Goal: Task Accomplishment & Management: Manage account settings

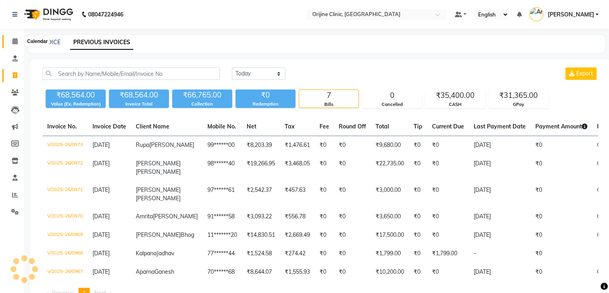
drag, startPoint x: 0, startPoint y: 0, endPoint x: 13, endPoint y: 42, distance: 43.6
click at [13, 42] on icon at bounding box center [14, 41] width 5 height 6
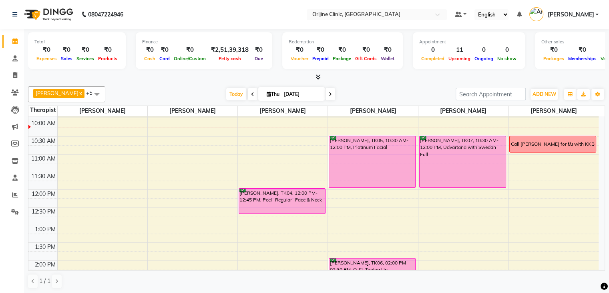
scroll to position [100, 0]
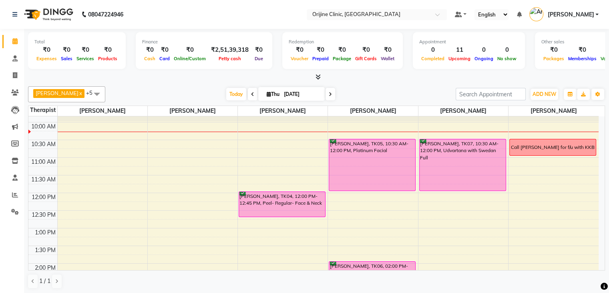
click at [597, 193] on div "7:00 AM 7:30 AM 8:00 AM 8:30 AM 9:00 AM 9:30 AM 10:00 AM 10:30 AM 11:00 AM 11:3…" at bounding box center [313, 245] width 571 height 458
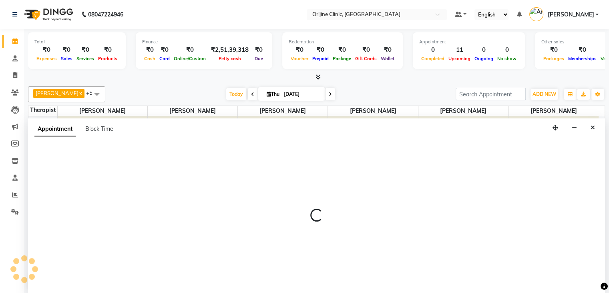
scroll to position [0, 0]
select select "37130"
select select "720"
select select "tentative"
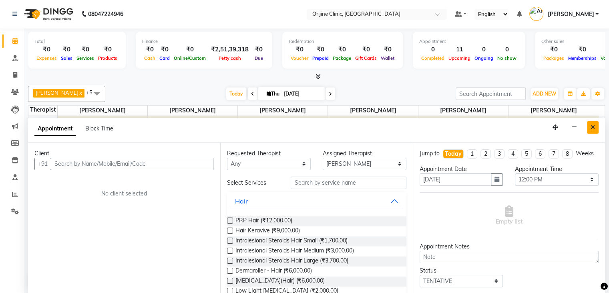
click at [592, 126] on icon "Close" at bounding box center [593, 127] width 4 height 6
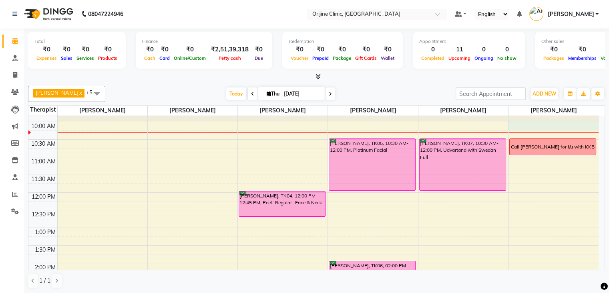
click at [592, 126] on div "7:00 AM 7:30 AM 8:00 AM 8:30 AM 9:00 AM 9:30 AM 10:00 AM 10:30 AM 11:00 AM 11:3…" at bounding box center [313, 245] width 571 height 458
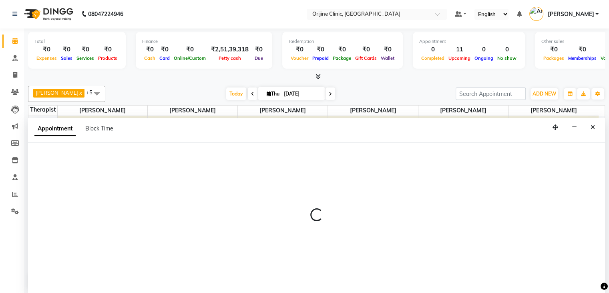
select select "37130"
select select "600"
select select "tentative"
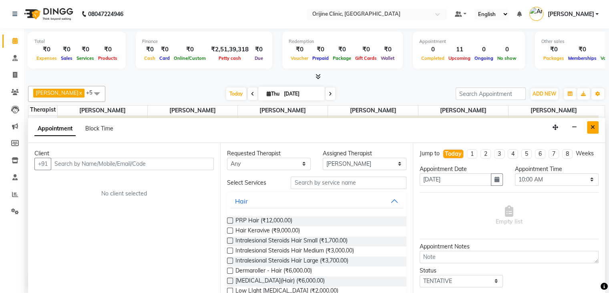
click at [593, 127] on icon "Close" at bounding box center [593, 127] width 4 height 6
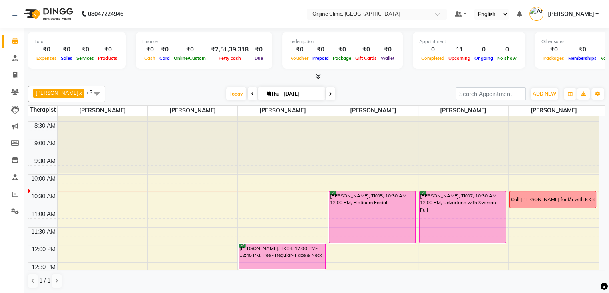
scroll to position [48, 0]
click at [242, 210] on div "7:00 AM 7:30 AM 8:00 AM 8:30 AM 9:00 AM 9:30 AM 10:00 AM 10:30 AM 11:00 AM 11:3…" at bounding box center [313, 297] width 571 height 458
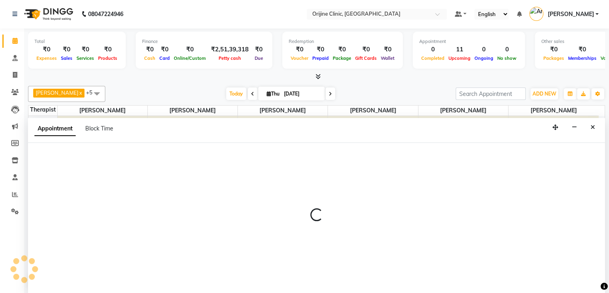
select select "10776"
select select "660"
select select "tentative"
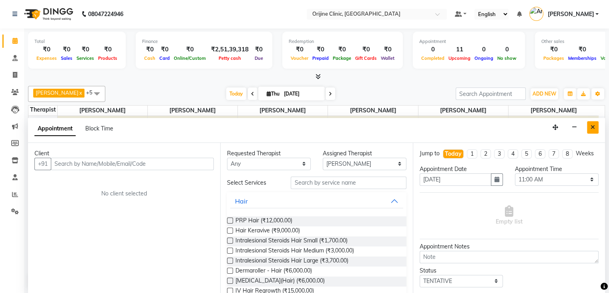
click at [593, 127] on icon "Close" at bounding box center [593, 127] width 4 height 6
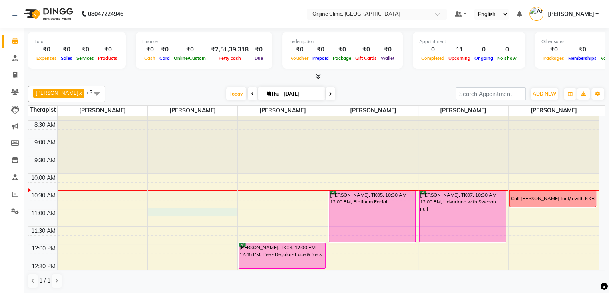
click at [182, 212] on div "7:00 AM 7:30 AM 8:00 AM 8:30 AM 9:00 AM 9:30 AM 10:00 AM 10:30 AM 11:00 AM 11:3…" at bounding box center [313, 297] width 571 height 458
select select "10775"
select select "660"
select select "tentative"
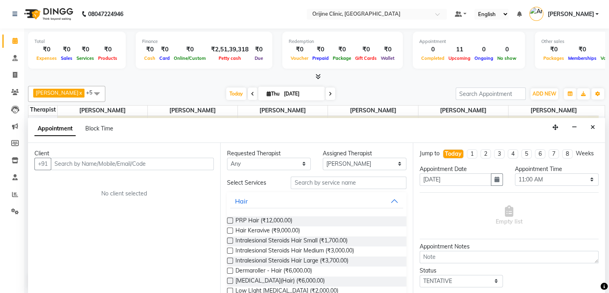
click at [137, 164] on input "text" at bounding box center [132, 163] width 163 height 12
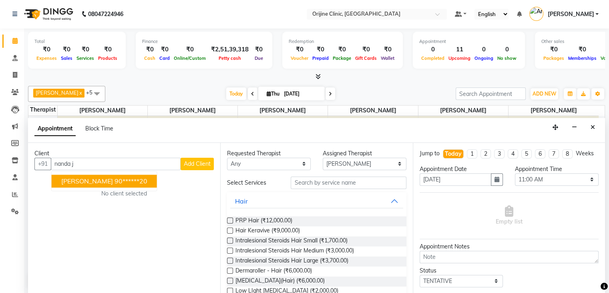
click at [111, 178] on span "Nanda Juriasinghani" at bounding box center [87, 181] width 52 height 8
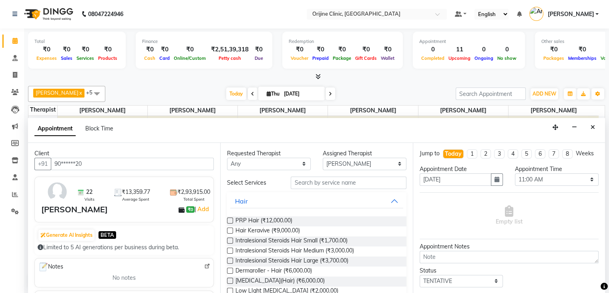
type input "90******20"
click at [346, 182] on input "text" at bounding box center [348, 182] width 115 height 12
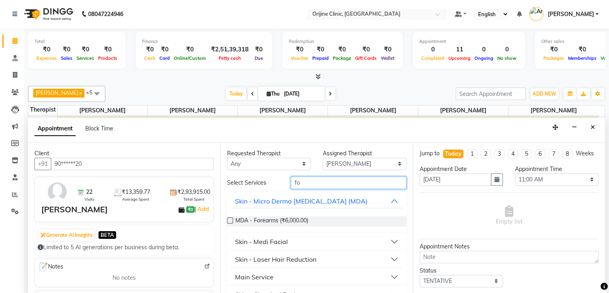
type input "f"
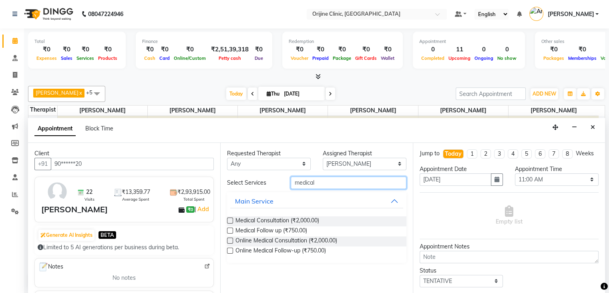
type input "medical"
click at [232, 228] on label at bounding box center [230, 230] width 6 height 6
click at [232, 228] on input "checkbox" at bounding box center [229, 230] width 5 height 5
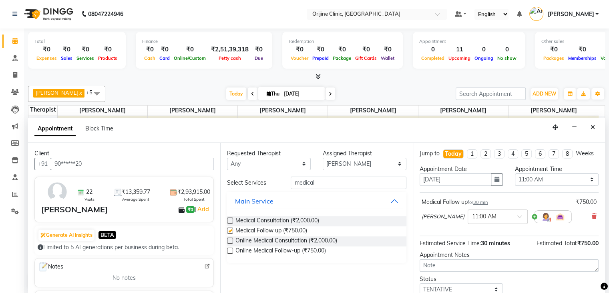
checkbox input "false"
click at [591, 220] on div "Medical Follow up for 30 min ₹750.00 Dr. Kritu Bhandari × 11:00 AM" at bounding box center [509, 212] width 179 height 33
click at [592, 219] on icon at bounding box center [594, 216] width 5 height 6
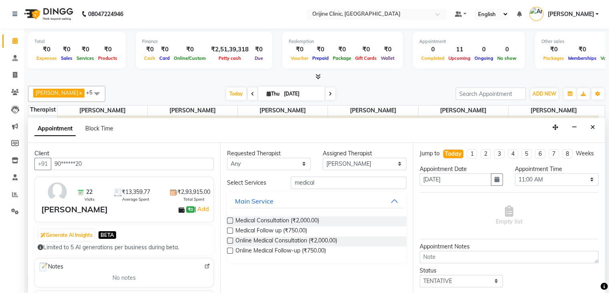
click at [228, 249] on label at bounding box center [230, 250] width 6 height 6
click at [228, 249] on input "checkbox" at bounding box center [229, 250] width 5 height 5
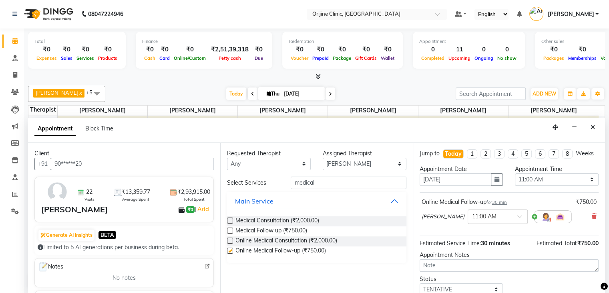
checkbox input "false"
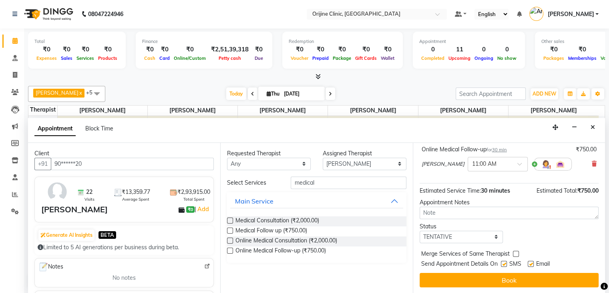
click at [505, 260] on label at bounding box center [504, 263] width 6 height 6
click at [505, 262] on input "checkbox" at bounding box center [503, 264] width 5 height 5
checkbox input "false"
click at [531, 264] on label at bounding box center [531, 263] width 6 height 6
click at [531, 264] on input "checkbox" at bounding box center [530, 264] width 5 height 5
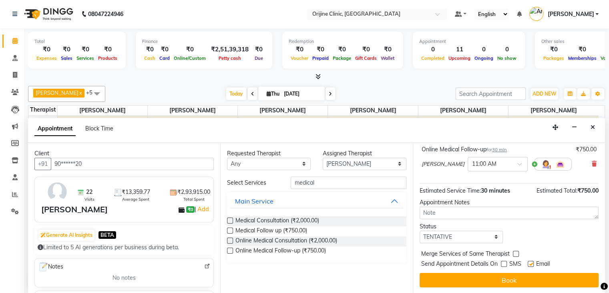
checkbox input "false"
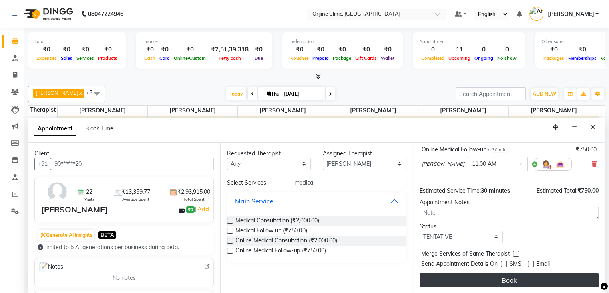
click at [517, 281] on button "Book" at bounding box center [509, 279] width 179 height 14
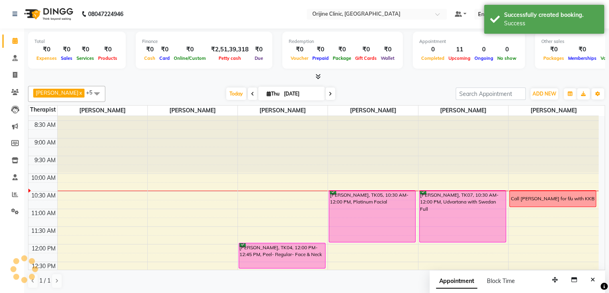
scroll to position [0, 0]
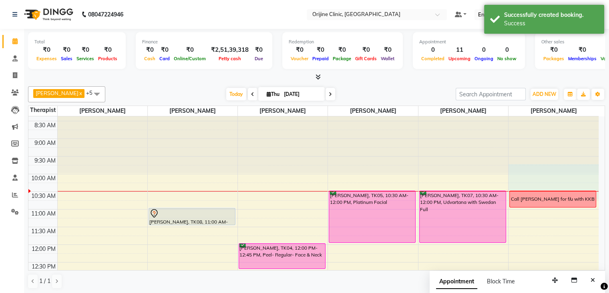
drag, startPoint x: 599, startPoint y: 171, endPoint x: 599, endPoint y: 191, distance: 20.4
click at [598, 68] on div at bounding box center [554, 68] width 90 height 0
select select "37130"
select select "585"
select select "tentative"
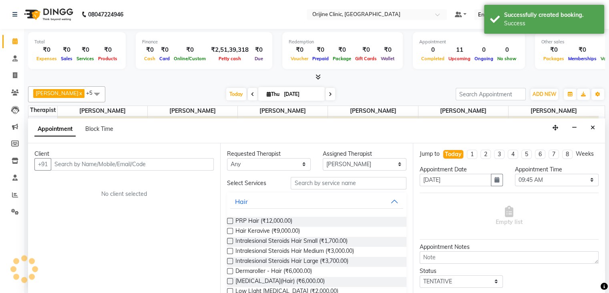
scroll to position [0, 0]
click at [590, 125] on button "Close" at bounding box center [593, 127] width 12 height 12
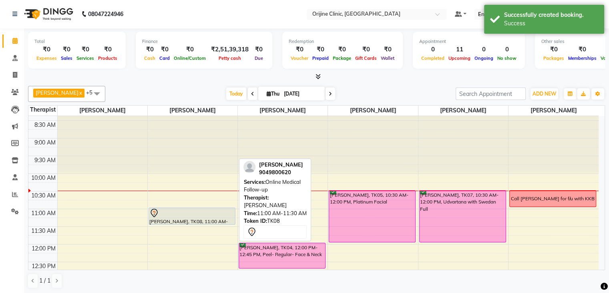
click at [200, 217] on div "Nanda Juriasinghani, TK08, 11:00 AM-11:30 AM, Online Medical Follow-up" at bounding box center [192, 216] width 86 height 16
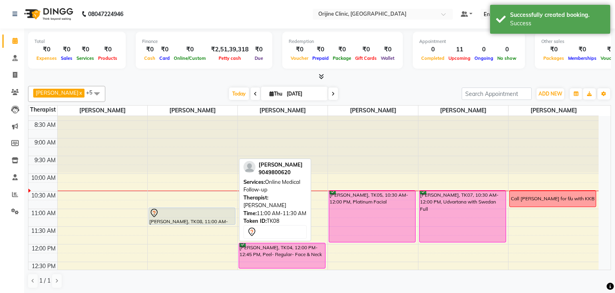
select select "7"
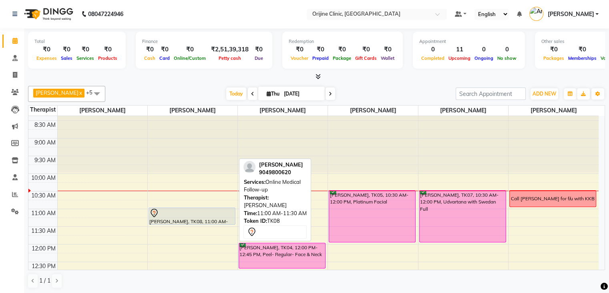
click at [202, 214] on div at bounding box center [191, 213] width 85 height 10
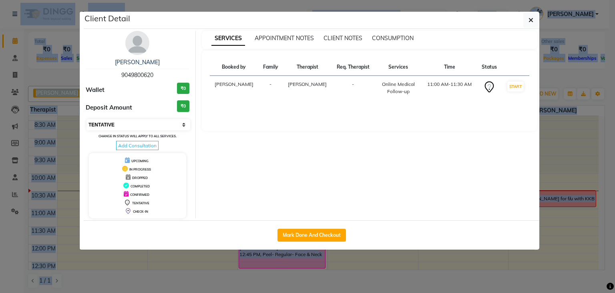
click at [184, 124] on select "Select IN SERVICE CONFIRMED TENTATIVE CHECK IN MARK DONE DROPPED UPCOMING" at bounding box center [139, 124] width 104 height 11
select select "6"
click at [87, 119] on select "Select IN SERVICE CONFIRMED TENTATIVE CHECK IN MARK DONE DROPPED UPCOMING" at bounding box center [139, 124] width 104 height 11
click at [533, 21] on icon "button" at bounding box center [531, 20] width 5 height 6
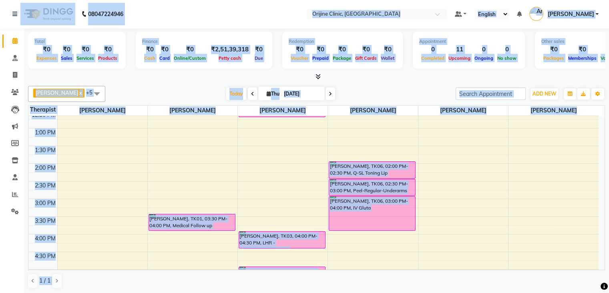
scroll to position [195, 0]
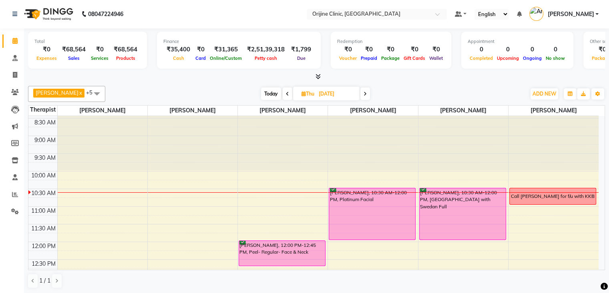
scroll to position [67, 0]
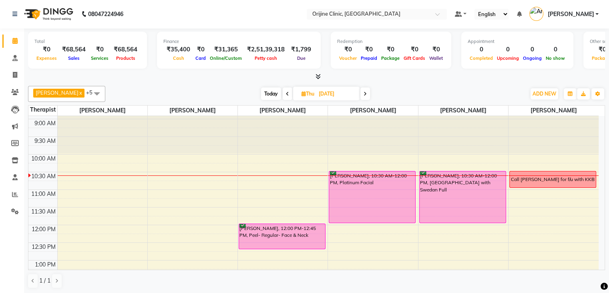
click at [361, 90] on span at bounding box center [366, 93] width 10 height 12
type input "[DATE]"
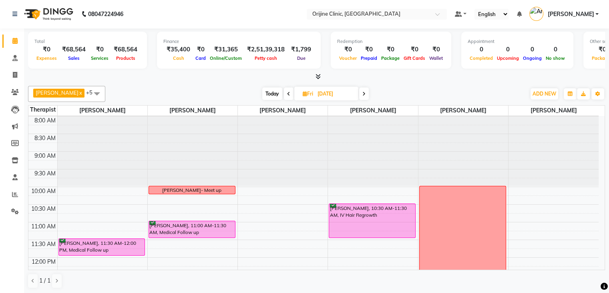
scroll to position [32, 0]
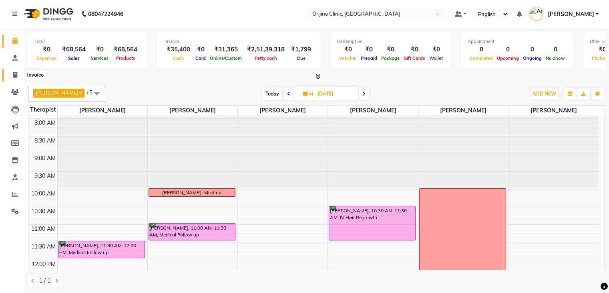
click at [18, 75] on span at bounding box center [15, 75] width 14 height 9
select select "service"
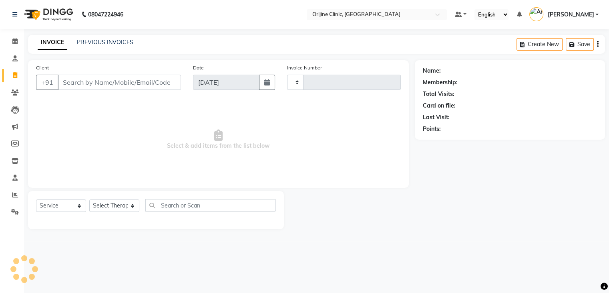
type input "0974"
select select "702"
click at [69, 83] on input "Client" at bounding box center [120, 82] width 125 height 15
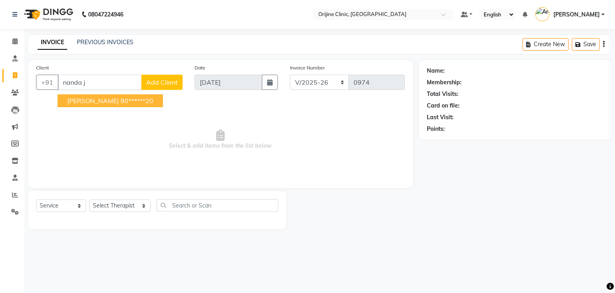
click at [94, 98] on span "[PERSON_NAME]" at bounding box center [93, 101] width 52 height 8
type input "90******20"
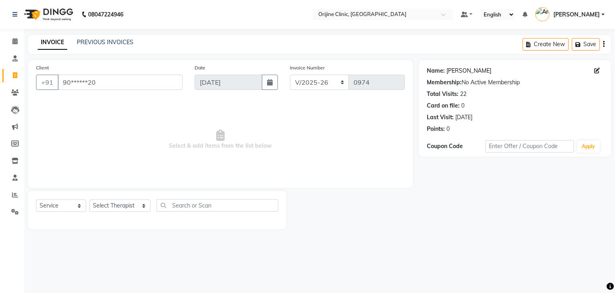
click at [461, 72] on link "[PERSON_NAME]" at bounding box center [469, 71] width 45 height 8
click at [15, 40] on icon at bounding box center [14, 41] width 5 height 6
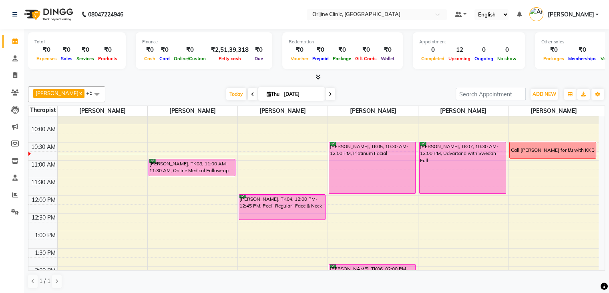
scroll to position [96, 0]
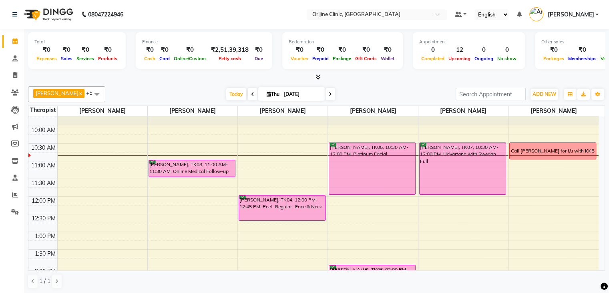
click at [267, 93] on icon at bounding box center [269, 93] width 4 height 5
select select "9"
select select "2025"
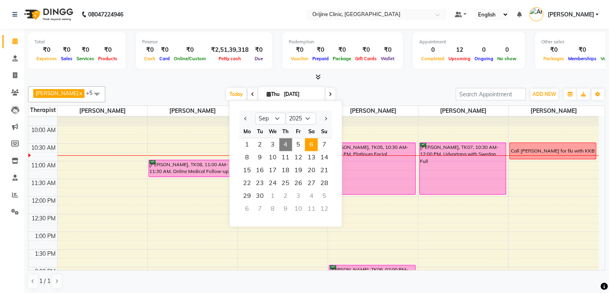
click at [308, 143] on span "6" at bounding box center [311, 144] width 13 height 13
type input "[DATE]"
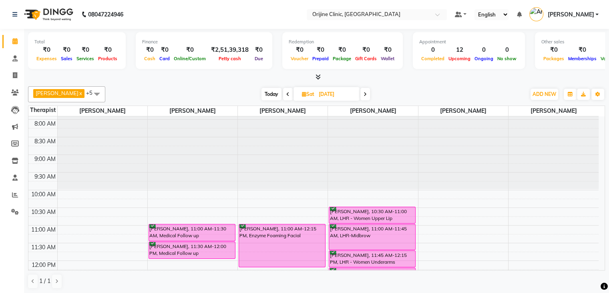
scroll to position [48, 0]
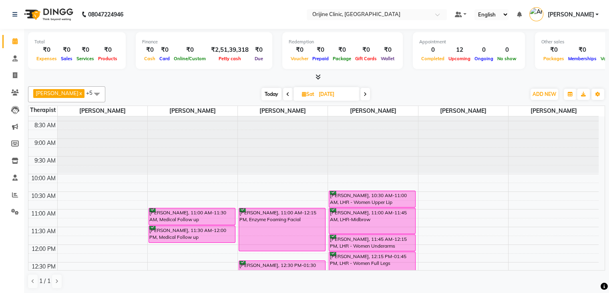
click at [305, 93] on icon at bounding box center [304, 93] width 4 height 5
select select "9"
select select "2025"
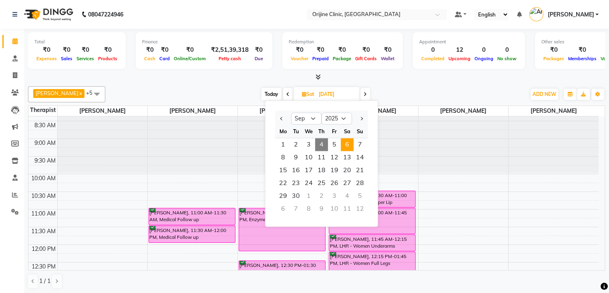
click at [323, 143] on span "4" at bounding box center [321, 144] width 13 height 13
type input "[DATE]"
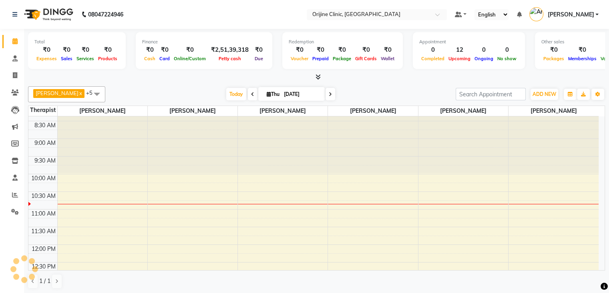
scroll to position [105, 0]
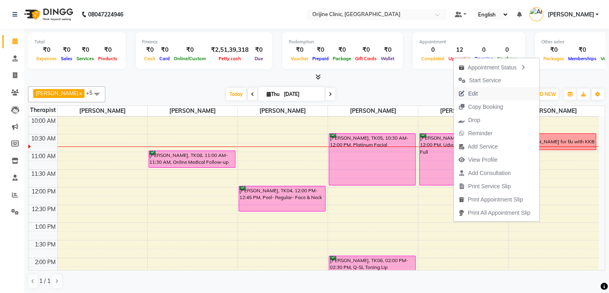
click at [481, 94] on span "Edit" at bounding box center [468, 93] width 29 height 13
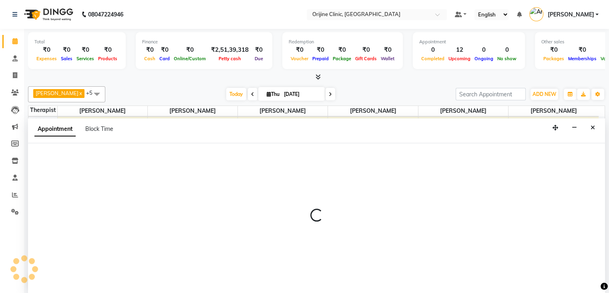
scroll to position [0, 0]
select select "630"
select select "confirm booking"
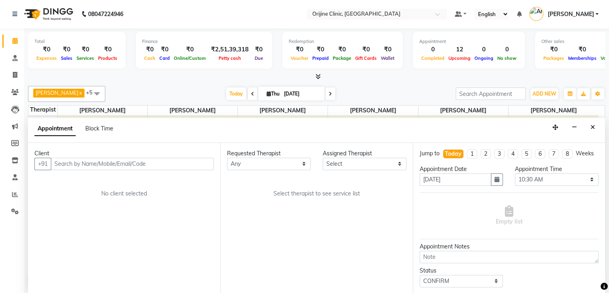
scroll to position [105, 0]
select select "29598"
select select "1131"
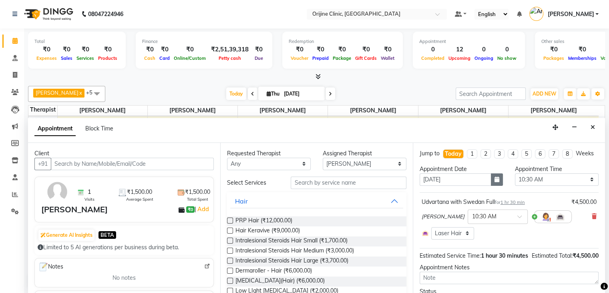
click at [495, 182] on icon "button" at bounding box center [497, 179] width 5 height 6
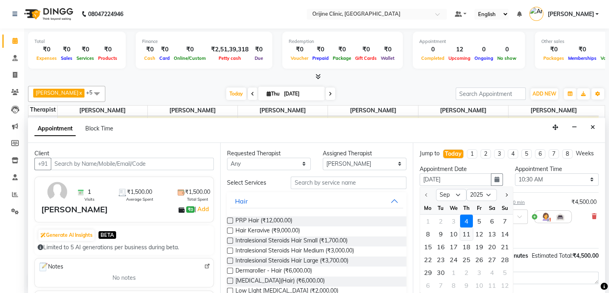
click at [469, 240] on div "11" at bounding box center [466, 233] width 13 height 13
type input "11-09-2025"
select select "630"
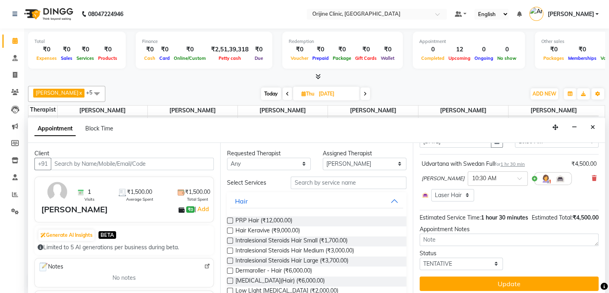
scroll to position [50, 0]
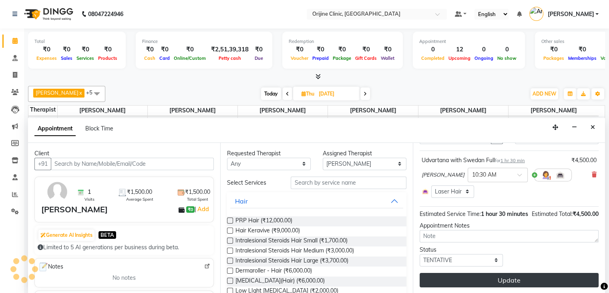
click at [512, 278] on button "Update" at bounding box center [509, 279] width 179 height 14
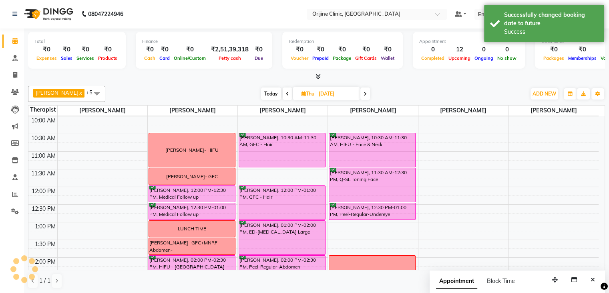
scroll to position [0, 0]
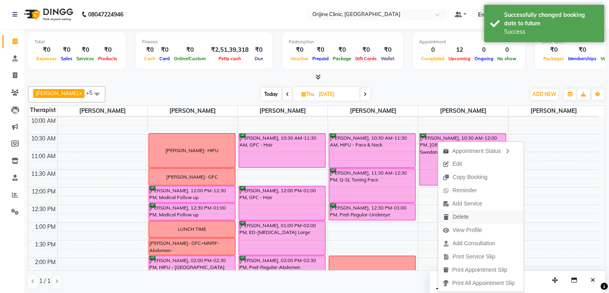
click at [458, 216] on span "Delete" at bounding box center [461, 216] width 16 height 8
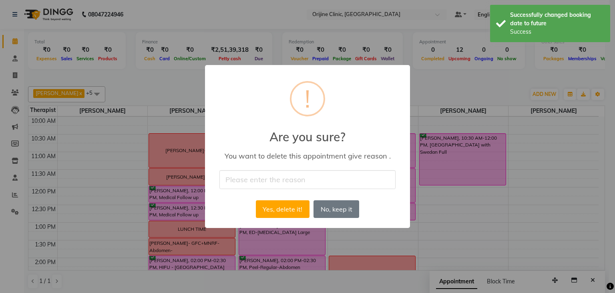
click at [311, 177] on input "text" at bounding box center [308, 179] width 176 height 19
type input "Cancelled"
click at [287, 209] on button "Yes, delete it!" at bounding box center [283, 209] width 54 height 18
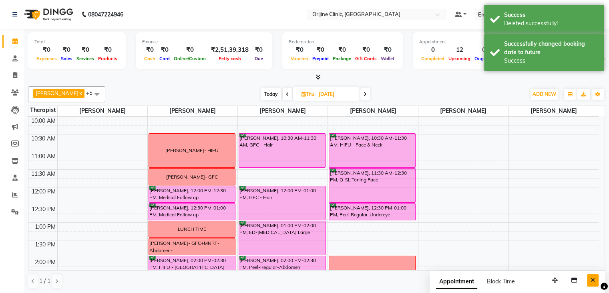
click at [592, 277] on icon "Close" at bounding box center [593, 280] width 4 height 6
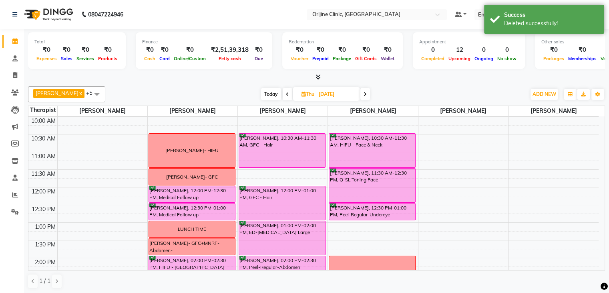
click at [267, 89] on span "Today" at bounding box center [271, 94] width 20 height 12
type input "04-09-2025"
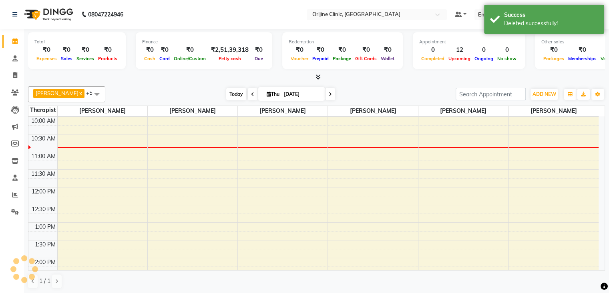
scroll to position [105, 0]
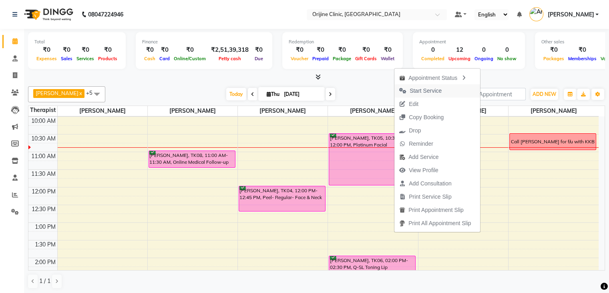
click at [428, 89] on span "Start Service" at bounding box center [426, 91] width 32 height 8
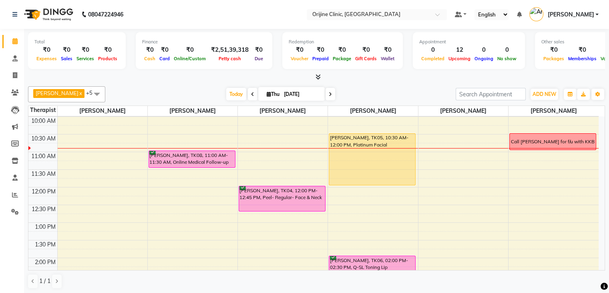
click at [268, 91] on icon at bounding box center [269, 93] width 4 height 5
select select "9"
select select "2025"
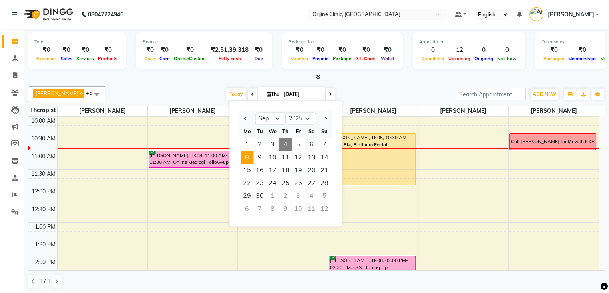
click at [248, 158] on span "8" at bounding box center [247, 157] width 13 height 13
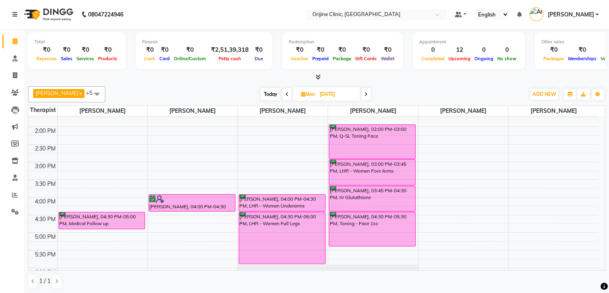
scroll to position [240, 0]
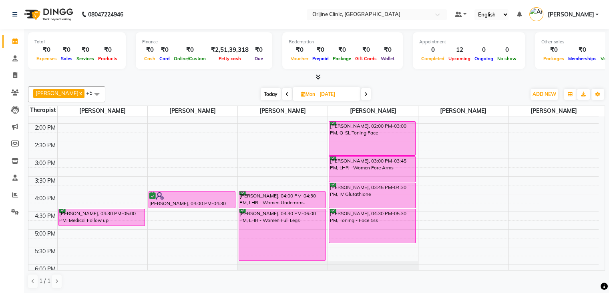
drag, startPoint x: 602, startPoint y: 210, endPoint x: 272, endPoint y: 93, distance: 350.0
click at [272, 93] on span "Today" at bounding box center [271, 94] width 20 height 12
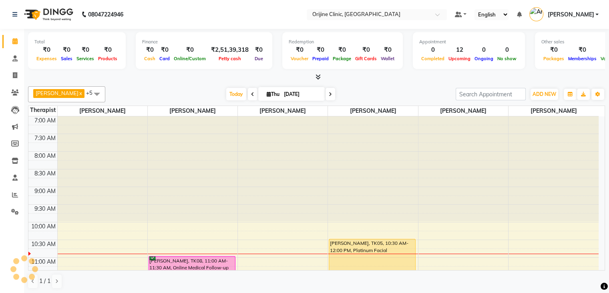
scroll to position [105, 0]
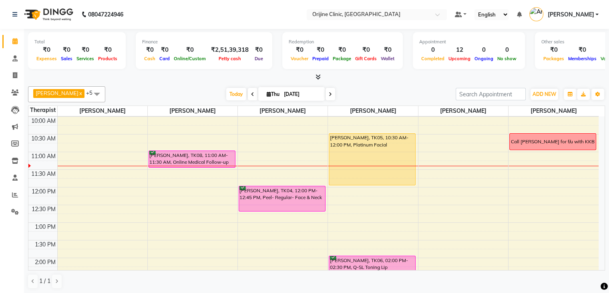
click at [232, 20] on nav "08047224946 Select Location × Orijine Clinic, Kalyani Nagar Default Panel My Pa…" at bounding box center [304, 14] width 609 height 29
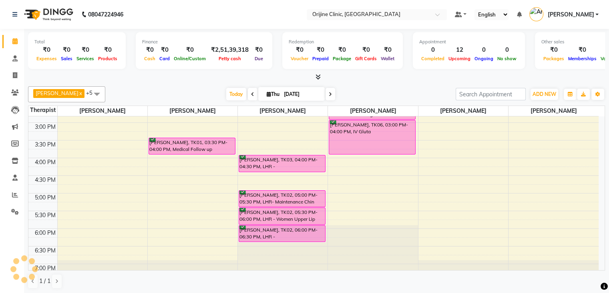
scroll to position [300, 0]
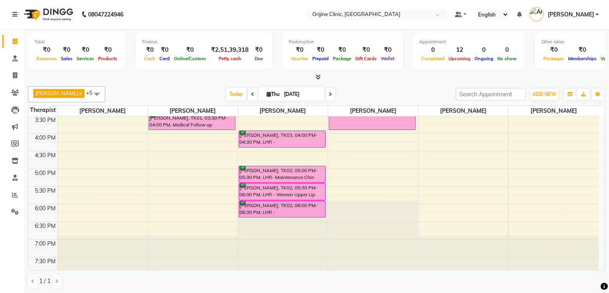
drag, startPoint x: 603, startPoint y: 224, endPoint x: 329, endPoint y: 93, distance: 303.6
click at [329, 93] on icon at bounding box center [330, 94] width 3 height 5
type input "05-09-2025"
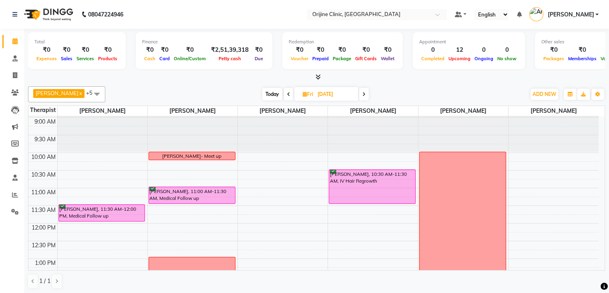
scroll to position [60, 0]
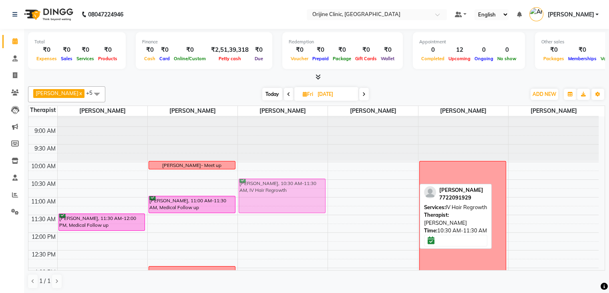
drag, startPoint x: 374, startPoint y: 185, endPoint x: 290, endPoint y: 182, distance: 84.2
click at [290, 182] on tr "Vikram Jadhav, 11:30 AM-12:00 PM, Medical Follow up SHACHI DESAI, 02:00 PM-02:3…" at bounding box center [313, 285] width 571 height 458
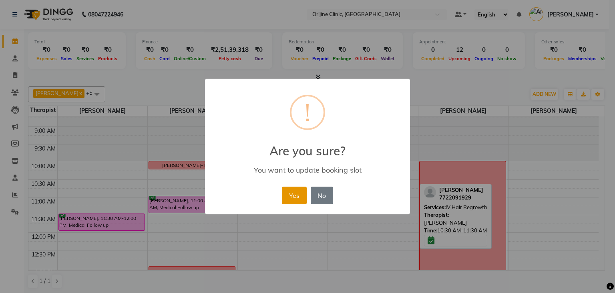
click at [302, 192] on button "Yes" at bounding box center [294, 195] width 24 height 18
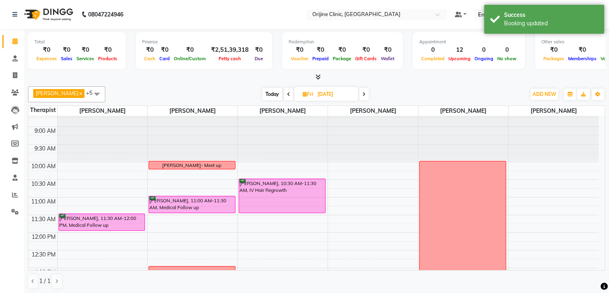
click at [373, 182] on div "7:00 AM 7:30 AM 8:00 AM 8:30 AM 9:00 AM 9:30 AM 10:00 AM 10:30 AM 11:00 AM 11:3…" at bounding box center [313, 285] width 571 height 458
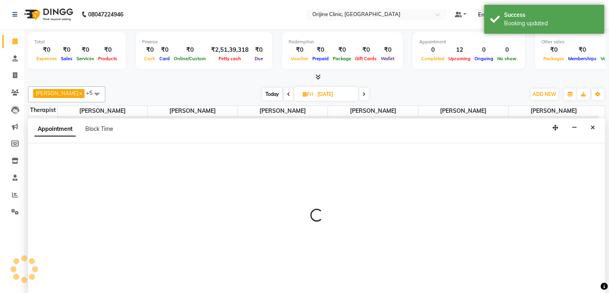
scroll to position [0, 0]
select select "10777"
select select "tentative"
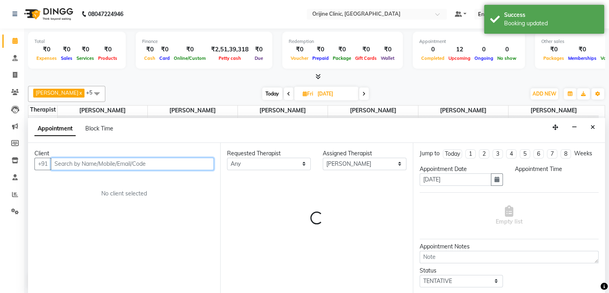
select select "630"
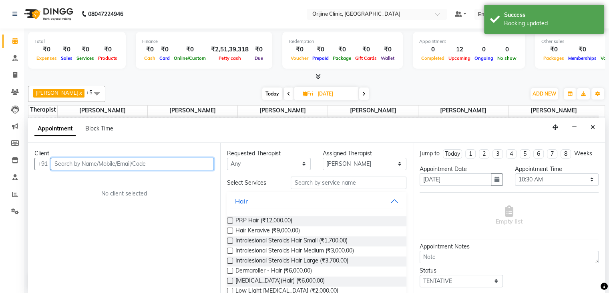
click at [85, 163] on input "text" at bounding box center [132, 163] width 163 height 12
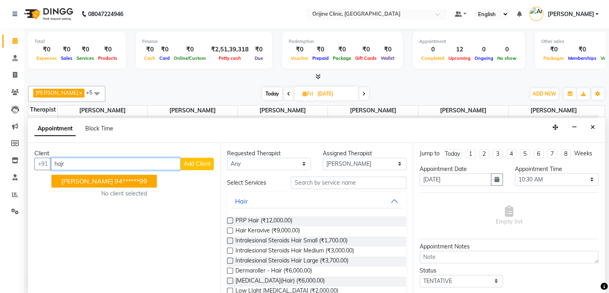
click at [87, 178] on span "Hajra Fakir" at bounding box center [87, 181] width 52 height 8
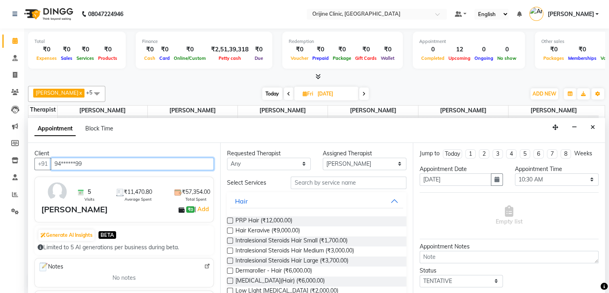
type input "94******99"
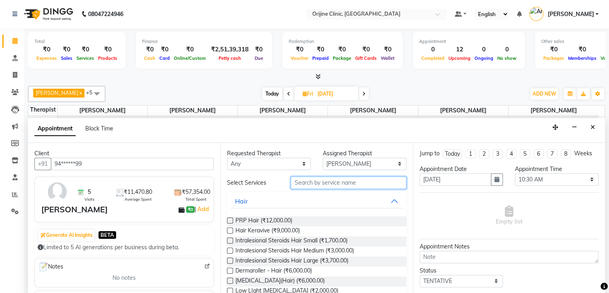
click at [332, 186] on input "text" at bounding box center [348, 182] width 115 height 12
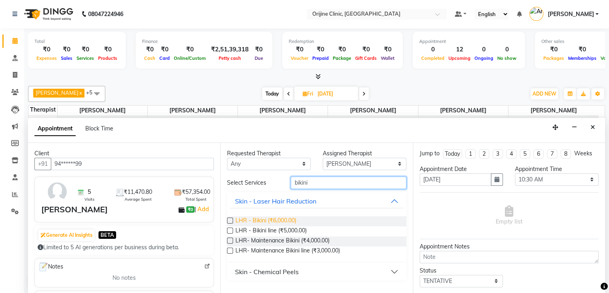
type input "bikini"
click at [281, 217] on span "LHR - Bikini (₹6,000.00)" at bounding box center [266, 221] width 61 height 10
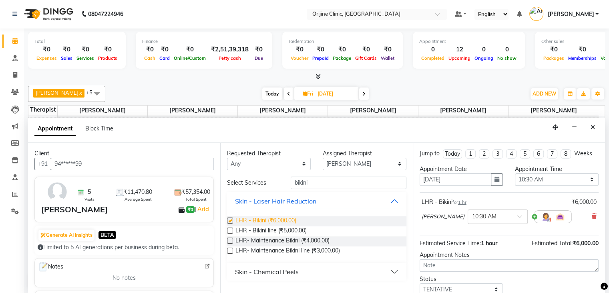
checkbox input "false"
click at [302, 182] on input "bikini" at bounding box center [348, 182] width 115 height 12
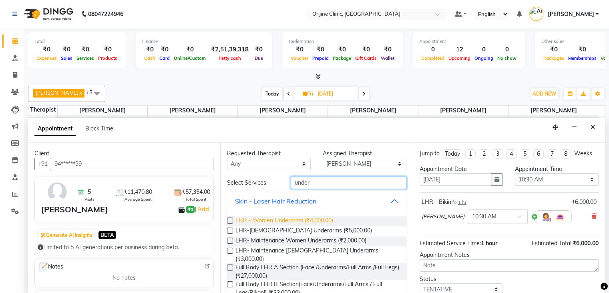
type input "under"
click at [322, 222] on span "LHR - Women Underarms (₹4,000.00)" at bounding box center [285, 221] width 98 height 10
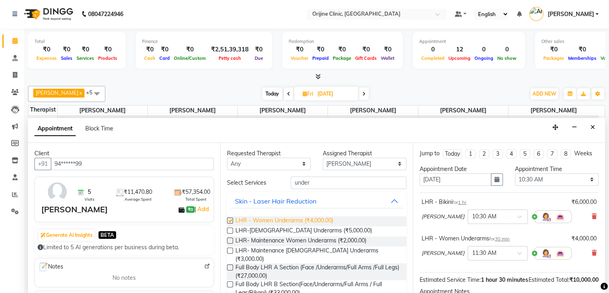
checkbox input "false"
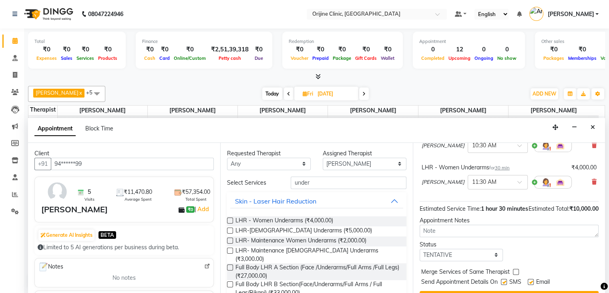
scroll to position [97, 0]
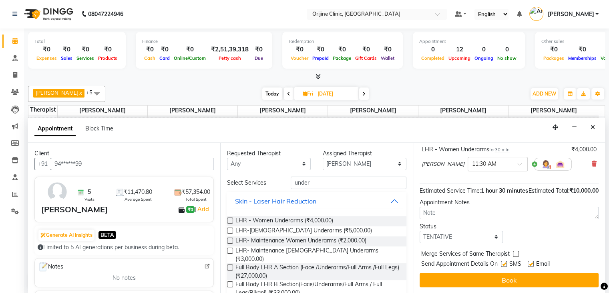
click at [533, 262] on label at bounding box center [531, 263] width 6 height 6
click at [533, 262] on input "checkbox" at bounding box center [530, 264] width 5 height 5
checkbox input "false"
click at [504, 263] on label at bounding box center [504, 263] width 6 height 6
click at [504, 263] on input "checkbox" at bounding box center [503, 264] width 5 height 5
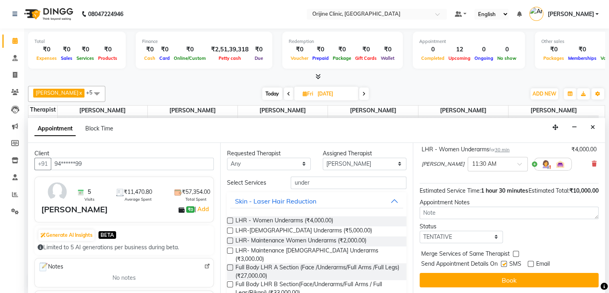
checkbox input "false"
click at [490, 236] on select "Select TENTATIVE CONFIRM UPCOMING" at bounding box center [462, 236] width 84 height 12
select select "confirm booking"
click at [420, 230] on select "Select TENTATIVE CONFIRM UPCOMING" at bounding box center [462, 236] width 84 height 12
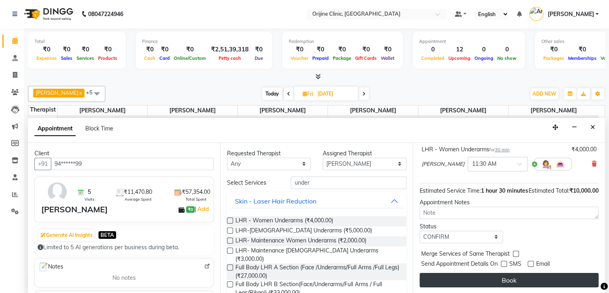
click at [493, 276] on button "Book" at bounding box center [509, 279] width 179 height 14
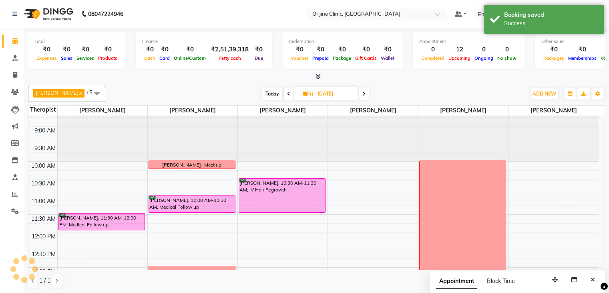
scroll to position [0, 0]
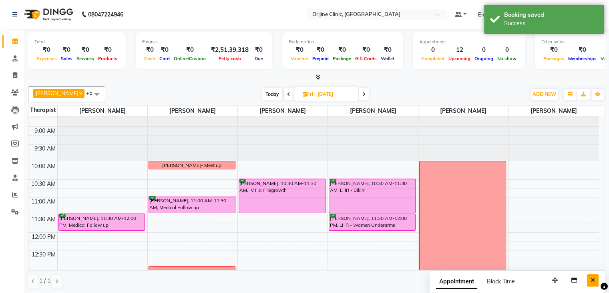
click at [592, 280] on icon "Close" at bounding box center [593, 280] width 4 height 6
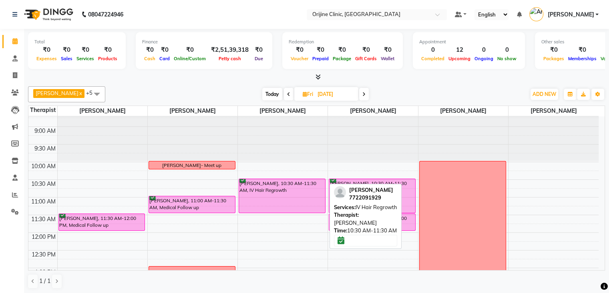
click at [312, 207] on div "Esha Lakhani, 10:30 AM-11:30 AM, IV Hair Regrowth Sky Thomas, 04:00 PM-05:00 PM…" at bounding box center [283, 285] width 90 height 458
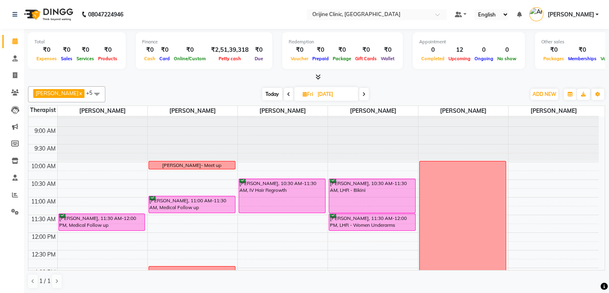
click at [307, 93] on icon at bounding box center [305, 93] width 4 height 5
select select "9"
select select "2025"
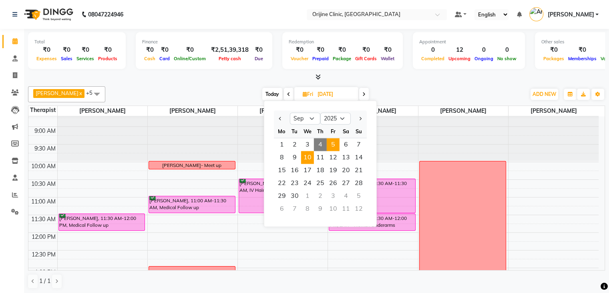
click at [304, 157] on span "10" at bounding box center [307, 157] width 13 height 13
type input "10-09-2025"
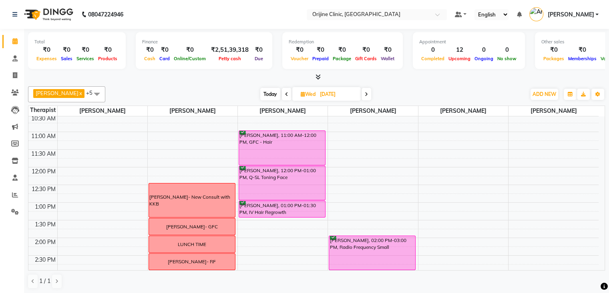
scroll to position [118, 0]
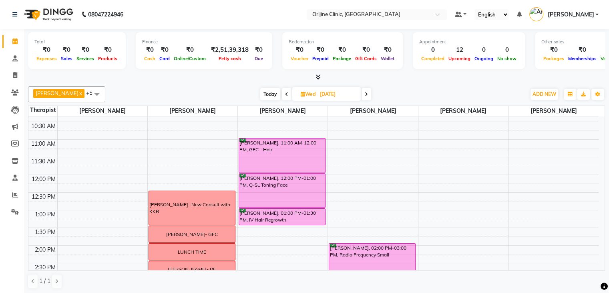
click at [301, 92] on icon at bounding box center [303, 93] width 4 height 5
select select "9"
select select "2025"
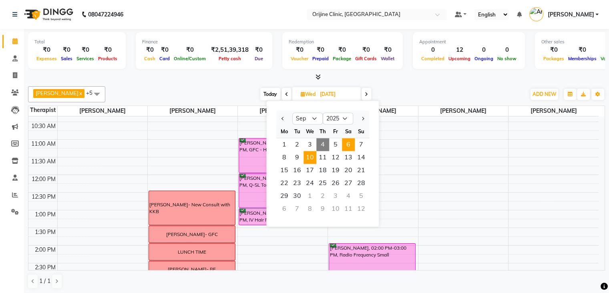
click at [345, 142] on span "6" at bounding box center [348, 144] width 13 height 13
type input "06-09-2025"
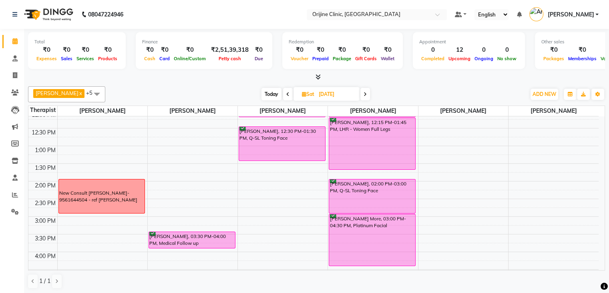
scroll to position [180, 0]
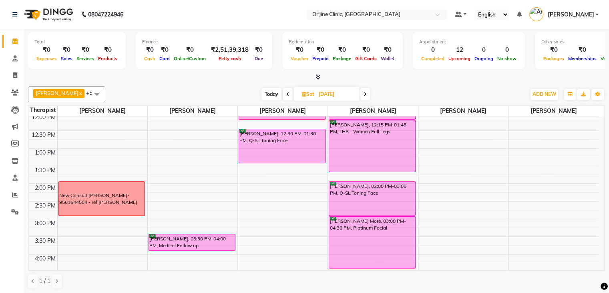
click at [303, 91] on icon at bounding box center [304, 93] width 4 height 5
select select "9"
select select "2025"
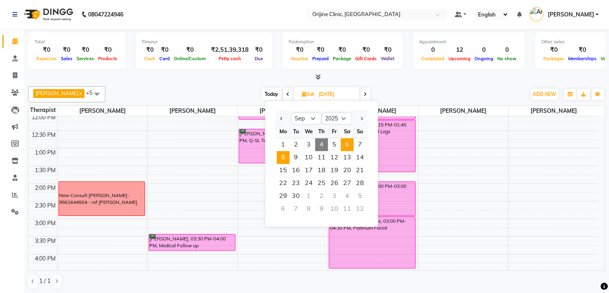
click at [280, 157] on span "8" at bounding box center [283, 157] width 13 height 13
type input "08-09-2025"
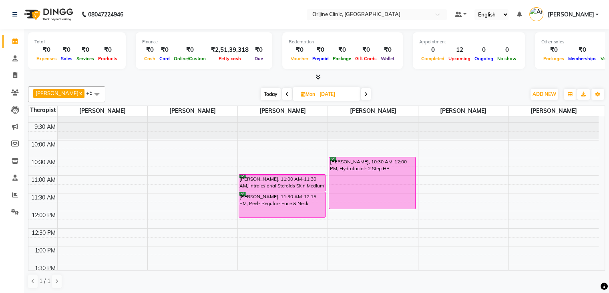
scroll to position [79, 0]
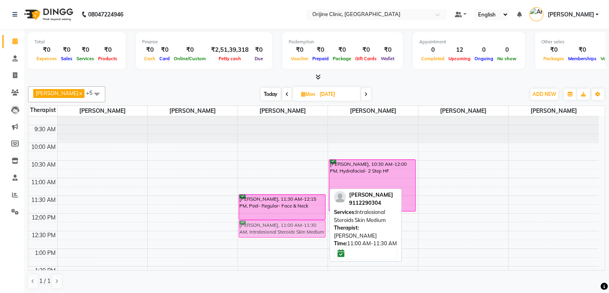
drag, startPoint x: 300, startPoint y: 178, endPoint x: 303, endPoint y: 222, distance: 43.8
click at [303, 222] on div "Karan Malpani, 11:00 AM-11:30 AM, Intralesional Steroids Skin Medium Karan Malp…" at bounding box center [283, 266] width 90 height 458
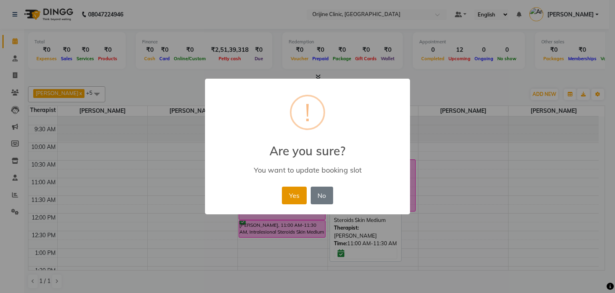
click at [292, 191] on button "Yes" at bounding box center [294, 195] width 24 height 18
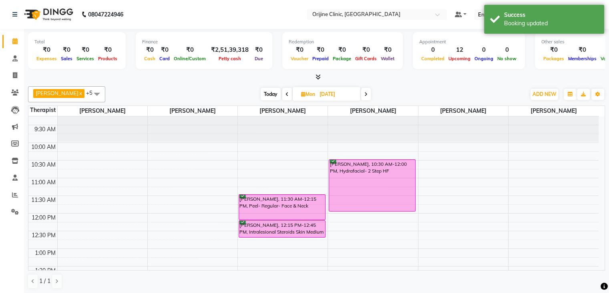
click at [305, 93] on icon at bounding box center [303, 93] width 4 height 5
select select "9"
select select "2025"
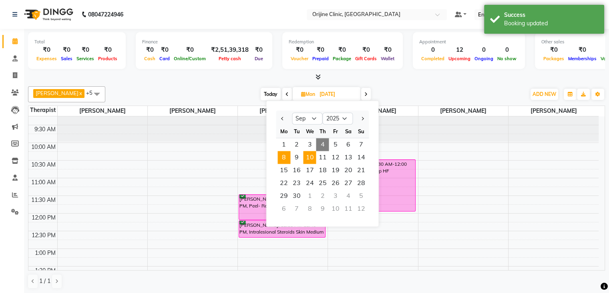
click at [313, 156] on span "10" at bounding box center [309, 157] width 13 height 13
type input "10-09-2025"
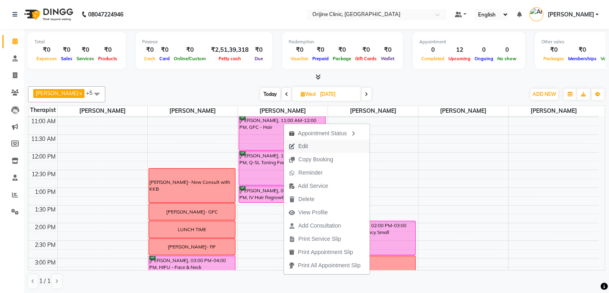
click at [307, 149] on span "Edit" at bounding box center [304, 146] width 10 height 8
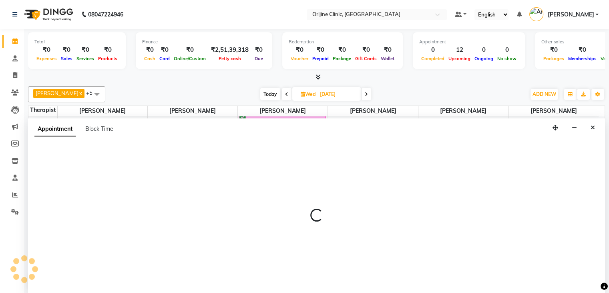
scroll to position [0, 0]
select select "tentative"
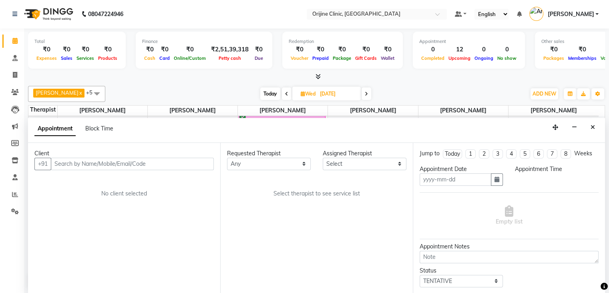
type input "10-09-2025"
select select "confirm booking"
select select "660"
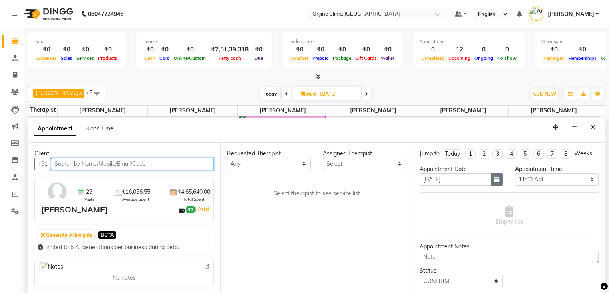
select select "10776"
select select "746"
select select "1133"
select select "1130"
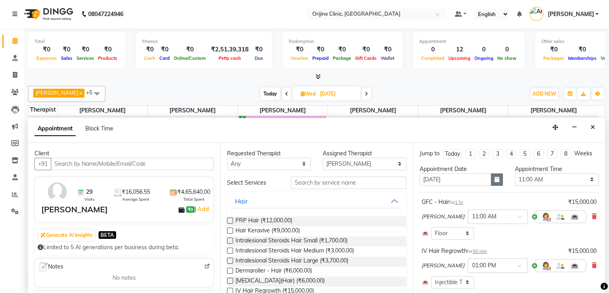
click at [498, 177] on button "button" at bounding box center [497, 179] width 12 height 12
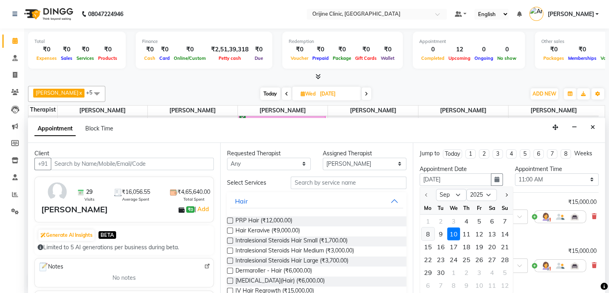
click at [430, 234] on div "8" at bounding box center [428, 233] width 13 height 13
type input "08-09-2025"
select select "660"
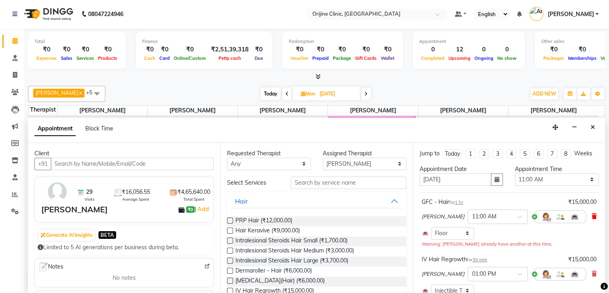
click at [592, 218] on icon at bounding box center [594, 216] width 5 height 6
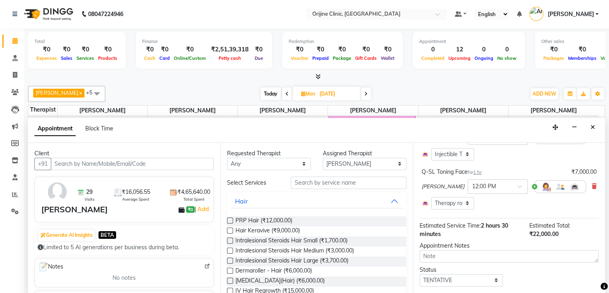
scroll to position [98, 0]
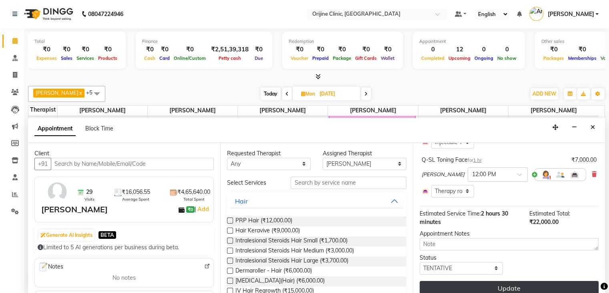
click at [534, 288] on button "Update" at bounding box center [509, 287] width 179 height 14
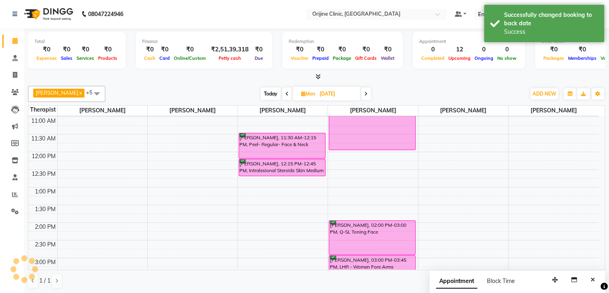
scroll to position [0, 0]
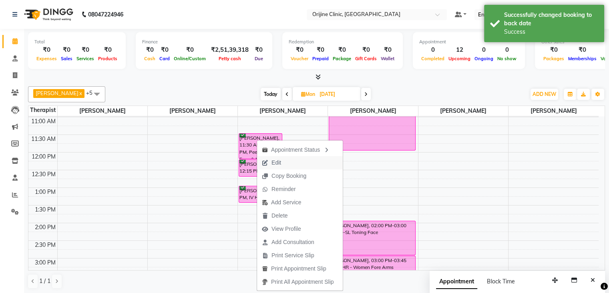
click at [282, 164] on span "Edit" at bounding box center [271, 162] width 29 height 13
select select "tentative"
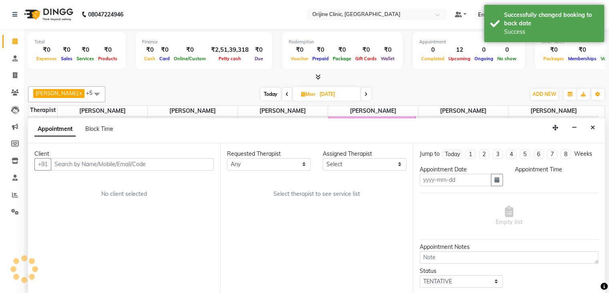
type input "08-09-2025"
select select "10776"
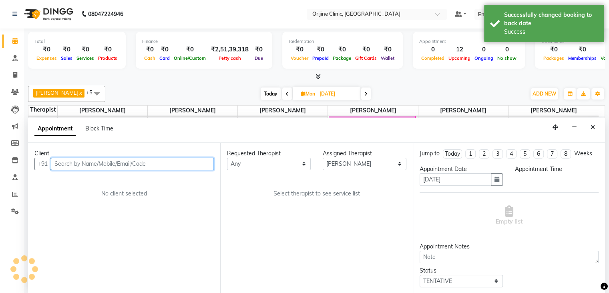
select select "confirm booking"
select select "690"
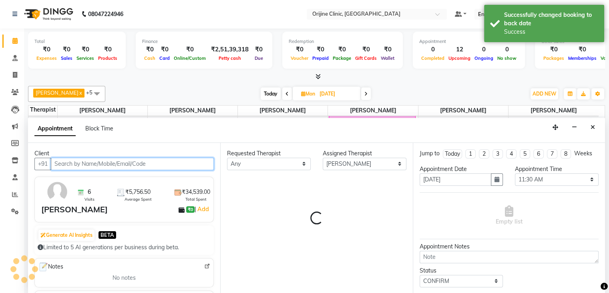
select select "1131"
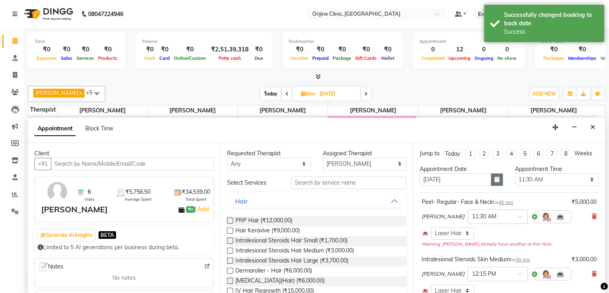
click at [495, 178] on icon "button" at bounding box center [497, 179] width 5 height 6
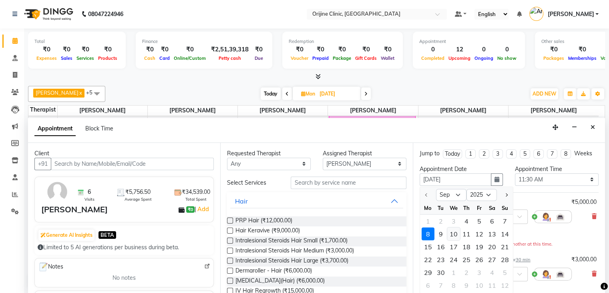
click at [450, 232] on div "10" at bounding box center [454, 233] width 13 height 13
type input "10-09-2025"
select select "690"
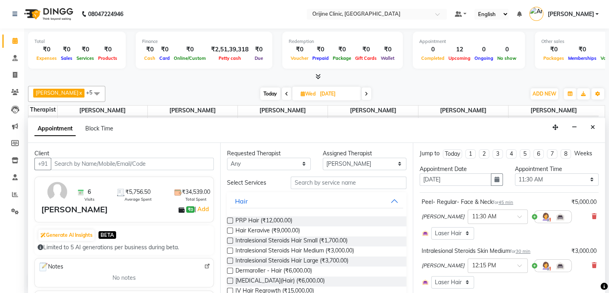
scroll to position [99, 0]
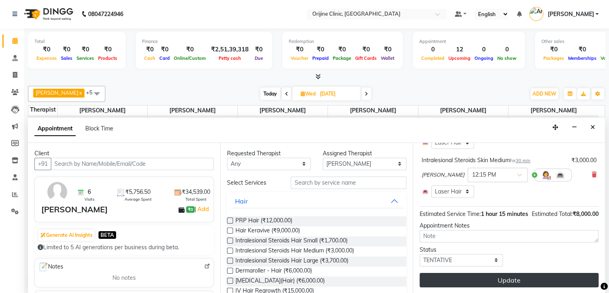
click at [575, 277] on button "Update" at bounding box center [509, 279] width 179 height 14
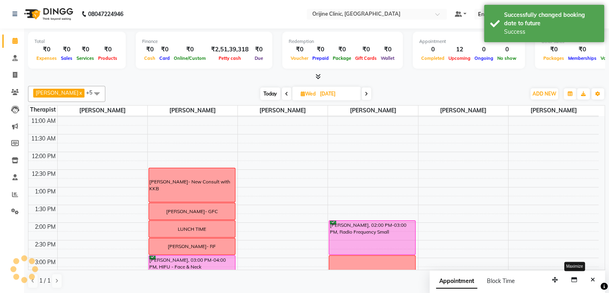
scroll to position [0, 0]
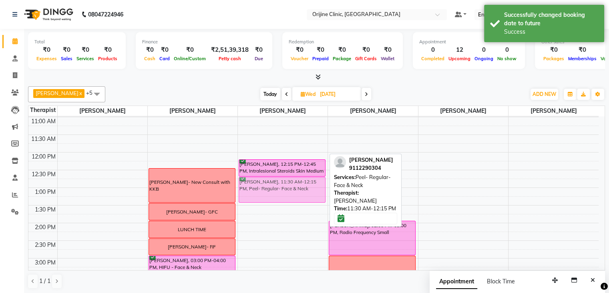
drag, startPoint x: 285, startPoint y: 134, endPoint x: 278, endPoint y: 178, distance: 44.7
click at [278, 178] on div "Karan Malpani, 11:30 AM-12:15 PM, Peel- Regular- Face & Neck Karan Malpani, 12:…" at bounding box center [283, 205] width 90 height 458
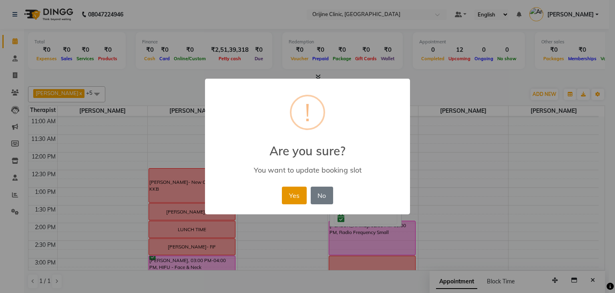
click at [301, 196] on button "Yes" at bounding box center [294, 195] width 24 height 18
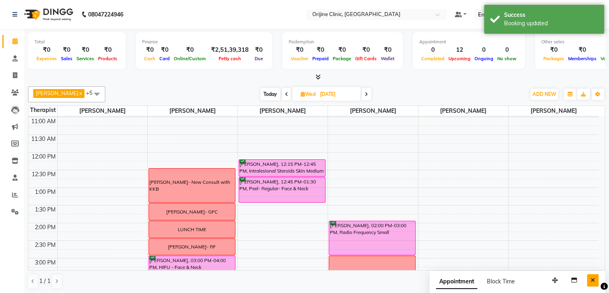
click at [595, 278] on icon "Close" at bounding box center [593, 280] width 4 height 6
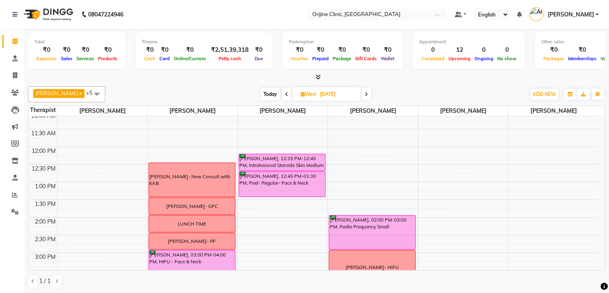
scroll to position [144, 0]
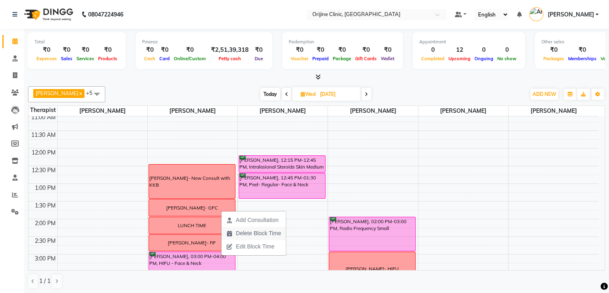
click at [254, 236] on span "Delete Block Time" at bounding box center [258, 233] width 45 height 8
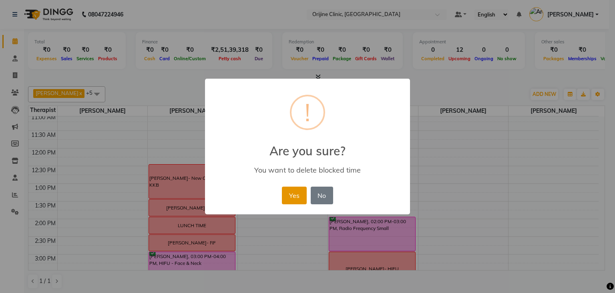
click at [292, 187] on button "Yes" at bounding box center [294, 195] width 24 height 18
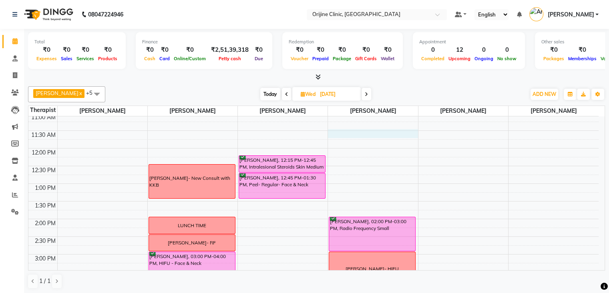
click at [364, 131] on div "7:00 AM 7:30 AM 8:00 AM 8:30 AM 9:00 AM 9:30 AM 10:00 AM 10:30 AM 11:00 AM 11:3…" at bounding box center [313, 201] width 571 height 458
select select "10777"
select select "690"
select select "tentative"
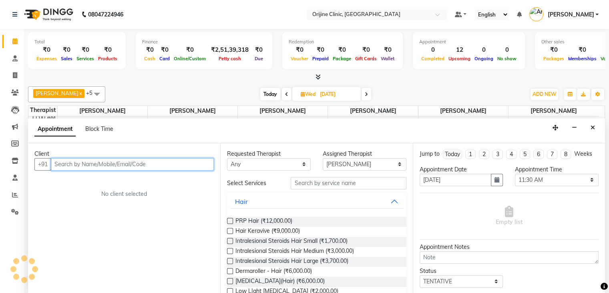
scroll to position [0, 0]
click at [123, 160] on input "text" at bounding box center [132, 163] width 163 height 12
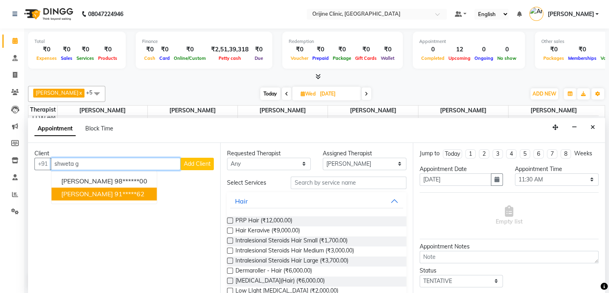
click at [103, 194] on span "Shweta Ganage" at bounding box center [87, 194] width 52 height 8
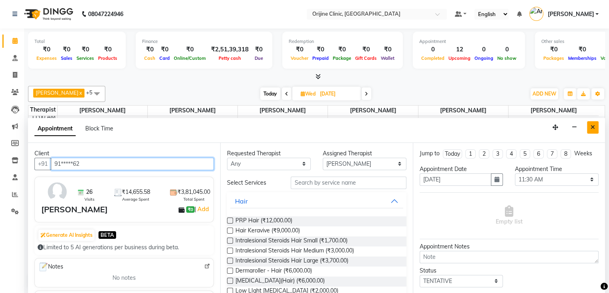
type input "91*****62"
click at [592, 126] on icon "Close" at bounding box center [593, 127] width 4 height 6
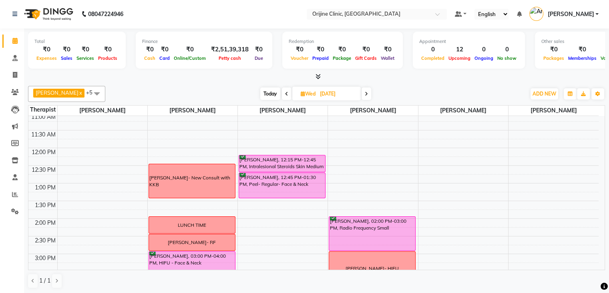
click at [273, 93] on span "Today" at bounding box center [270, 93] width 20 height 12
type input "04-09-2025"
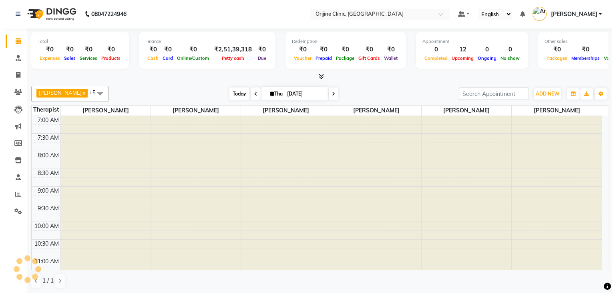
scroll to position [140, 0]
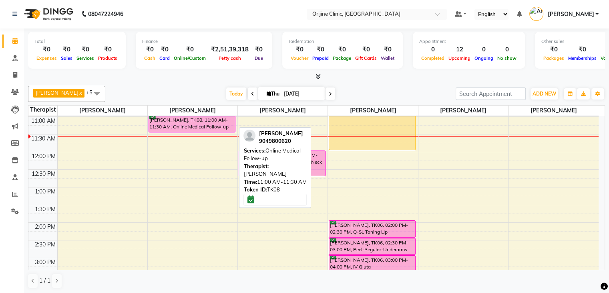
click at [205, 124] on div "Nanda Juriasinghani, TK08, 11:00 AM-11:30 AM, Online Medical Follow-up" at bounding box center [192, 123] width 86 height 16
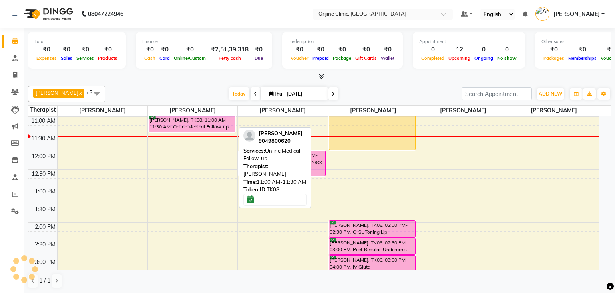
select select "6"
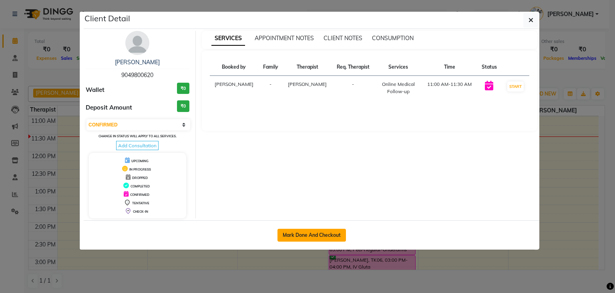
click at [310, 233] on button "Mark Done And Checkout" at bounding box center [312, 234] width 69 height 13
select select "702"
select select "service"
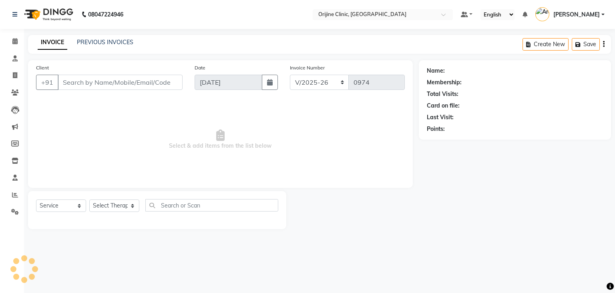
type input "90******20"
select select "10775"
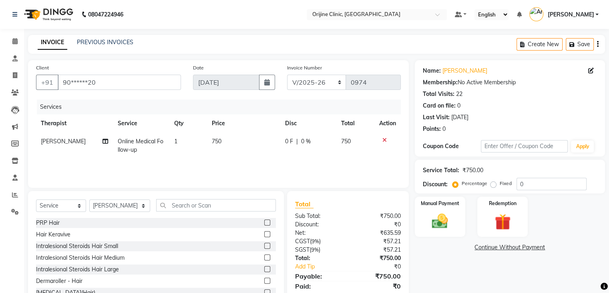
click at [598, 44] on icon "button" at bounding box center [598, 44] width 2 height 0
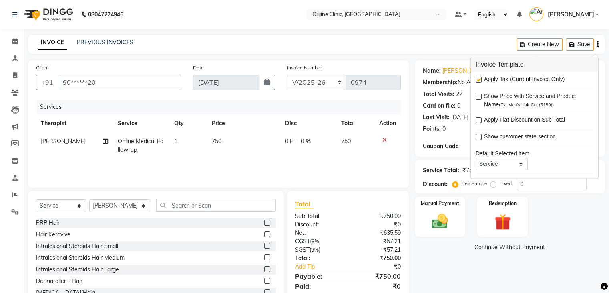
click at [481, 77] on label at bounding box center [479, 80] width 6 height 6
click at [481, 77] on input "checkbox" at bounding box center [478, 79] width 5 height 5
checkbox input "false"
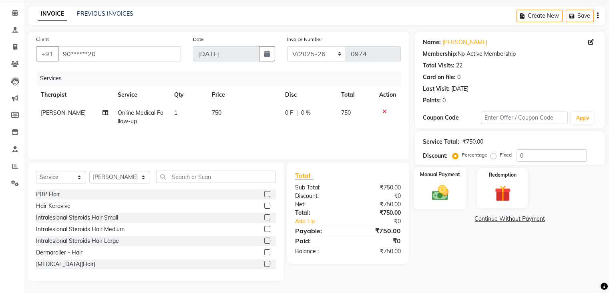
click at [431, 188] on img at bounding box center [440, 192] width 27 height 19
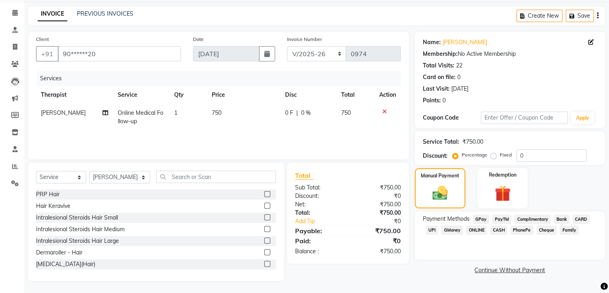
click at [484, 218] on span "GPay" at bounding box center [481, 218] width 16 height 9
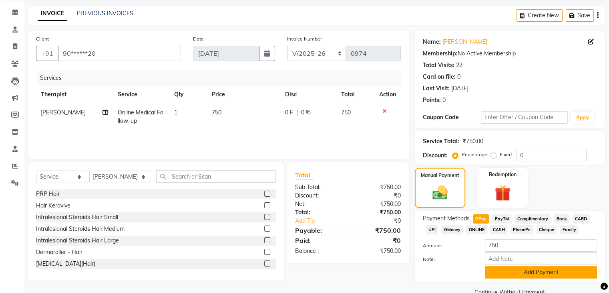
click at [515, 273] on button "Add Payment" at bounding box center [541, 272] width 112 height 12
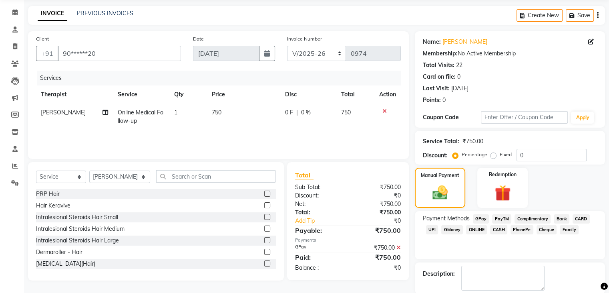
scroll to position [69, 0]
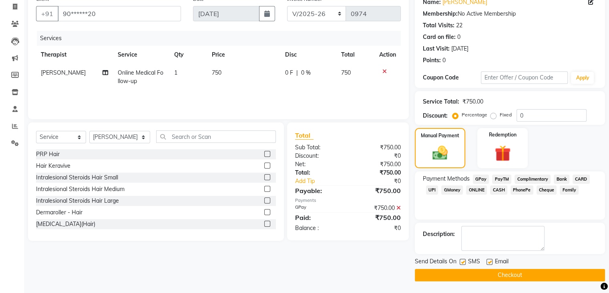
click at [489, 257] on div "Email" at bounding box center [501, 262] width 28 height 10
click at [462, 262] on label at bounding box center [463, 261] width 6 height 6
click at [462, 262] on input "checkbox" at bounding box center [462, 261] width 5 height 5
checkbox input "false"
click at [490, 262] on label at bounding box center [490, 261] width 6 height 6
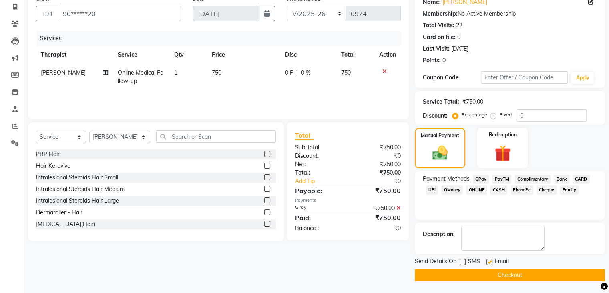
click at [490, 262] on input "checkbox" at bounding box center [489, 261] width 5 height 5
checkbox input "false"
click at [492, 272] on button "Checkout" at bounding box center [510, 274] width 190 height 12
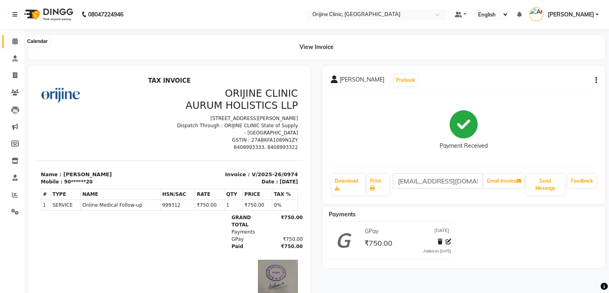
click at [14, 43] on icon at bounding box center [14, 41] width 5 height 6
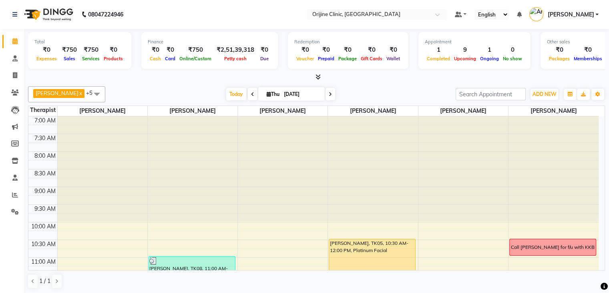
click at [268, 92] on icon at bounding box center [269, 93] width 4 height 5
select select "9"
select select "2025"
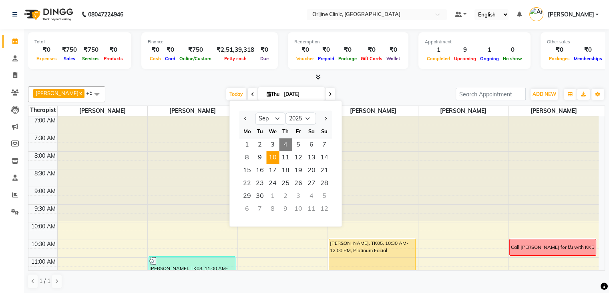
click at [272, 159] on span "10" at bounding box center [272, 157] width 13 height 13
type input "10-09-2025"
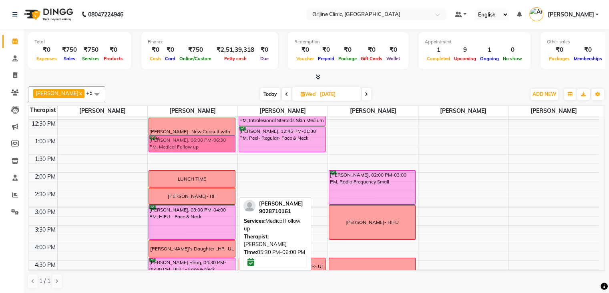
scroll to position [184, 0]
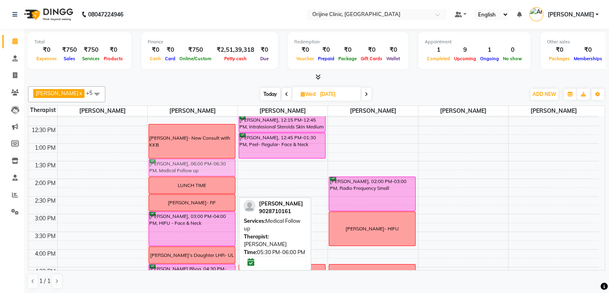
drag, startPoint x: 218, startPoint y: 204, endPoint x: 224, endPoint y: 159, distance: 45.2
click at [224, 159] on div "Dr. Surbhi Bhatia- New Consult with KKB LUNCH TIME Punam Nanwani- RF Heena Kamt…" at bounding box center [193, 161] width 90 height 458
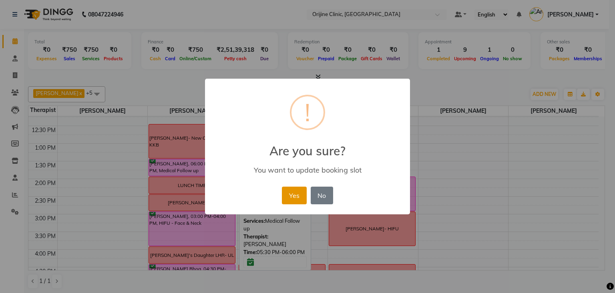
click at [294, 198] on button "Yes" at bounding box center [294, 195] width 24 height 18
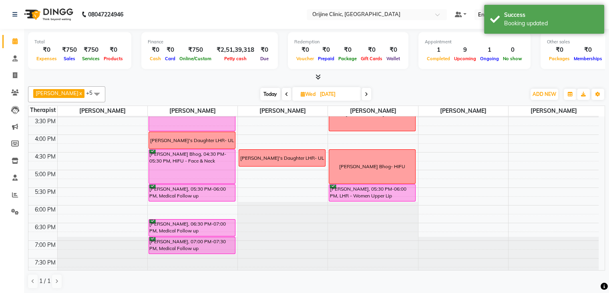
scroll to position [300, 0]
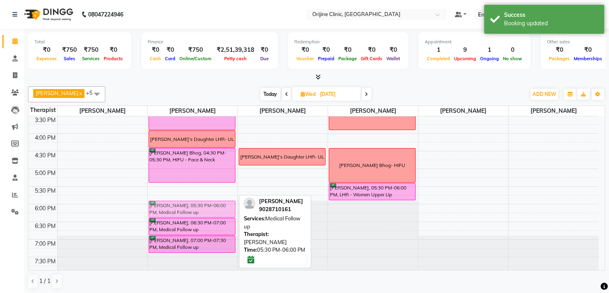
drag, startPoint x: 220, startPoint y: 190, endPoint x: 217, endPoint y: 210, distance: 20.2
click at [217, 210] on div "Dr. Surbhi Bhatia- New Consult with KKB Shruti Shelke, 01:30 PM-02:00 PM, Medic…" at bounding box center [193, 45] width 90 height 458
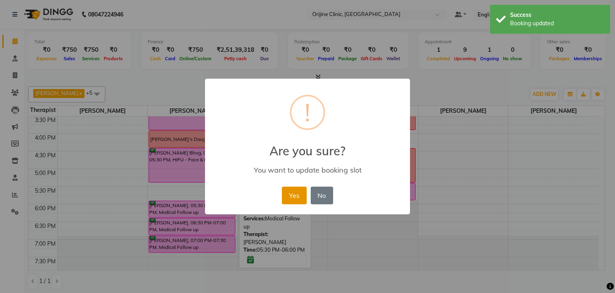
click at [297, 196] on button "Yes" at bounding box center [294, 195] width 24 height 18
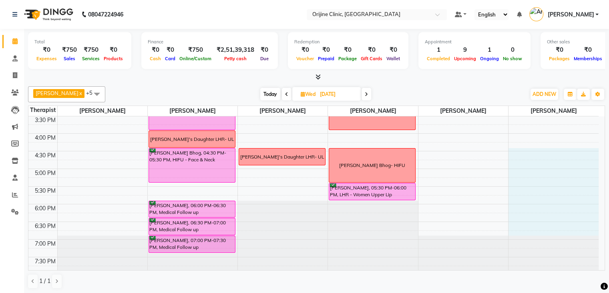
drag, startPoint x: 594, startPoint y: 230, endPoint x: 590, endPoint y: 151, distance: 79.0
click at [590, 151] on div "7:00 AM 7:30 AM 8:00 AM 8:30 AM 9:00 AM 9:30 AM 10:00 AM 10:30 AM 11:00 AM 11:3…" at bounding box center [313, 45] width 571 height 458
select select "37130"
select select "990"
select select "tentative"
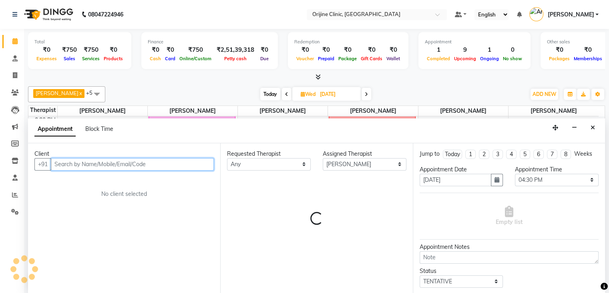
scroll to position [0, 0]
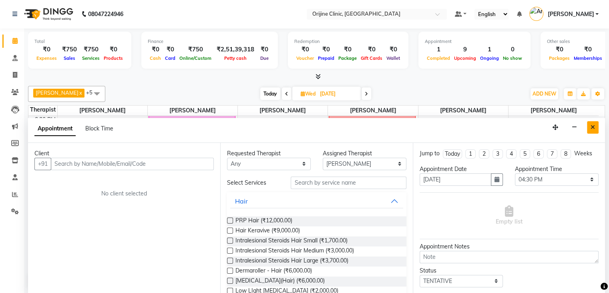
click at [596, 125] on button "Close" at bounding box center [593, 127] width 12 height 12
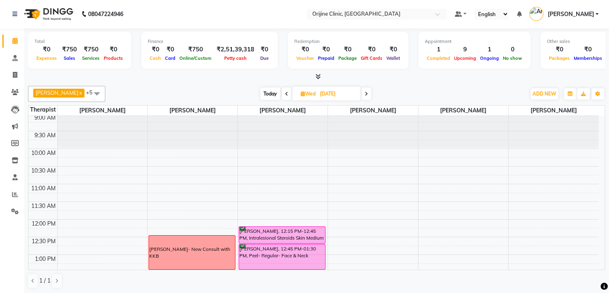
scroll to position [71, 0]
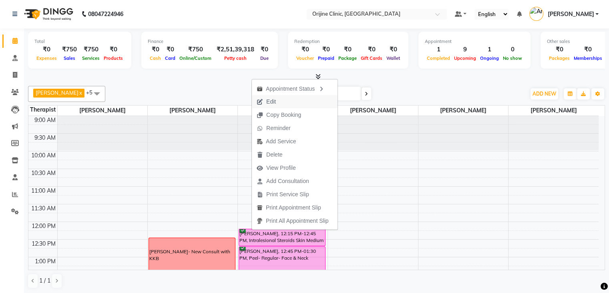
click at [276, 100] on span "Edit" at bounding box center [266, 101] width 29 height 13
select select "tentative"
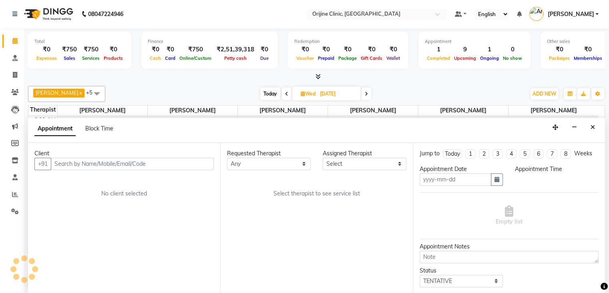
type input "10-09-2025"
select select "10776"
select select "confirm booking"
select select "735"
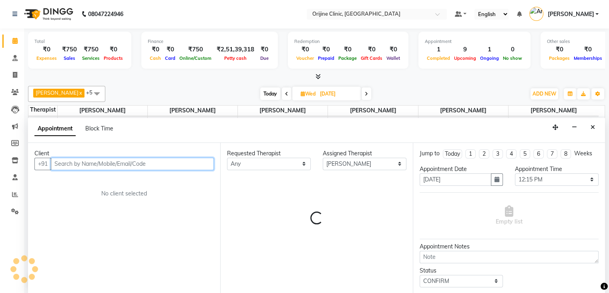
scroll to position [140, 0]
select select "1131"
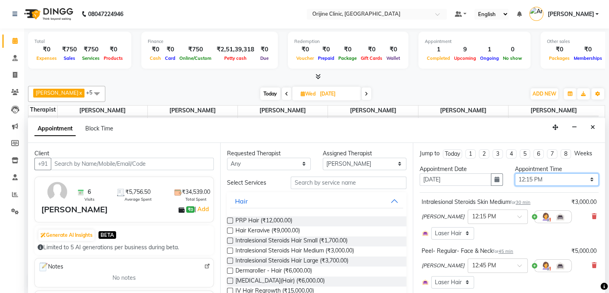
click at [585, 174] on select "Select 08:00 AM 08:15 AM 08:30 AM 08:45 AM 09:00 AM 09:15 AM 09:30 AM 09:45 AM …" at bounding box center [557, 179] width 84 height 12
select select "1020"
click at [515, 173] on select "Select 08:00 AM 08:15 AM 08:30 AM 08:45 AM 09:00 AM 09:15 AM 09:30 AM 09:45 AM …" at bounding box center [557, 179] width 84 height 12
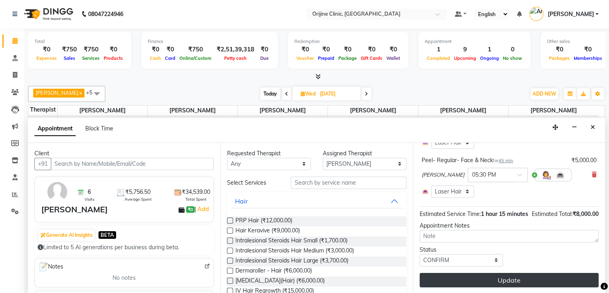
click at [529, 280] on button "Update" at bounding box center [509, 279] width 179 height 14
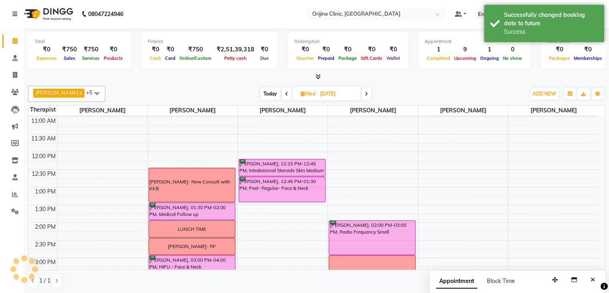
scroll to position [0, 0]
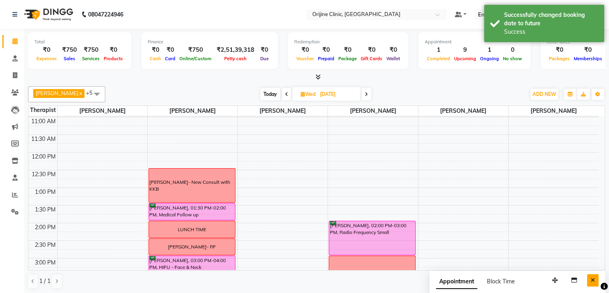
click at [591, 281] on icon "Close" at bounding box center [593, 280] width 4 height 6
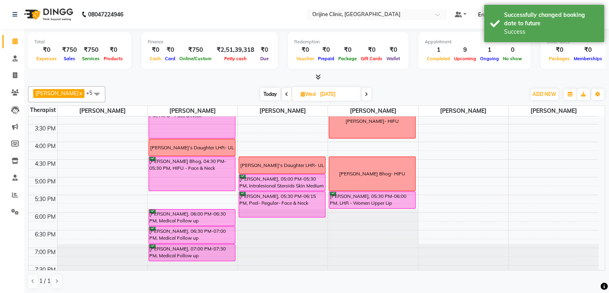
scroll to position [293, 0]
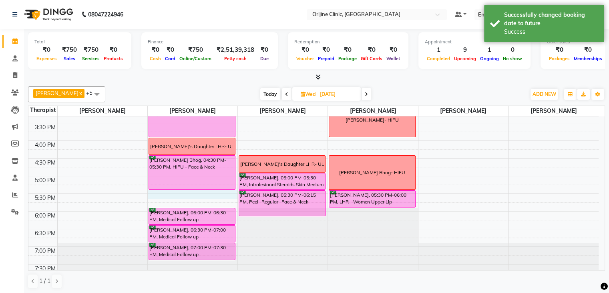
click at [208, 196] on div "7:00 AM 7:30 AM 8:00 AM 8:30 AM 9:00 AM 9:30 AM 10:00 AM 10:30 AM 11:00 AM 11:3…" at bounding box center [313, 52] width 571 height 458
select select "10775"
select select "1050"
select select "tentative"
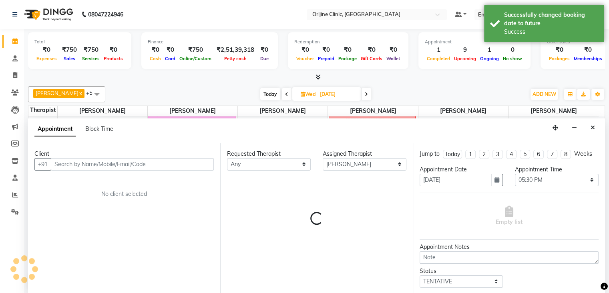
scroll to position [0, 0]
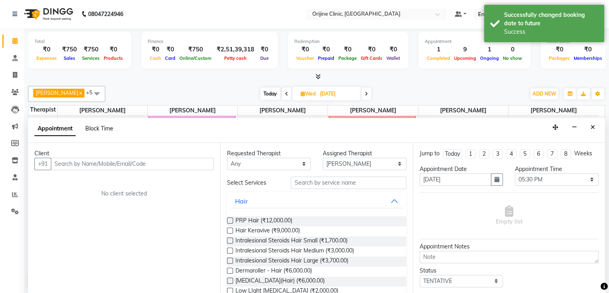
click at [96, 127] on span "Block Time" at bounding box center [99, 128] width 28 height 7
select select "10775"
select select "1050"
select select "1065"
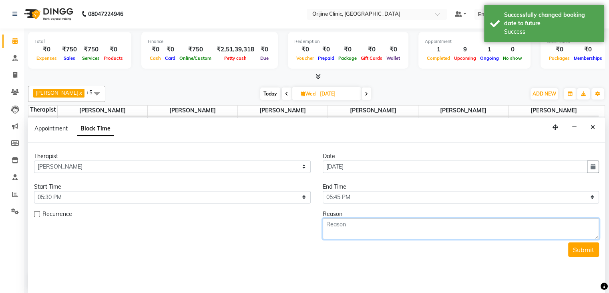
click at [343, 223] on textarea at bounding box center [461, 228] width 277 height 21
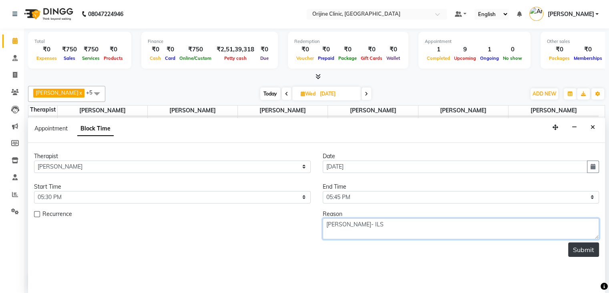
type textarea "Karan Malpani- ILS"
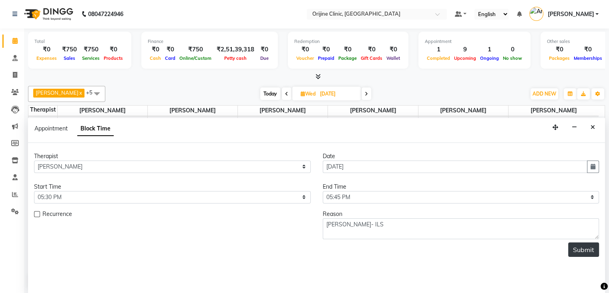
click at [585, 245] on button "Submit" at bounding box center [584, 249] width 31 height 14
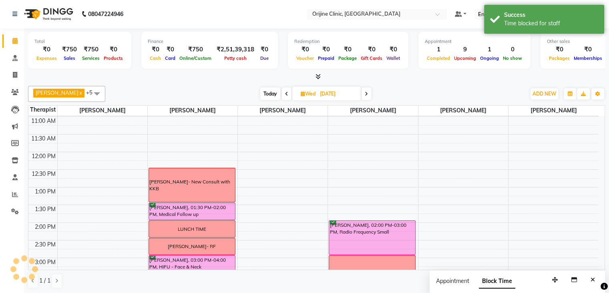
scroll to position [0, 0]
click at [595, 279] on icon "Close" at bounding box center [593, 280] width 4 height 6
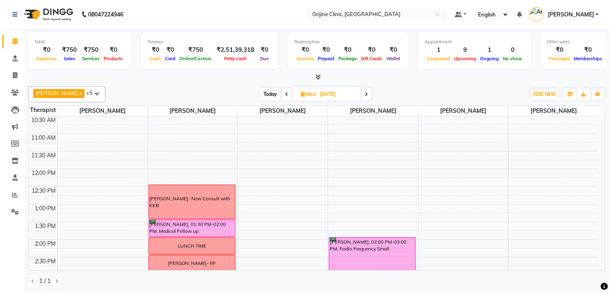
scroll to position [108, 0]
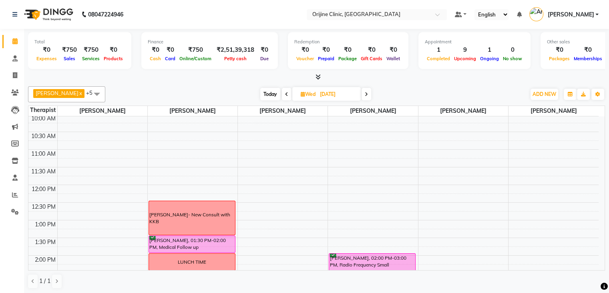
click at [267, 92] on span "Today" at bounding box center [270, 94] width 20 height 12
type input "04-09-2025"
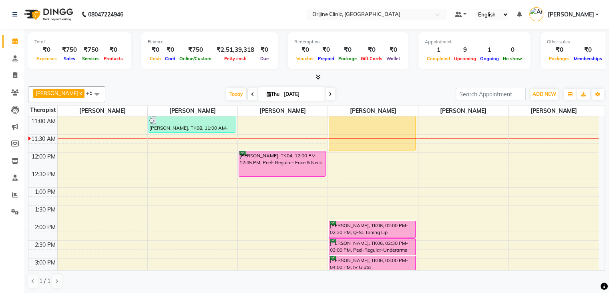
click at [265, 91] on span "Thu" at bounding box center [273, 94] width 17 height 6
select select "9"
select select "2025"
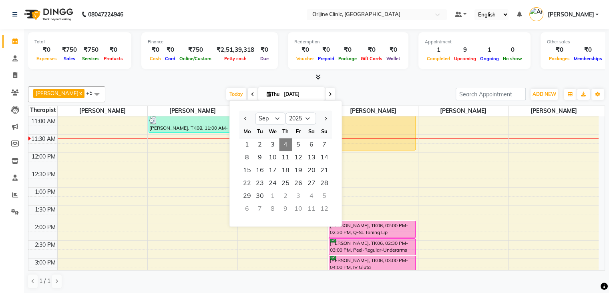
click at [288, 142] on span "4" at bounding box center [285, 144] width 13 height 13
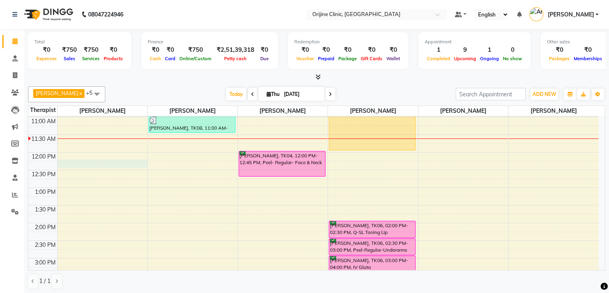
click at [96, 162] on div "7:00 AM 7:30 AM 8:00 AM 8:30 AM 9:00 AM 9:30 AM 10:00 AM 10:30 AM 11:00 AM 11:3…" at bounding box center [313, 205] width 571 height 458
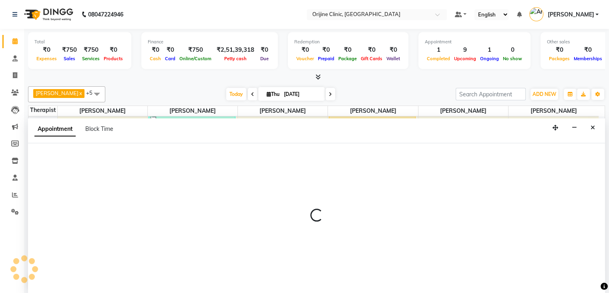
scroll to position [0, 0]
select select "10774"
select select "tentative"
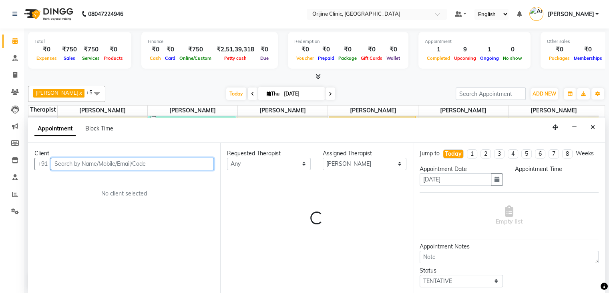
select select "735"
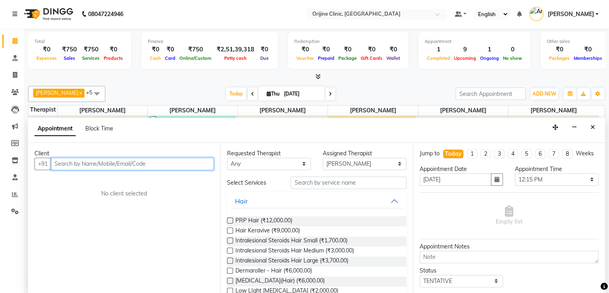
click at [79, 161] on input "text" at bounding box center [132, 163] width 163 height 12
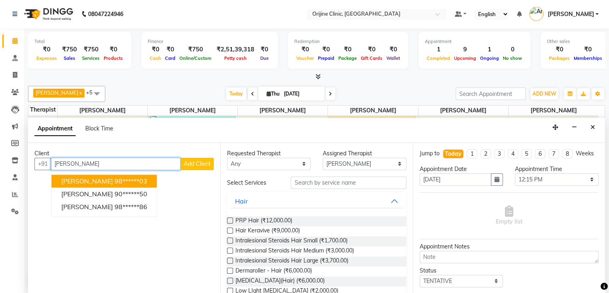
click at [91, 180] on span "Sonia bagga" at bounding box center [87, 181] width 52 height 8
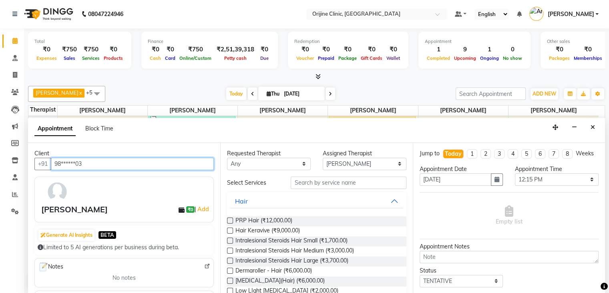
type input "98******03"
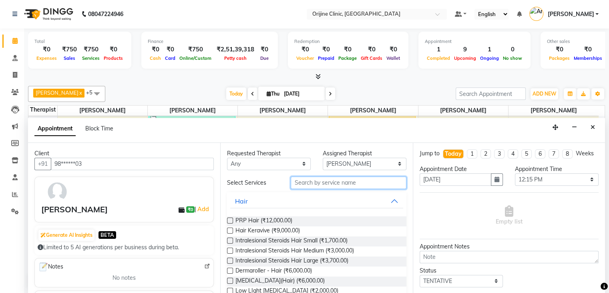
click at [303, 180] on input "text" at bounding box center [348, 182] width 115 height 12
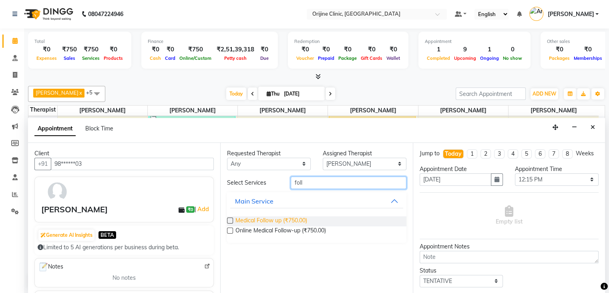
type input "foll"
click at [285, 220] on span "Medical Follow up (₹750.00)" at bounding box center [272, 221] width 72 height 10
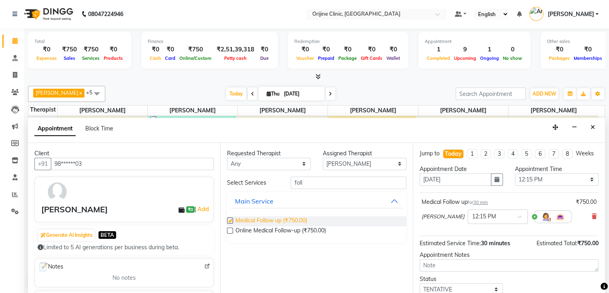
checkbox input "false"
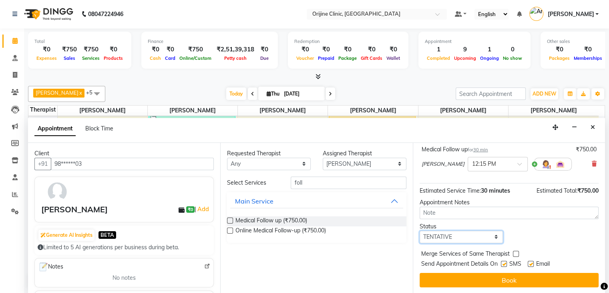
click at [487, 233] on select "Select TENTATIVE CONFIRM CHECK-IN UPCOMING" at bounding box center [462, 236] width 84 height 12
select select "confirm booking"
click at [420, 230] on select "Select TENTATIVE CONFIRM CHECK-IN UPCOMING" at bounding box center [462, 236] width 84 height 12
click at [504, 262] on label at bounding box center [504, 263] width 6 height 6
click at [504, 262] on input "checkbox" at bounding box center [503, 264] width 5 height 5
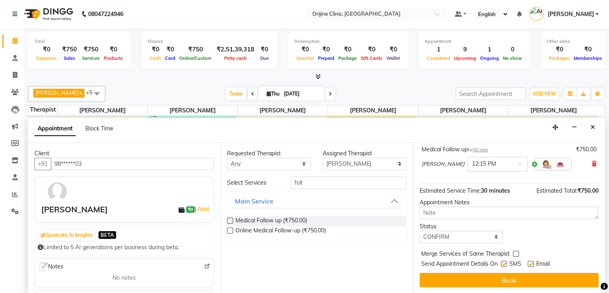
checkbox input "false"
click at [530, 261] on label at bounding box center [531, 263] width 6 height 6
click at [530, 262] on input "checkbox" at bounding box center [530, 264] width 5 height 5
checkbox input "false"
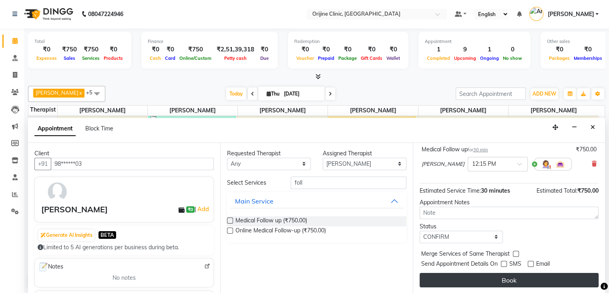
click at [522, 281] on button "Book" at bounding box center [509, 279] width 179 height 14
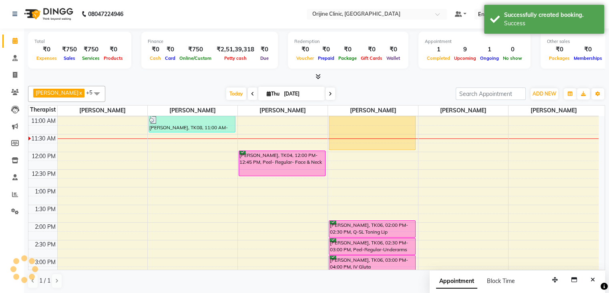
scroll to position [0, 0]
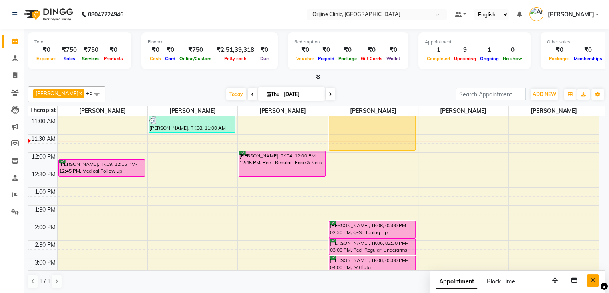
click at [595, 280] on button "Close" at bounding box center [593, 280] width 12 height 12
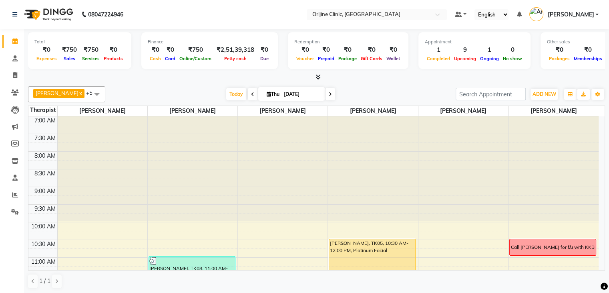
click at [265, 93] on span "Thu" at bounding box center [273, 94] width 17 height 6
select select "9"
select select "2025"
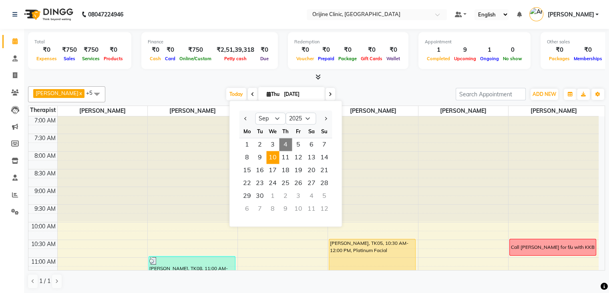
click at [277, 159] on span "10" at bounding box center [272, 157] width 13 height 13
type input "10-09-2025"
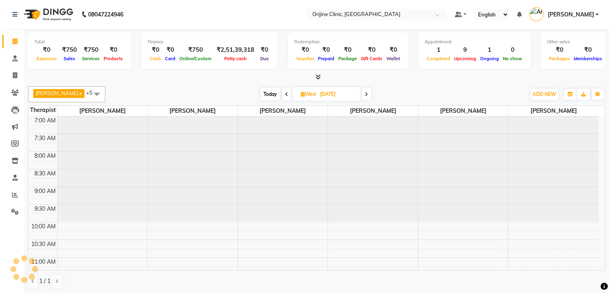
scroll to position [140, 0]
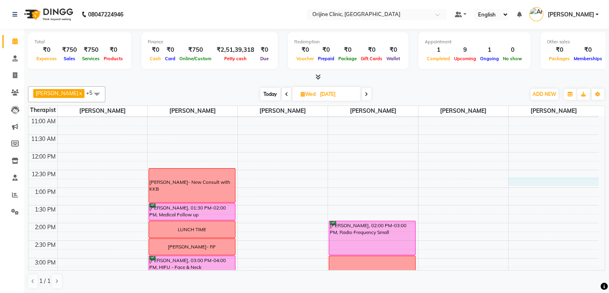
click at [598, 178] on div "7:00 AM 7:30 AM 8:00 AM 8:30 AM 9:00 AM 9:30 AM 10:00 AM 10:30 AM 11:00 AM 11:3…" at bounding box center [313, 205] width 571 height 458
select select "37130"
select select "tentative"
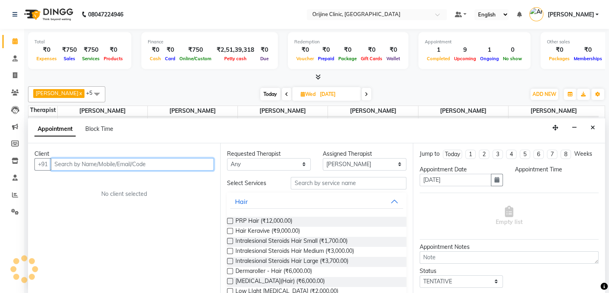
scroll to position [0, 0]
select select "765"
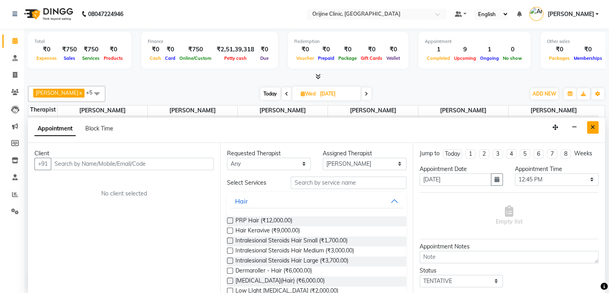
click at [595, 125] on button "Close" at bounding box center [593, 127] width 12 height 12
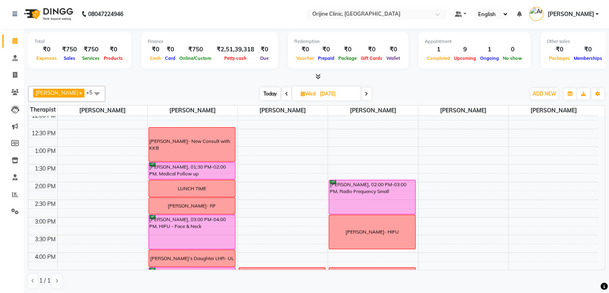
scroll to position [174, 0]
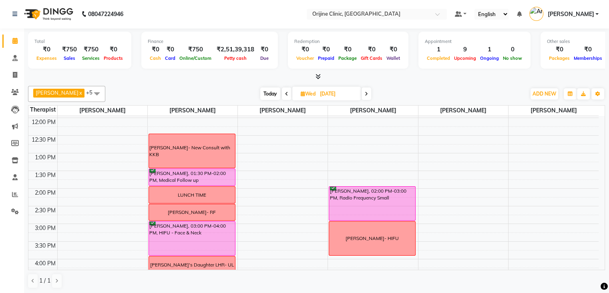
drag, startPoint x: 601, startPoint y: 187, endPoint x: 200, endPoint y: 16, distance: 435.9
click at [200, 16] on nav "08047224946 Select Location × Orijine Clinic, Kalyani Nagar Default Panel My Pa…" at bounding box center [304, 14] width 609 height 29
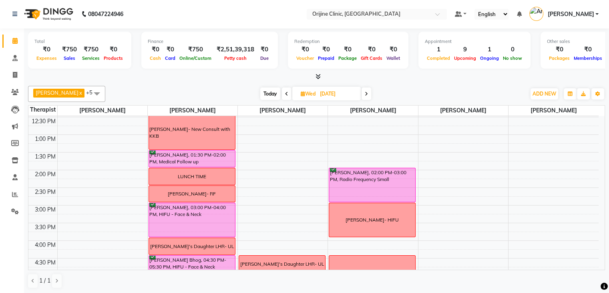
scroll to position [192, 0]
click at [368, 91] on icon at bounding box center [366, 93] width 3 height 5
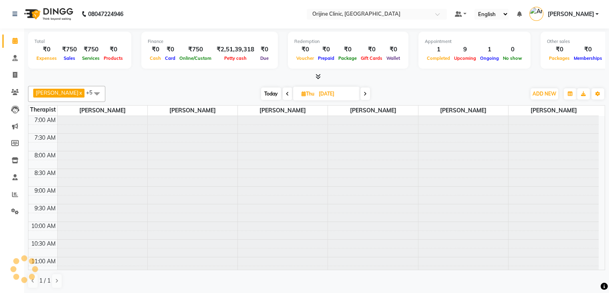
scroll to position [140, 0]
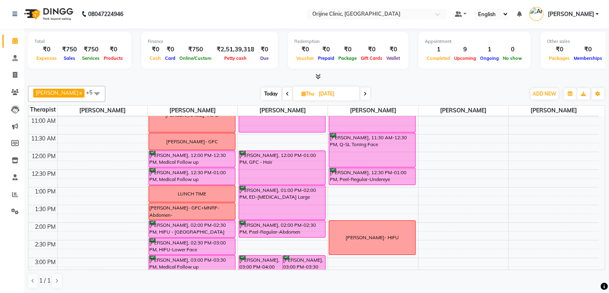
click at [270, 92] on span "Today" at bounding box center [271, 93] width 20 height 12
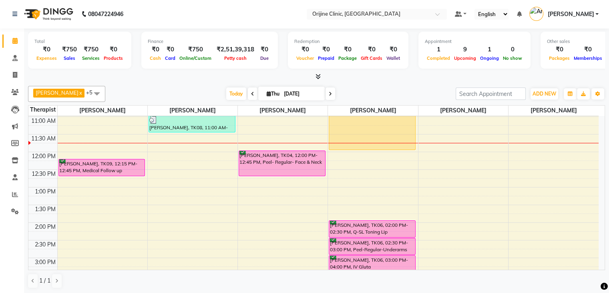
click at [331, 91] on icon at bounding box center [330, 93] width 3 height 5
type input "05-09-2025"
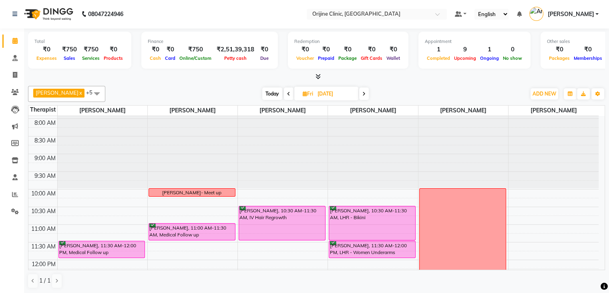
scroll to position [32, 0]
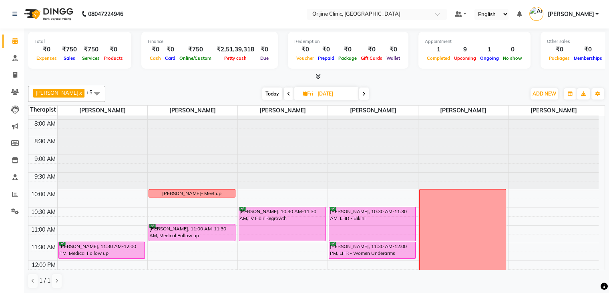
click at [303, 94] on icon at bounding box center [305, 93] width 4 height 5
select select "9"
select select "2025"
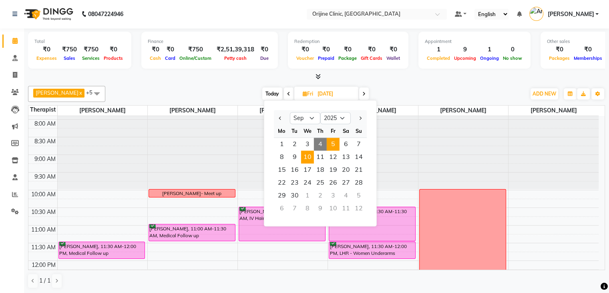
click at [311, 156] on span "10" at bounding box center [307, 156] width 13 height 13
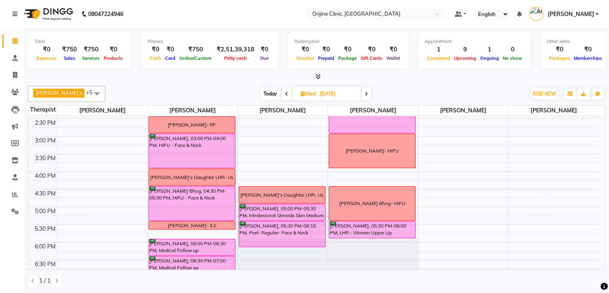
scroll to position [264, 0]
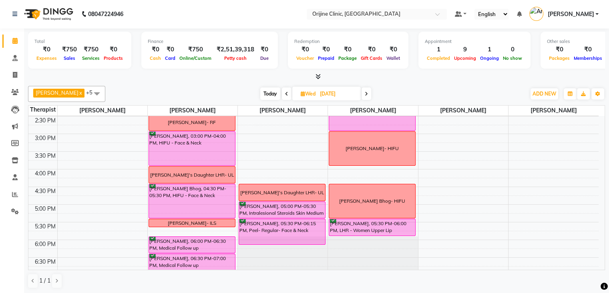
click at [366, 93] on icon at bounding box center [366, 93] width 3 height 5
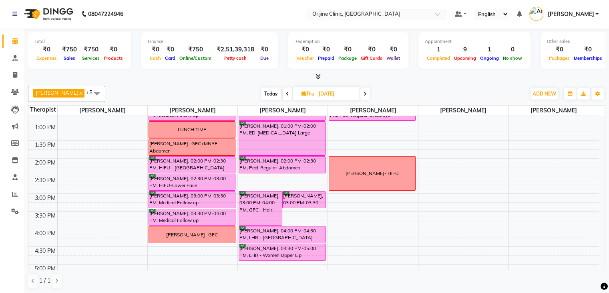
scroll to position [197, 0]
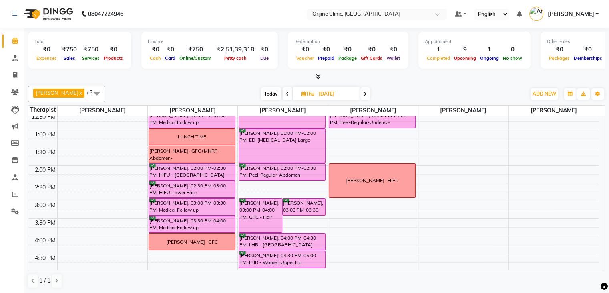
click at [290, 93] on span at bounding box center [288, 93] width 10 height 12
type input "10-09-2025"
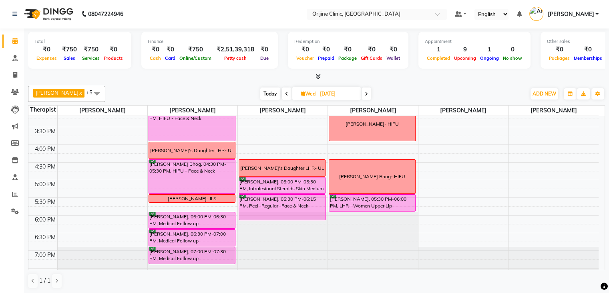
scroll to position [300, 0]
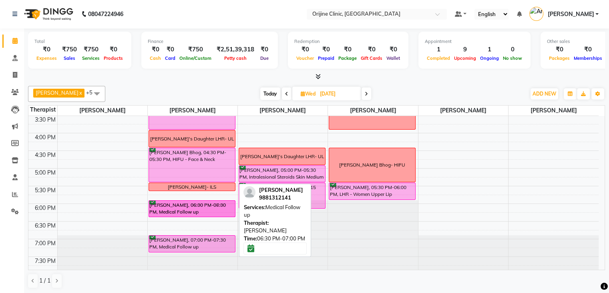
drag, startPoint x: 198, startPoint y: 224, endPoint x: 205, endPoint y: 206, distance: 19.2
click at [205, 206] on div "Dr. Surbhi Bhatia- New Consult with KKB Shruti Shelke, 01:30 PM-02:00 PM, Medic…" at bounding box center [193, 45] width 90 height 458
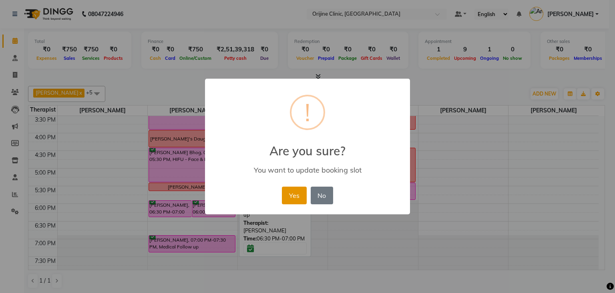
click at [305, 195] on button "Yes" at bounding box center [294, 195] width 24 height 18
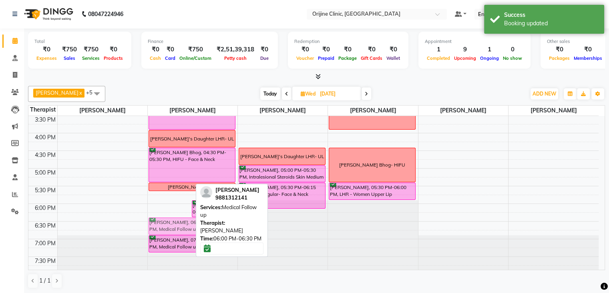
drag, startPoint x: 173, startPoint y: 211, endPoint x: 180, endPoint y: 231, distance: 20.9
click at [180, 231] on div "RITI Arora, 06:00 PM-06:30 PM, Medical Follow up Uday Rathi, 06:00 PM-06:30 PM,…" at bounding box center [193, 45] width 90 height 458
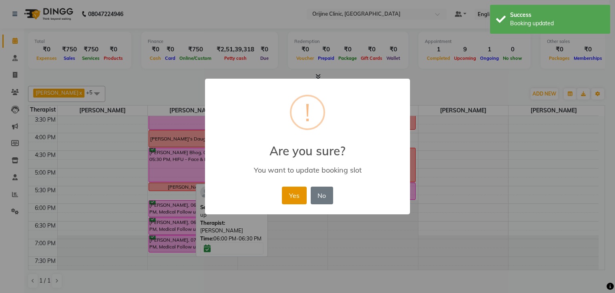
click at [297, 192] on button "Yes" at bounding box center [294, 195] width 24 height 18
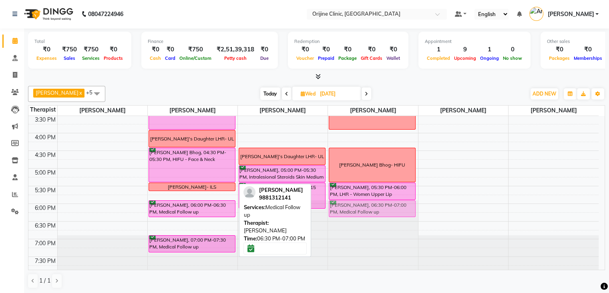
drag, startPoint x: 177, startPoint y: 223, endPoint x: 376, endPoint y: 202, distance: 200.6
click at [376, 202] on tr "Dr. Surbhi Bhatia- New Consult with KKB Shruti Shelke, 01:30 PM-02:00 PM, Medic…" at bounding box center [313, 45] width 571 height 458
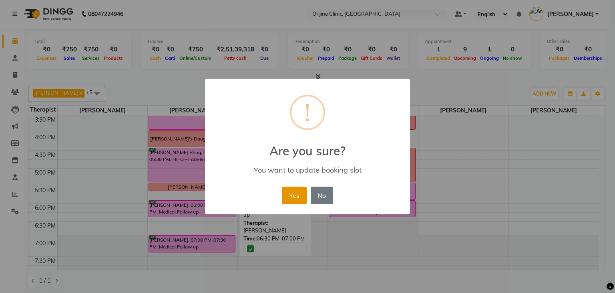
click at [290, 197] on button "Yes" at bounding box center [294, 195] width 24 height 18
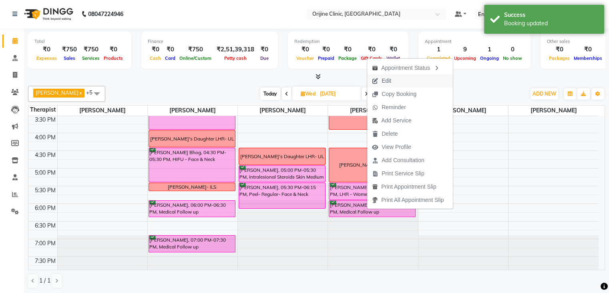
click at [384, 80] on span "Edit" at bounding box center [387, 81] width 10 height 8
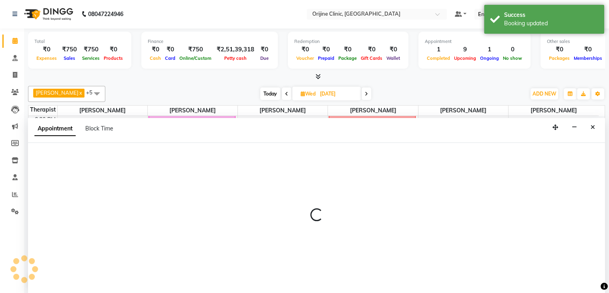
select select "tentative"
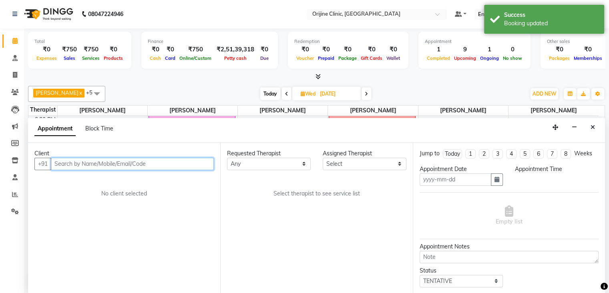
type input "10-09-2025"
select select "10777"
select select "confirm booking"
select select "1080"
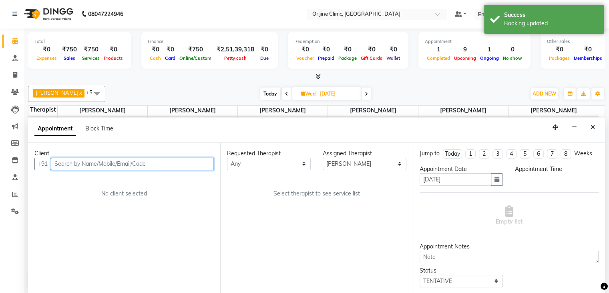
select select "1130"
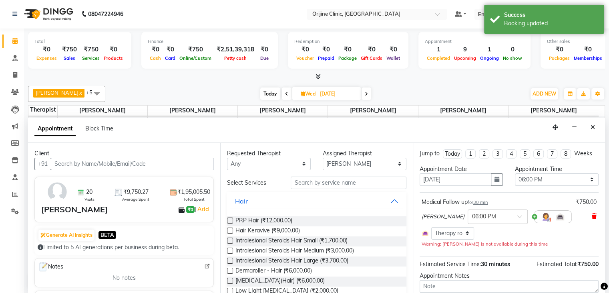
click at [592, 215] on icon at bounding box center [594, 216] width 5 height 6
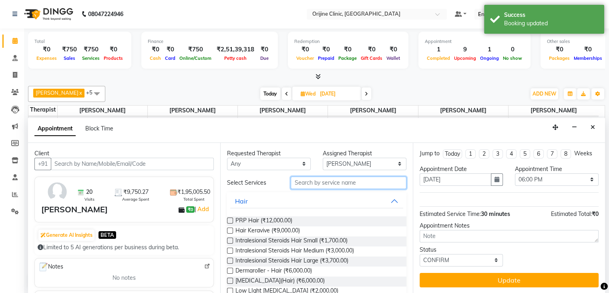
click at [313, 182] on input "text" at bounding box center [348, 182] width 115 height 12
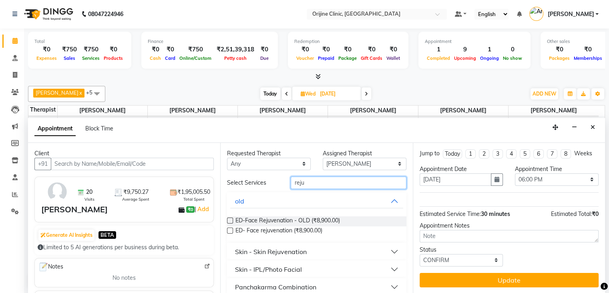
type input "reju"
click at [387, 247] on button "Skin - Skin Rejuvenation" at bounding box center [316, 251] width 173 height 14
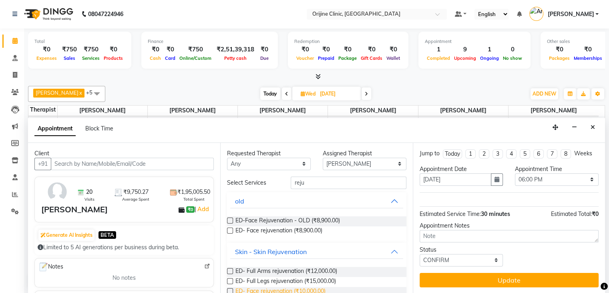
click at [313, 288] on span "ED- Face rejuvenation (₹10,000.00)" at bounding box center [281, 291] width 90 height 10
checkbox input "false"
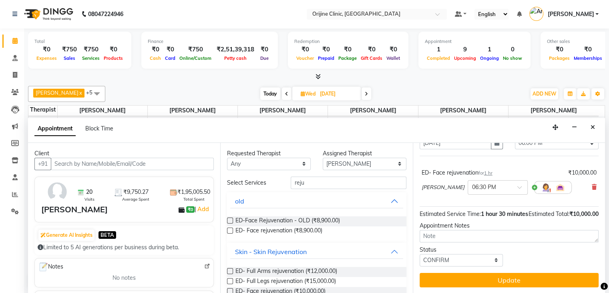
scroll to position [44, 0]
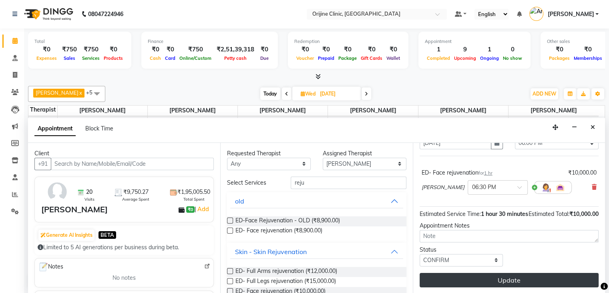
click at [545, 275] on button "Update" at bounding box center [509, 279] width 179 height 14
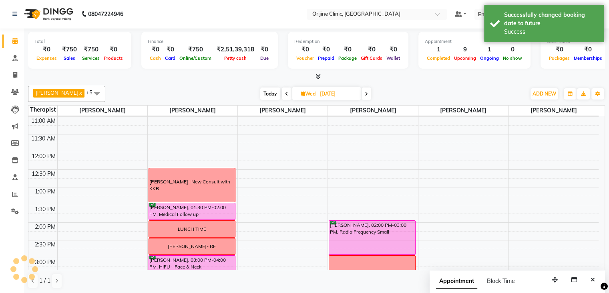
scroll to position [0, 0]
click at [590, 280] on button "Close" at bounding box center [593, 280] width 12 height 12
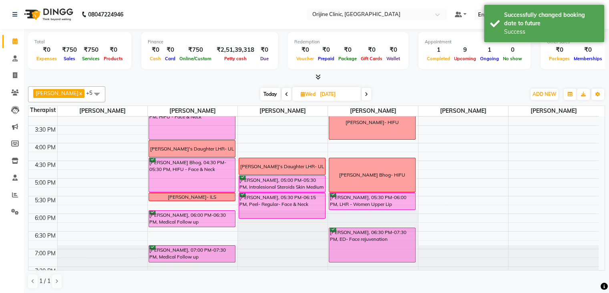
scroll to position [300, 0]
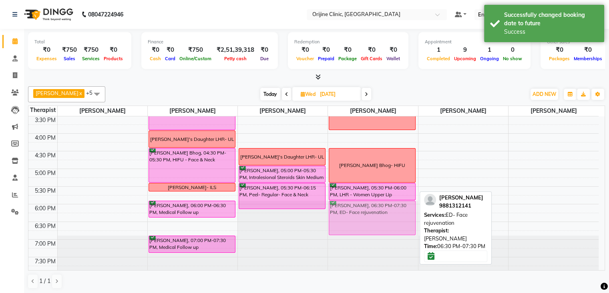
drag, startPoint x: 365, startPoint y: 220, endPoint x: 367, endPoint y: 203, distance: 16.9
click at [367, 203] on div "Punam Nanwani, 02:00 PM-03:00 PM, Radio Frequency Small Heena Kamthe- HIFU Sapn…" at bounding box center [373, 45] width 90 height 458
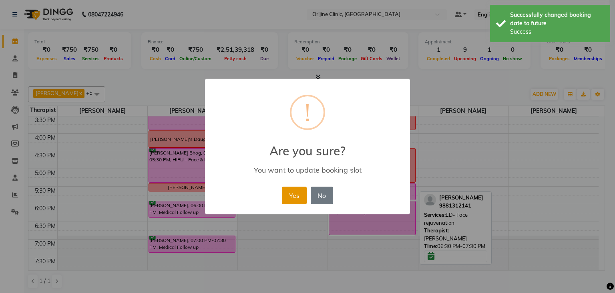
click at [291, 192] on button "Yes" at bounding box center [294, 195] width 24 height 18
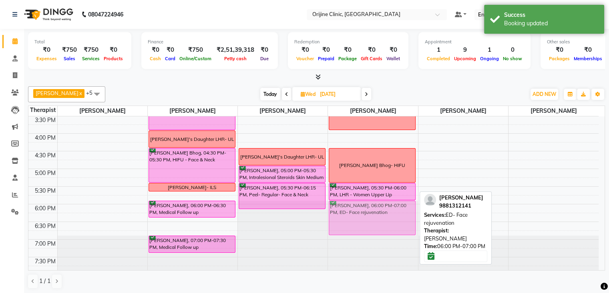
click at [395, 210] on div "Punam Nanwani, 02:00 PM-03:00 PM, Radio Frequency Small Heena Kamthe- HIFU Sapn…" at bounding box center [373, 45] width 90 height 458
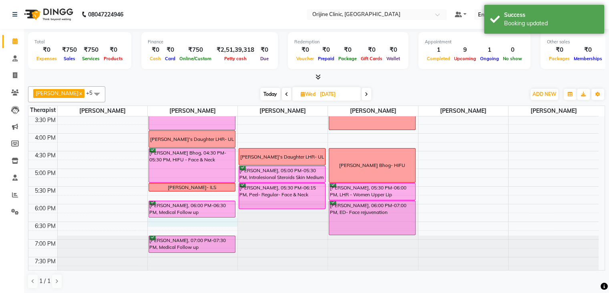
click at [195, 220] on div "7:00 AM 7:30 AM 8:00 AM 8:30 AM 9:00 AM 9:30 AM 10:00 AM 10:30 AM 11:00 AM 11:3…" at bounding box center [313, 45] width 571 height 458
select select "10775"
select select "1110"
select select "tentative"
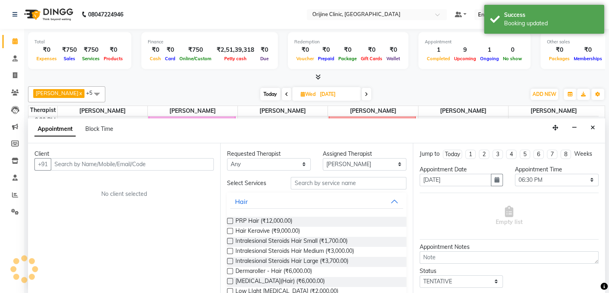
scroll to position [0, 0]
click at [98, 129] on span "Block Time" at bounding box center [99, 128] width 28 height 7
select select "10775"
select select "1110"
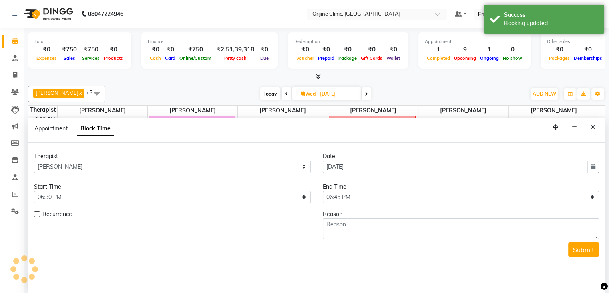
scroll to position [140, 0]
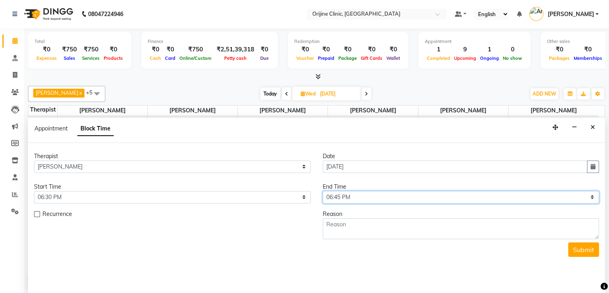
click at [377, 197] on select "Select 08:00 AM 08:15 AM 08:30 AM 08:45 AM 09:00 AM 09:15 AM 09:30 AM 09:45 AM …" at bounding box center [461, 197] width 277 height 12
select select "1140"
click at [323, 191] on select "Select 08:00 AM 08:15 AM 08:30 AM 08:45 AM 09:00 AM 09:15 AM 09:30 AM 09:45 AM …" at bounding box center [461, 197] width 277 height 12
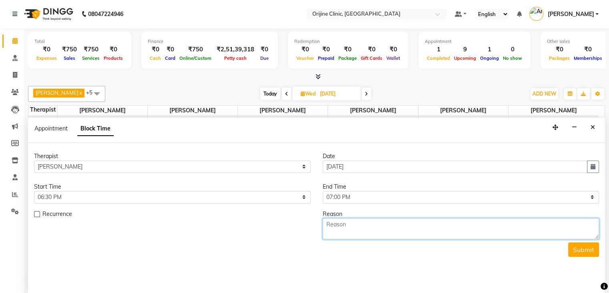
click at [363, 227] on textarea at bounding box center [461, 228] width 277 height 21
type textarea "Riti Arora - MNRF"
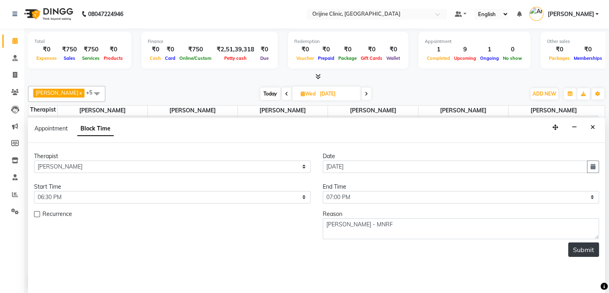
click at [590, 249] on button "Submit" at bounding box center [584, 249] width 31 height 14
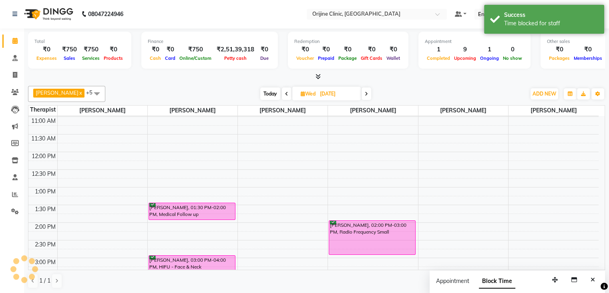
scroll to position [0, 0]
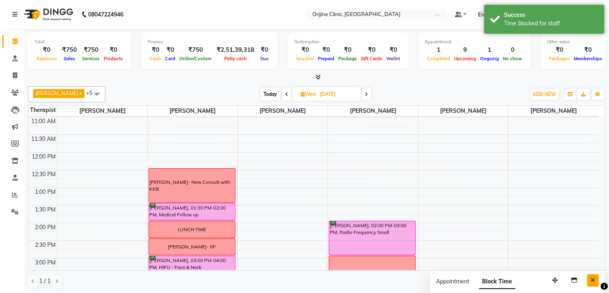
click at [592, 277] on icon "Close" at bounding box center [593, 280] width 4 height 6
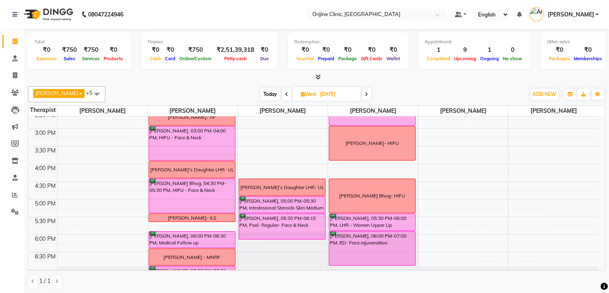
scroll to position [275, 0]
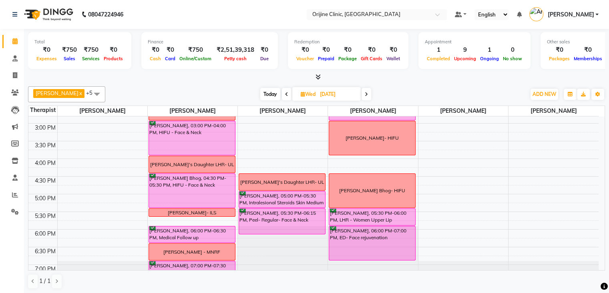
click at [367, 93] on icon at bounding box center [366, 94] width 3 height 5
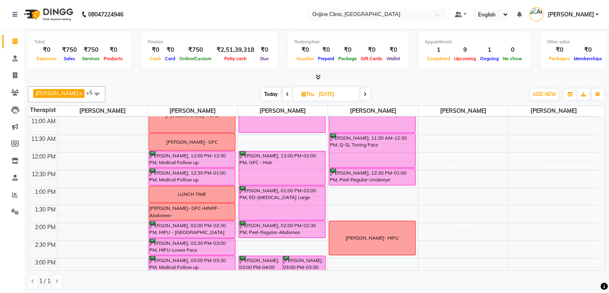
click at [274, 92] on span "Today" at bounding box center [271, 94] width 20 height 12
type input "04-09-2025"
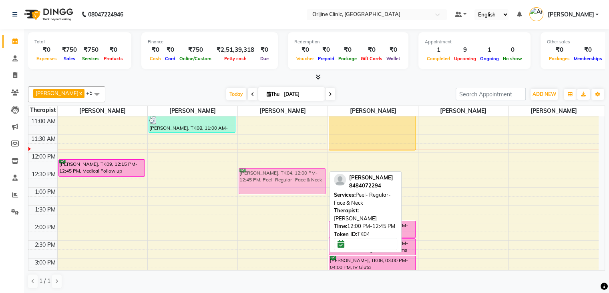
drag, startPoint x: 283, startPoint y: 156, endPoint x: 283, endPoint y: 175, distance: 18.4
click at [283, 175] on div "Ritika Grover, TK04, 12:00 PM-12:45 PM, Peel- Regular- Face & Neck Shreya Sharm…" at bounding box center [283, 205] width 90 height 458
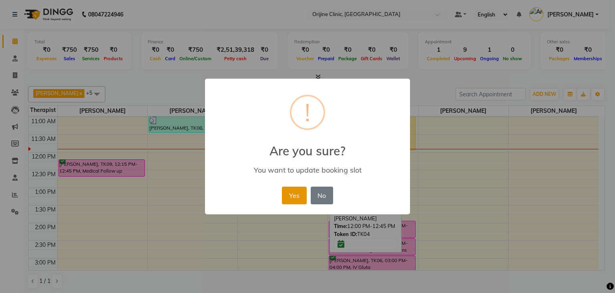
click at [290, 199] on button "Yes" at bounding box center [294, 195] width 24 height 18
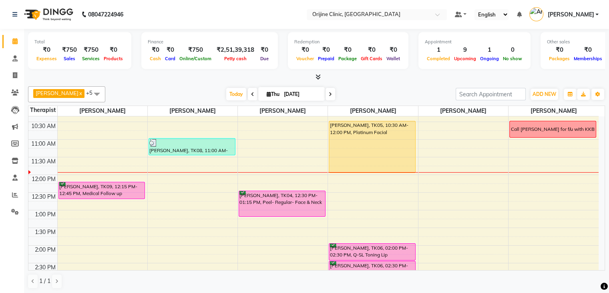
scroll to position [121, 0]
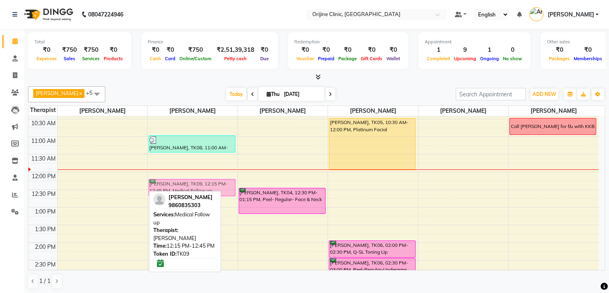
drag, startPoint x: 101, startPoint y: 180, endPoint x: 194, endPoint y: 180, distance: 93.4
click at [194, 180] on tr "Sonia bagga, TK09, 12:15 PM-12:45 PM, Medical Follow up Nanda Juriasinghani, TK…" at bounding box center [313, 225] width 571 height 458
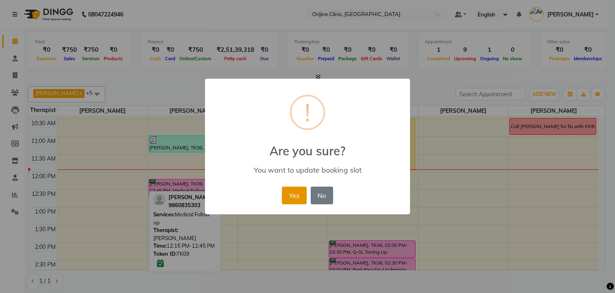
click at [300, 194] on button "Yes" at bounding box center [294, 195] width 24 height 18
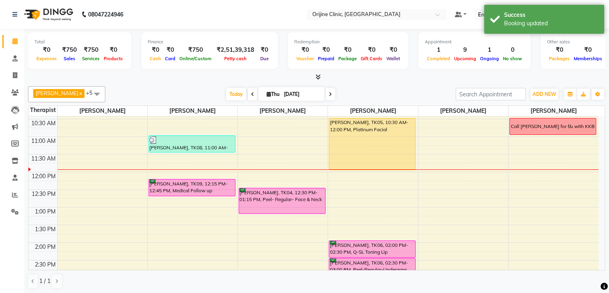
click at [267, 93] on icon at bounding box center [269, 93] width 4 height 5
select select "9"
select select "2025"
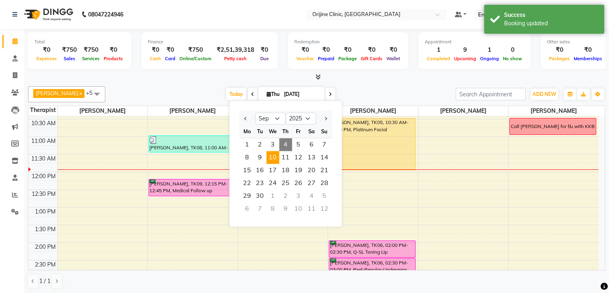
click at [276, 156] on span "10" at bounding box center [272, 157] width 13 height 13
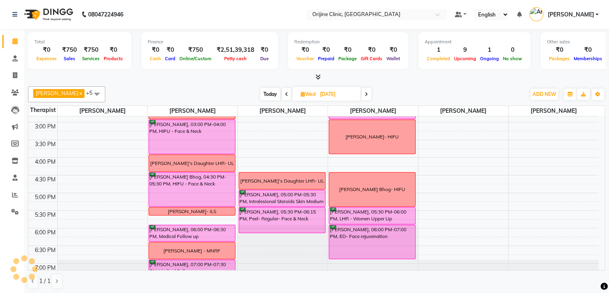
scroll to position [300, 0]
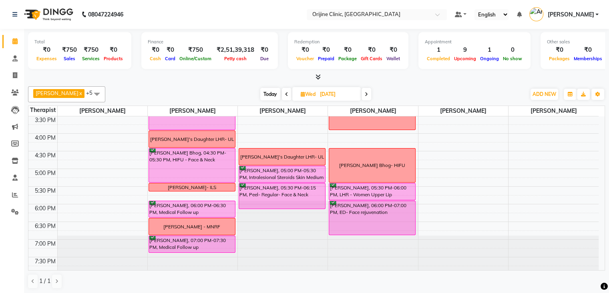
click at [368, 90] on span at bounding box center [367, 94] width 10 height 12
type input "11-09-2025"
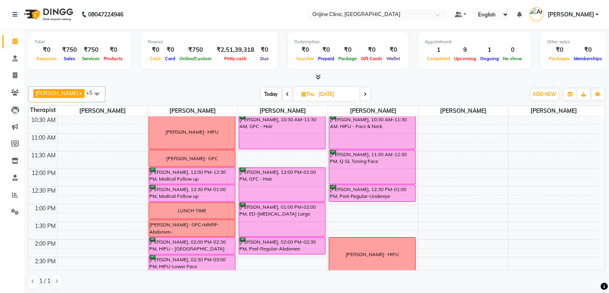
scroll to position [140, 0]
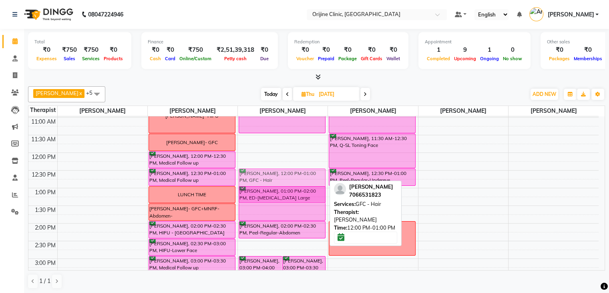
drag, startPoint x: 262, startPoint y: 161, endPoint x: 261, endPoint y: 181, distance: 19.6
click at [261, 181] on div "Bhavna Beohar, 03:00 PM-04:00 PM, GFC - Hair Sonal Srivastava, 03:00 PM-03:30 P…" at bounding box center [283, 205] width 90 height 458
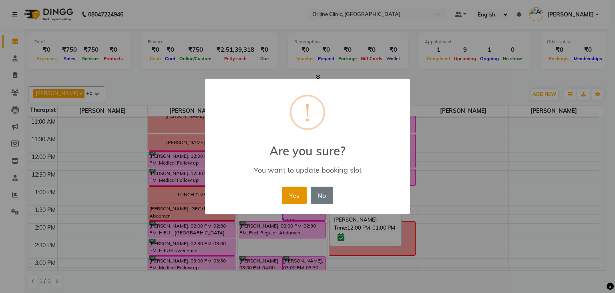
click at [292, 191] on button "Yes" at bounding box center [294, 195] width 24 height 18
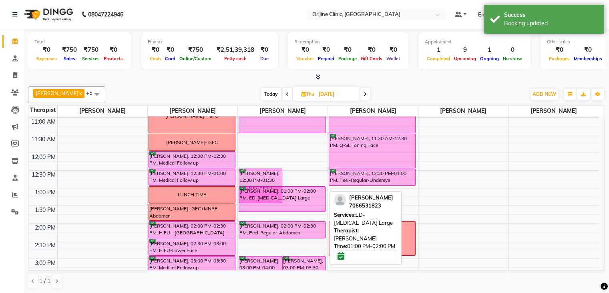
drag, startPoint x: 300, startPoint y: 219, endPoint x: 299, endPoint y: 205, distance: 14.0
click at [299, 205] on div "Shriya Pawar, 12:30 PM-01:30 PM, GFC - Hair Shriya Pawar, 01:00 PM-02:00 PM, ED…" at bounding box center [283, 205] width 90 height 458
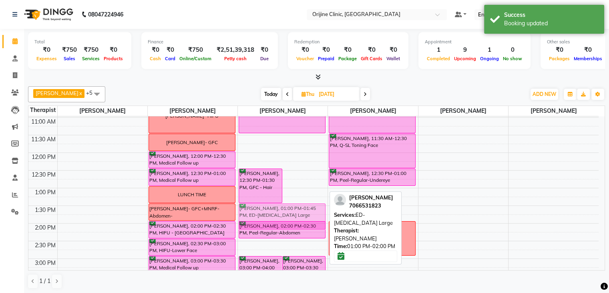
drag, startPoint x: 301, startPoint y: 192, endPoint x: 297, endPoint y: 209, distance: 18.0
click at [297, 209] on div "Shriya Pawar, 12:30 PM-01:30 PM, GFC - Hair Shriya Pawar, 01:00 PM-01:45 PM, ED…" at bounding box center [283, 205] width 90 height 458
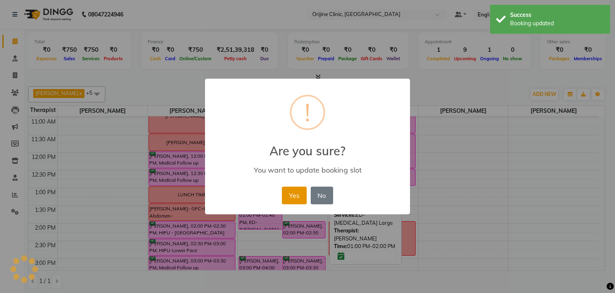
click at [298, 194] on button "Yes" at bounding box center [294, 195] width 24 height 18
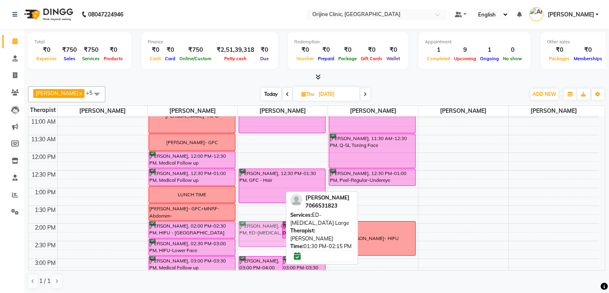
drag, startPoint x: 267, startPoint y: 210, endPoint x: 267, endPoint y: 228, distance: 18.0
click at [267, 228] on div "Shriya Pawar, 01:30 PM-02:15 PM, ED-Stretch Marks Large Shriya Pawar, 02:00 PM-…" at bounding box center [283, 205] width 90 height 458
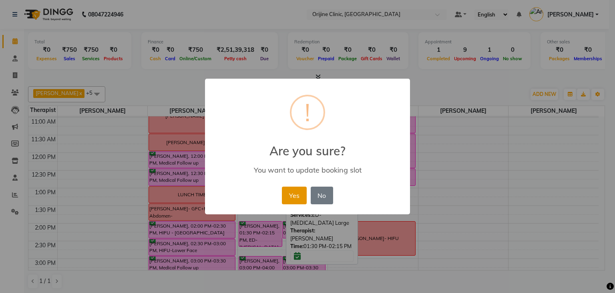
click at [300, 189] on button "Yes" at bounding box center [294, 195] width 24 height 18
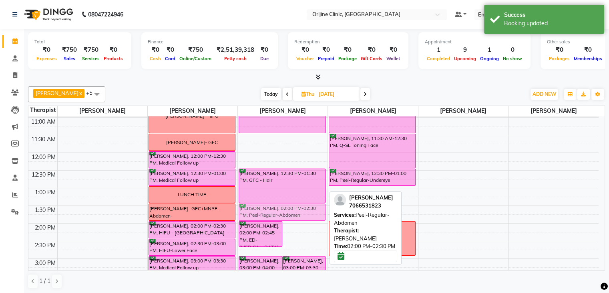
drag, startPoint x: 300, startPoint y: 227, endPoint x: 294, endPoint y: 206, distance: 21.7
click at [294, 206] on div "Shriya Pawar, 02:00 PM-02:45 PM, ED-Stretch Marks Large Shriya Pawar, 02:00 PM-…" at bounding box center [283, 205] width 90 height 458
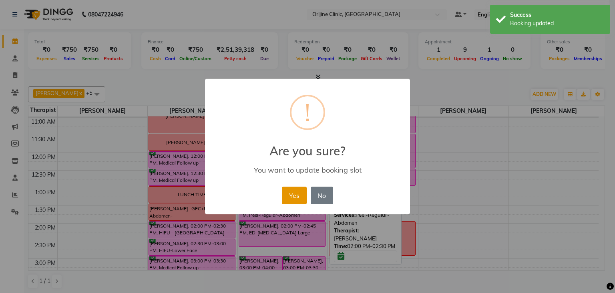
click at [299, 192] on button "Yes" at bounding box center [294, 195] width 24 height 18
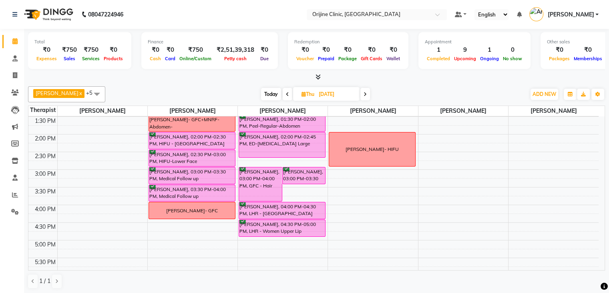
scroll to position [231, 0]
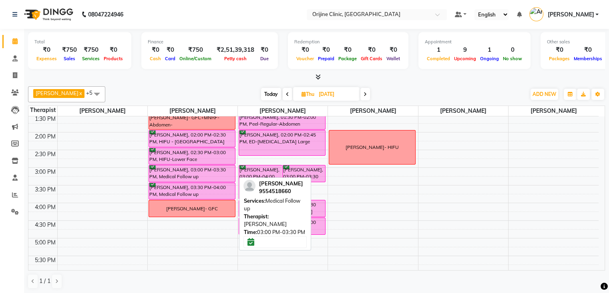
click at [160, 176] on div "Kavita Srivastava, 03:00 PM-03:30 PM, Medical Follow up" at bounding box center [192, 173] width 86 height 16
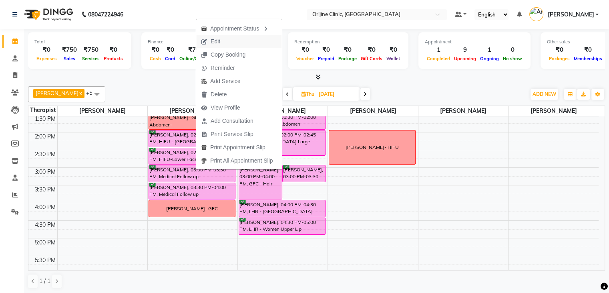
click at [220, 40] on span "Edit" at bounding box center [216, 41] width 10 height 8
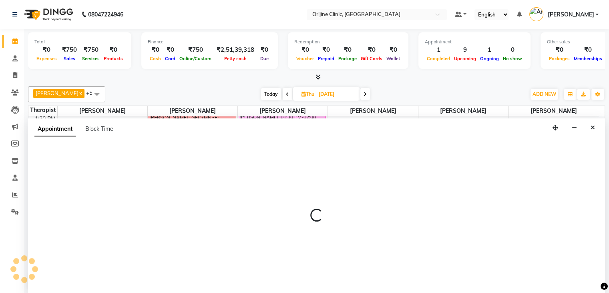
scroll to position [0, 0]
select select "tentative"
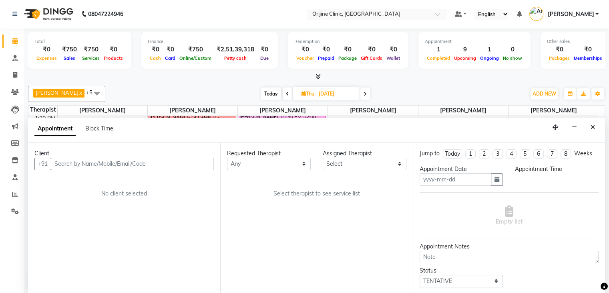
type input "11-09-2025"
select select "10775"
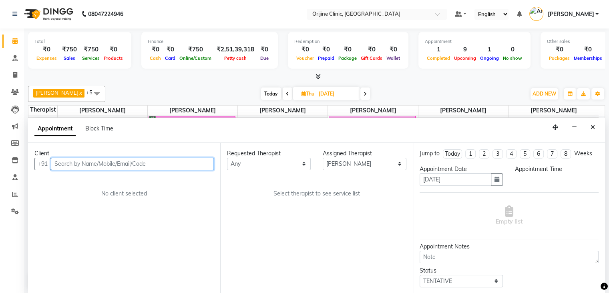
select select "confirm booking"
select select "900"
select select "1132"
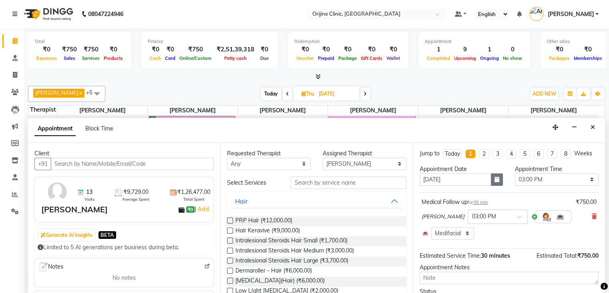
click at [496, 178] on icon "button" at bounding box center [497, 179] width 5 height 6
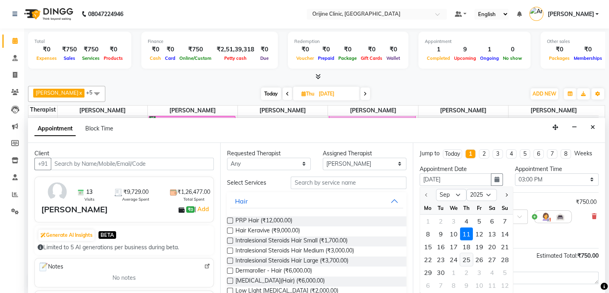
click at [470, 259] on div "25" at bounding box center [466, 259] width 13 height 13
type input "25-09-2025"
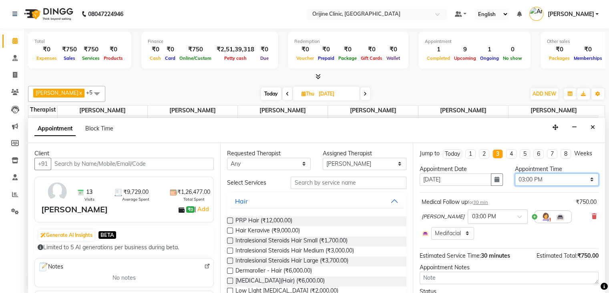
click at [588, 178] on select "Select 08:00 AM 08:15 AM 08:30 AM 08:45 AM 09:00 AM 09:15 AM 09:30 AM 09:45 AM …" at bounding box center [557, 179] width 84 height 12
select select "840"
click at [515, 173] on select "Select 08:00 AM 08:15 AM 08:30 AM 08:45 AM 09:00 AM 09:15 AM 09:30 AM 09:45 AM …" at bounding box center [557, 179] width 84 height 12
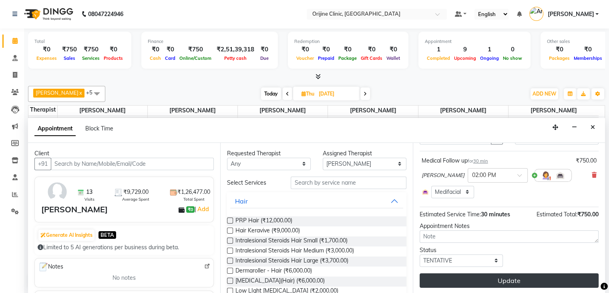
click at [490, 281] on button "Update" at bounding box center [509, 280] width 179 height 14
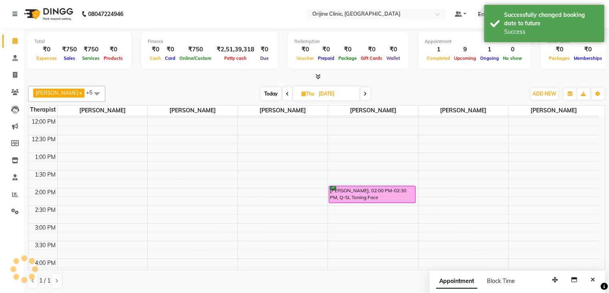
scroll to position [0, 0]
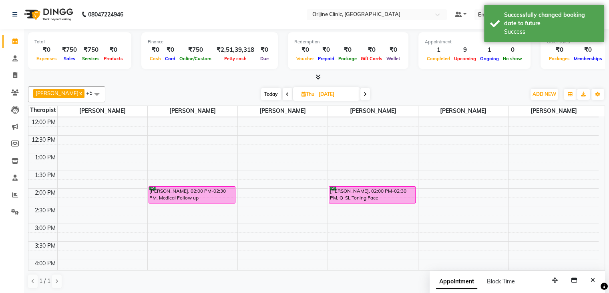
click at [270, 92] on span "Today" at bounding box center [271, 94] width 20 height 12
type input "04-09-2025"
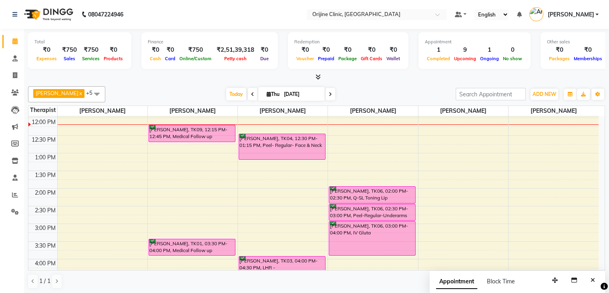
click at [267, 92] on icon at bounding box center [269, 93] width 4 height 5
select select "9"
select select "2025"
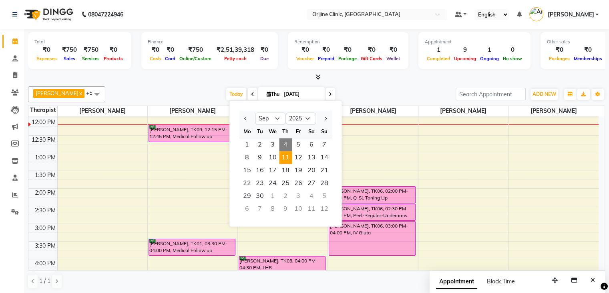
click at [285, 155] on span "11" at bounding box center [285, 157] width 13 height 13
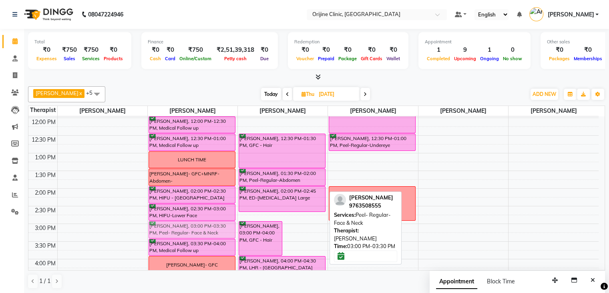
drag, startPoint x: 296, startPoint y: 225, endPoint x: 197, endPoint y: 225, distance: 99.0
click at [197, 225] on tr "Ashika Kamthe- HIFU Shweta Dakhane- GFC Shreya Khandelwal, 12:00 PM-12:30 PM, M…" at bounding box center [313, 170] width 571 height 458
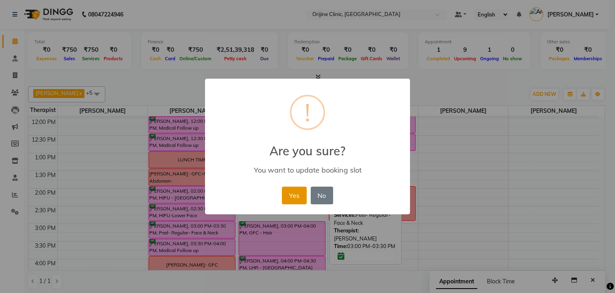
click at [292, 194] on button "Yes" at bounding box center [294, 195] width 24 height 18
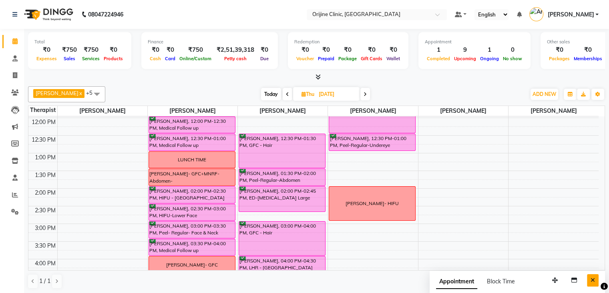
click at [593, 278] on icon "Close" at bounding box center [593, 280] width 4 height 6
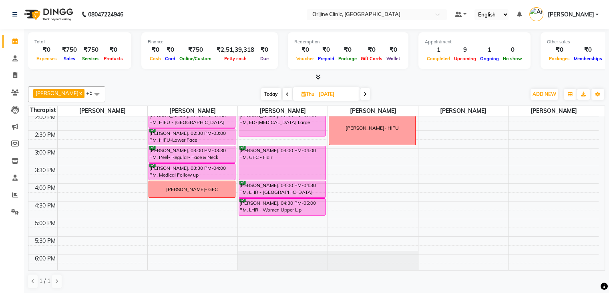
scroll to position [251, 0]
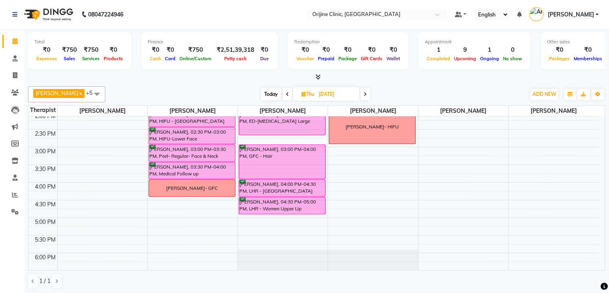
click at [283, 94] on span at bounding box center [288, 94] width 10 height 12
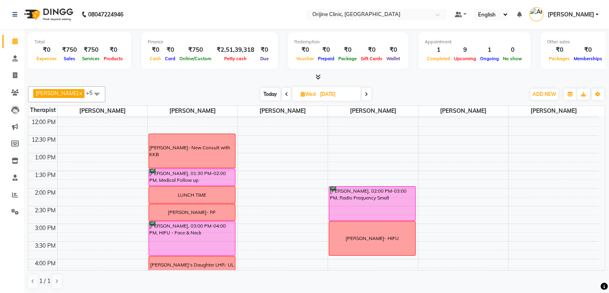
scroll to position [300, 0]
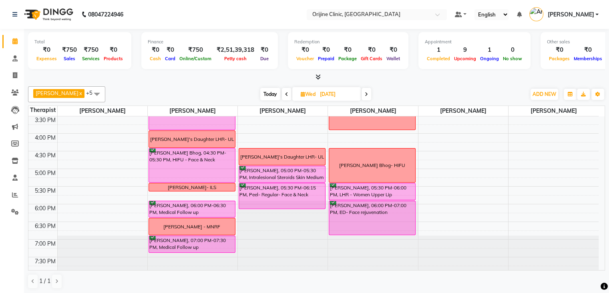
click at [368, 94] on icon at bounding box center [366, 94] width 3 height 5
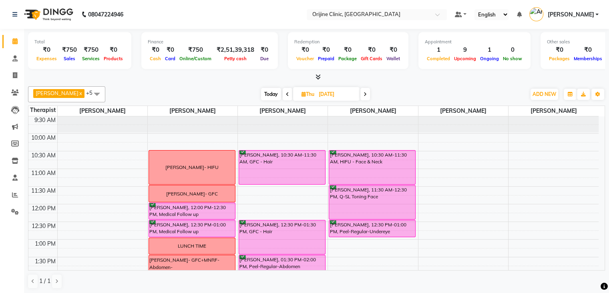
scroll to position [79, 0]
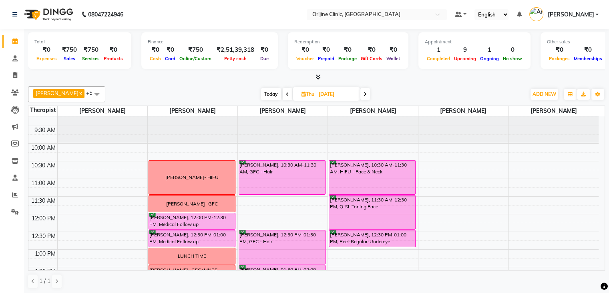
click at [287, 93] on icon at bounding box center [287, 94] width 3 height 5
type input "10-09-2025"
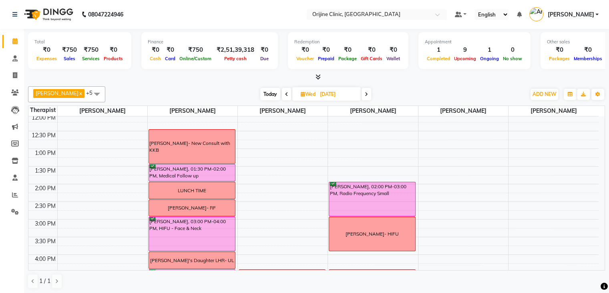
scroll to position [172, 0]
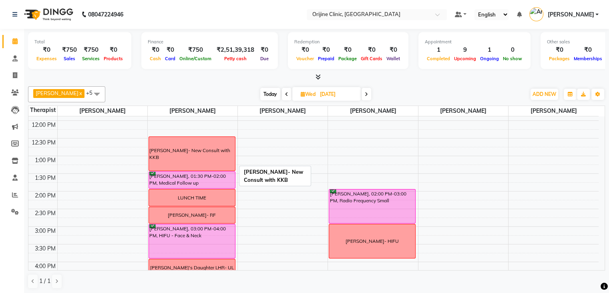
click at [194, 155] on div "Dr. Surbhi Bhatia- New Consult with KKB" at bounding box center [191, 154] width 85 height 14
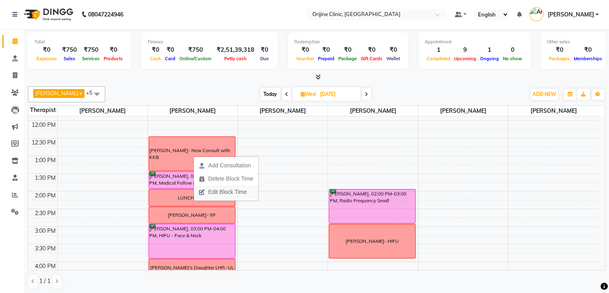
click at [222, 190] on span "Edit Block Time" at bounding box center [227, 192] width 38 height 8
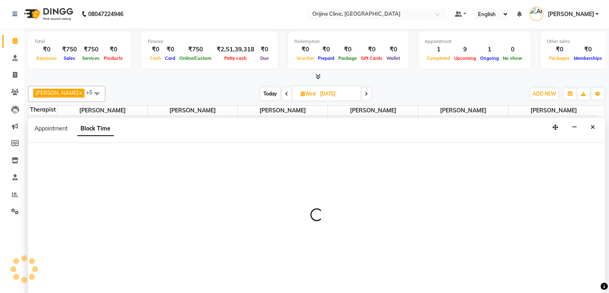
scroll to position [0, 0]
select select "10775"
select select "750"
select select "810"
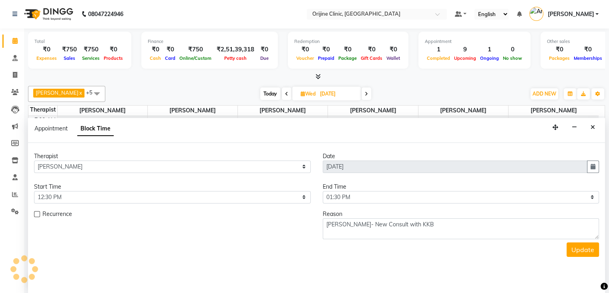
scroll to position [175, 0]
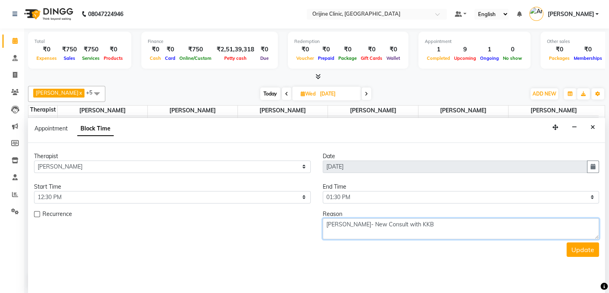
click at [468, 230] on textarea "Dr. Surbhi Bhatia- New Consult with KKB" at bounding box center [461, 228] width 277 height 21
type textarea "Dr. Surbhi Bhatia- New Consult with KKB- Pigmentation"
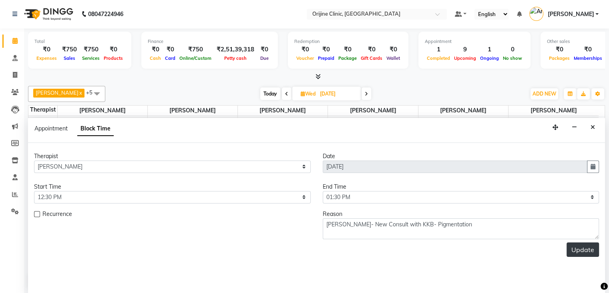
click at [595, 250] on button "Update" at bounding box center [583, 249] width 32 height 14
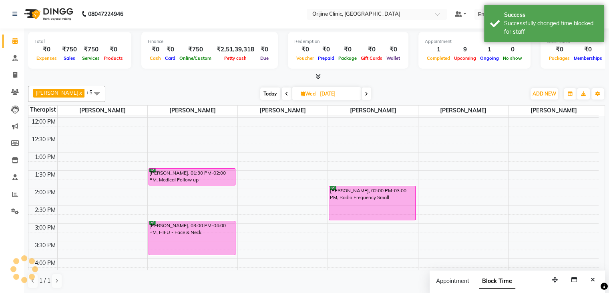
scroll to position [0, 0]
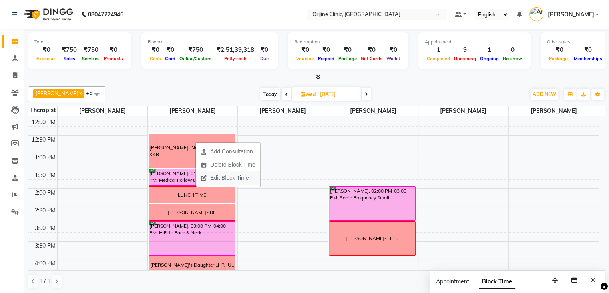
click at [227, 178] on span "Edit Block Time" at bounding box center [229, 177] width 38 height 8
select select "10775"
select select "750"
select select "810"
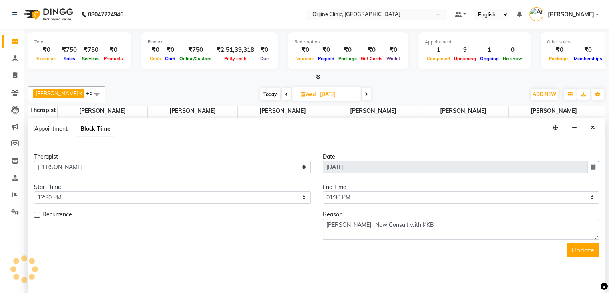
scroll to position [0, 0]
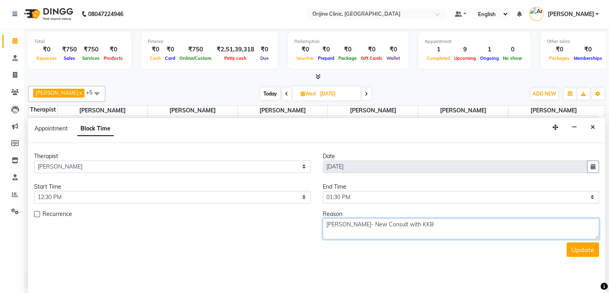
click at [452, 222] on textarea "Dr. Surbhi Bhatia- New Consult with KKB" at bounding box center [461, 228] width 277 height 21
click at [332, 235] on textarea "Dr. Surbhi Bhatia- New Consult with KKB- already paid the consultation fees and…" at bounding box center [461, 228] width 277 height 21
type textarea "Dr. Surbhi Bhatia- New Consult with KKB- already paid the consultation fees and…"
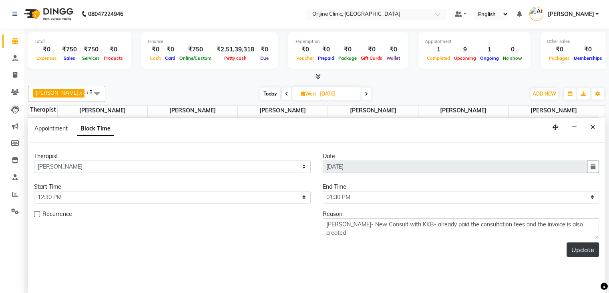
click at [583, 250] on button "Update" at bounding box center [583, 249] width 32 height 14
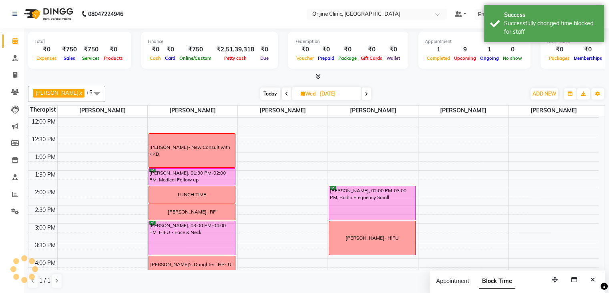
scroll to position [0, 0]
click at [596, 280] on button "Close" at bounding box center [593, 280] width 12 height 12
click at [268, 93] on span "Today" at bounding box center [270, 94] width 20 height 12
type input "04-09-2025"
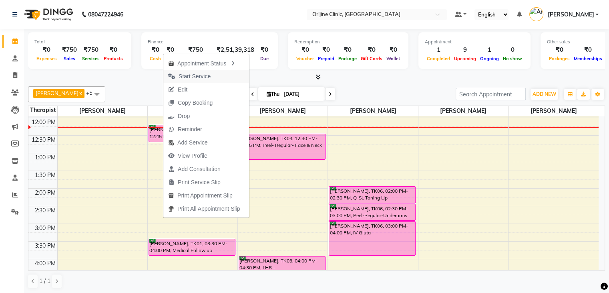
click at [192, 75] on span "Start Service" at bounding box center [195, 76] width 32 height 8
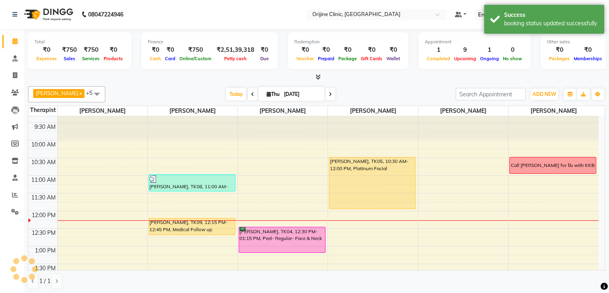
scroll to position [79, 0]
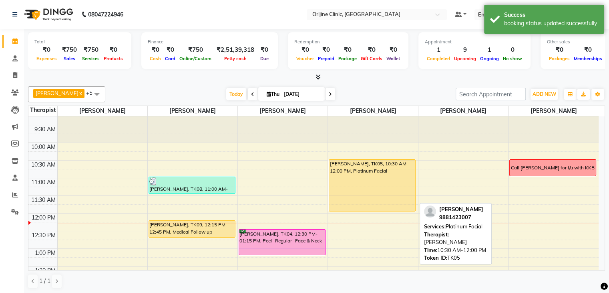
click at [371, 178] on div "Noopur Pawar, TK05, 10:30 AM-12:00 PM, Platinum Facial" at bounding box center [372, 184] width 86 height 51
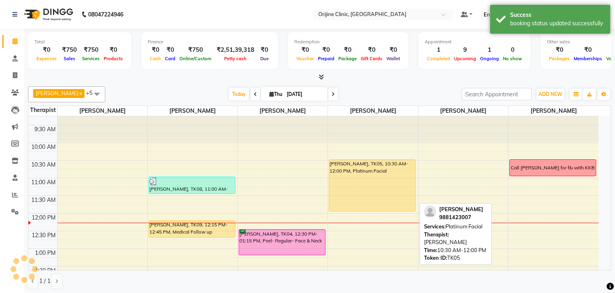
select select "1"
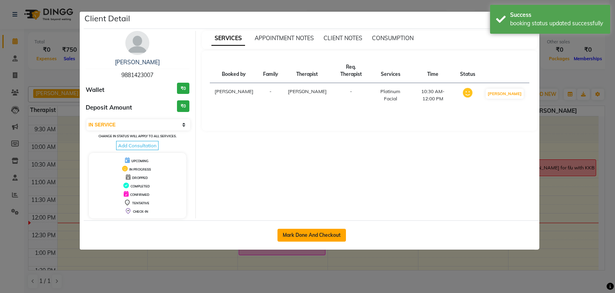
click at [314, 230] on button "Mark Done And Checkout" at bounding box center [312, 234] width 69 height 13
select select "service"
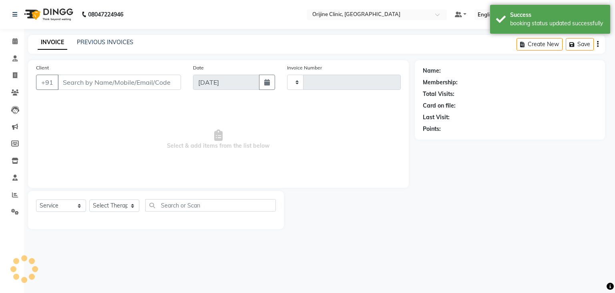
type input "0975"
select select "702"
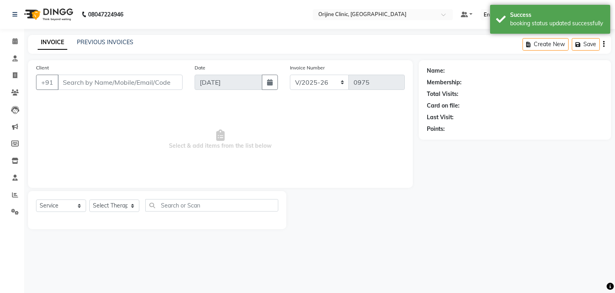
type input "98******07"
select select "10777"
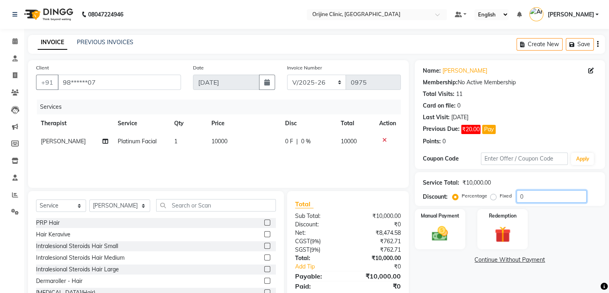
click at [524, 196] on input "0" at bounding box center [552, 196] width 70 height 12
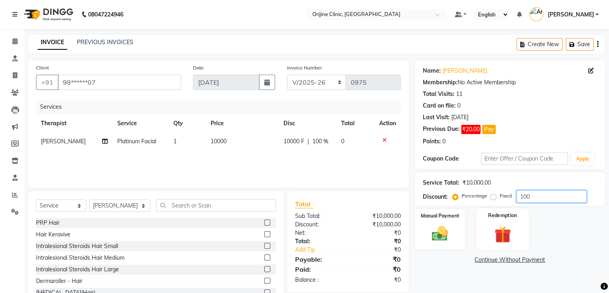
type input "100"
click at [487, 232] on div "Redemption" at bounding box center [502, 228] width 52 height 41
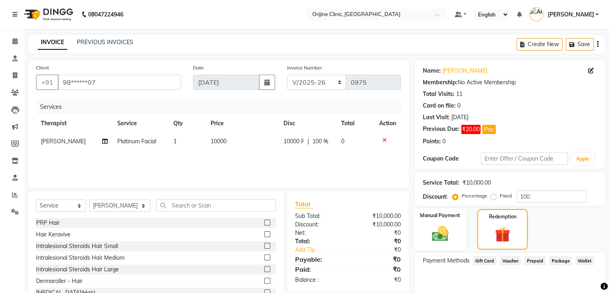
click at [443, 216] on label "Manual Payment" at bounding box center [440, 215] width 40 height 8
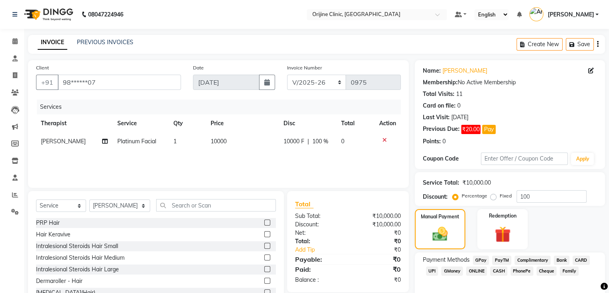
click at [532, 259] on span "Complimentary" at bounding box center [533, 259] width 36 height 9
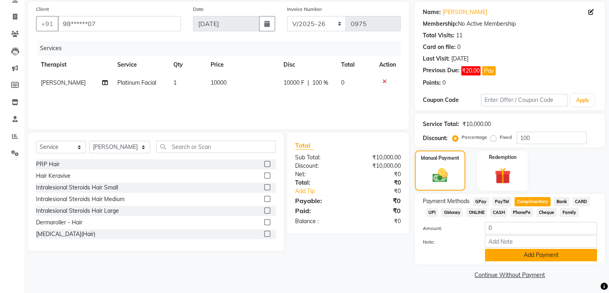
click at [529, 257] on button "Add Payment" at bounding box center [541, 254] width 112 height 12
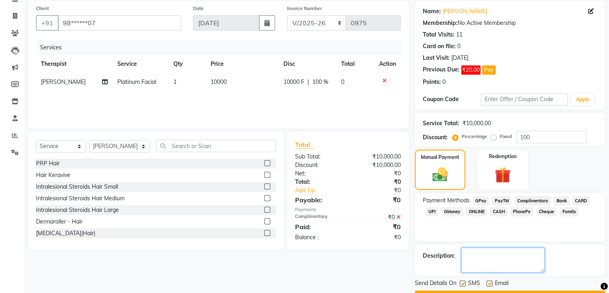
click at [483, 258] on textarea at bounding box center [503, 259] width 83 height 25
type textarea "Complimentary"
click at [489, 283] on label at bounding box center [490, 283] width 6 height 6
click at [489, 283] on input "checkbox" at bounding box center [489, 283] width 5 height 5
checkbox input "false"
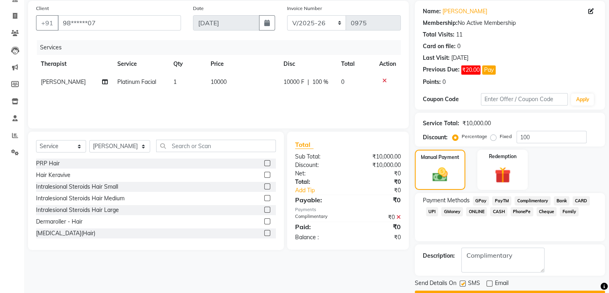
click at [462, 282] on label at bounding box center [463, 283] width 6 height 6
click at [462, 282] on input "checkbox" at bounding box center [462, 283] width 5 height 5
checkbox input "false"
click at [516, 259] on textarea at bounding box center [503, 259] width 83 height 25
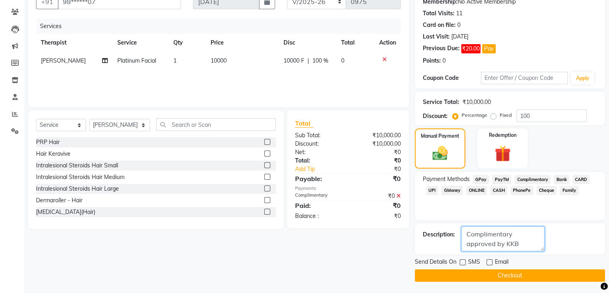
type textarea "Complimentary approved by KKB"
click at [523, 275] on button "Checkout" at bounding box center [510, 275] width 190 height 12
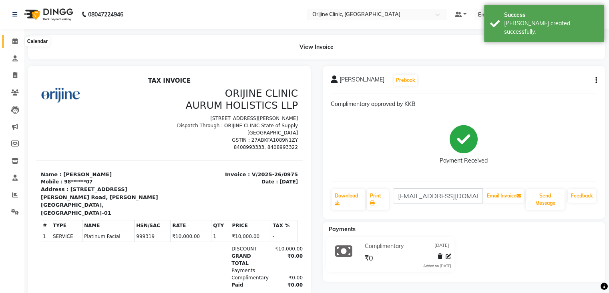
click at [14, 40] on icon at bounding box center [14, 41] width 5 height 6
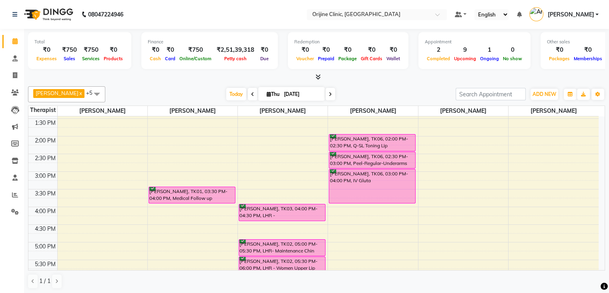
scroll to position [234, 0]
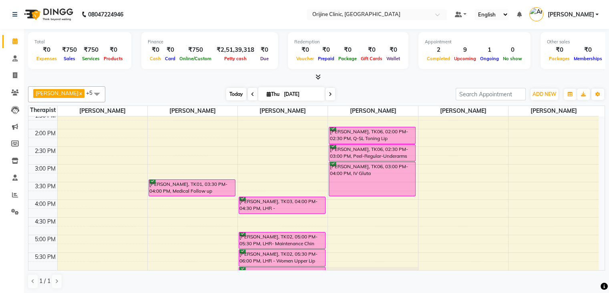
click at [232, 93] on span "Today" at bounding box center [236, 94] width 20 height 12
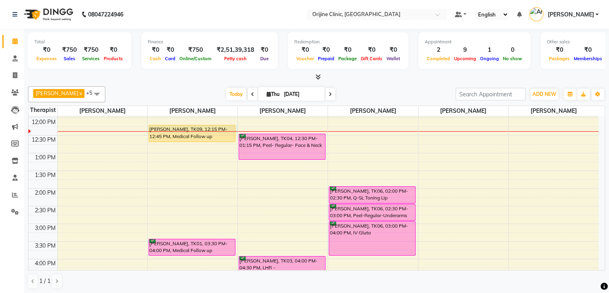
click at [194, 131] on div at bounding box center [193, 131] width 90 height 0
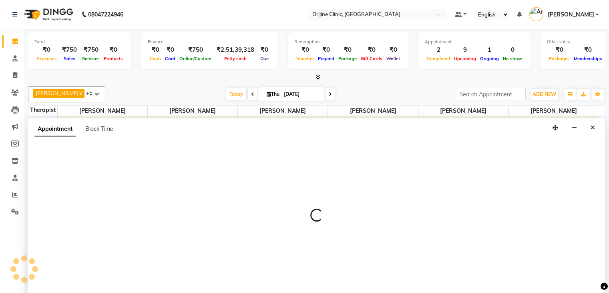
click at [194, 130] on div "Appointment Block Time" at bounding box center [316, 130] width 577 height 25
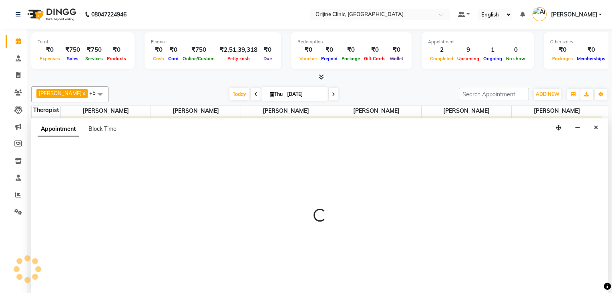
scroll to position [0, 0]
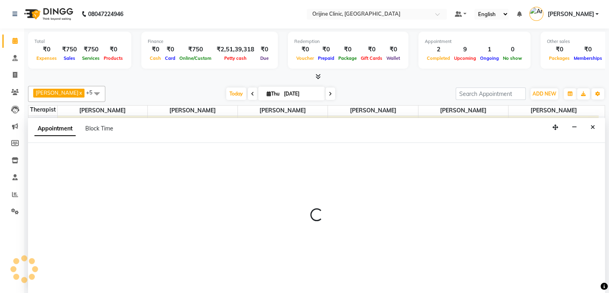
select select "10775"
select select "tentative"
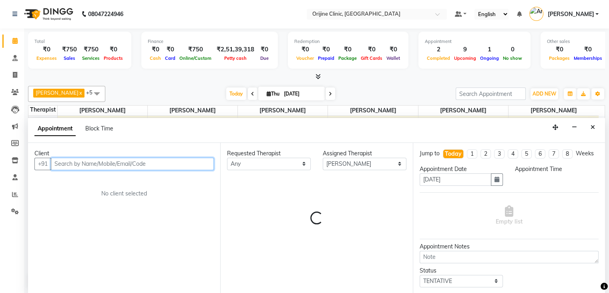
select select "735"
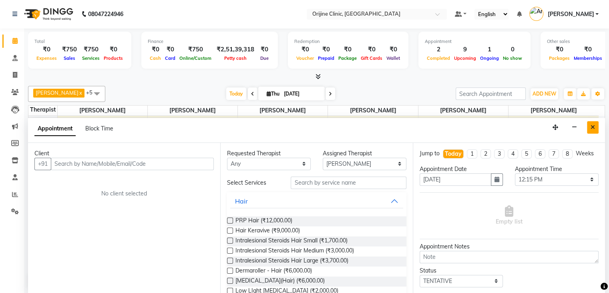
click at [593, 126] on icon "Close" at bounding box center [593, 127] width 4 height 6
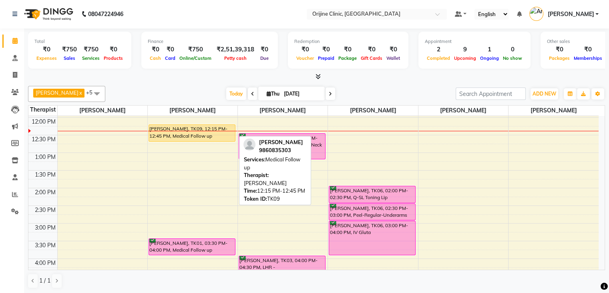
click at [204, 131] on div "Sonia bagga, TK09, 12:15 PM-12:45 PM, Medical Follow up" at bounding box center [192, 133] width 86 height 16
select select "1"
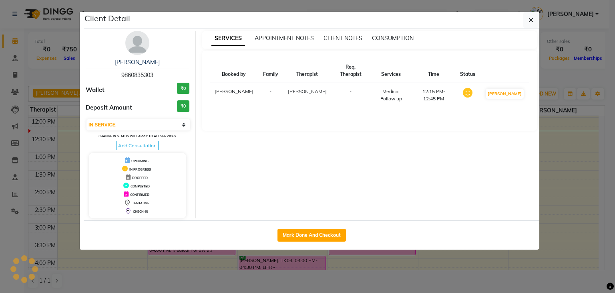
click at [204, 131] on ngb-modal-window "Client Detail Sonia bagga 9860835303 Wallet ₹0 Deposit Amount ₹0 Select IN SERV…" at bounding box center [307, 146] width 615 height 293
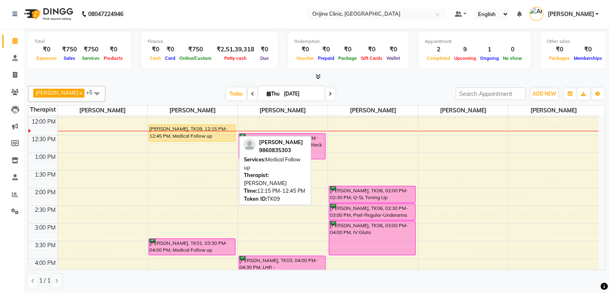
click at [204, 131] on div "Sonia bagga, TK09, 12:15 PM-12:45 PM, Medical Follow up" at bounding box center [192, 133] width 86 height 16
select select "1"
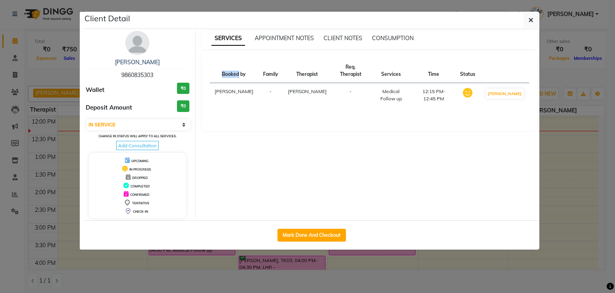
click at [204, 131] on div "SERVICES APPOINTMENT NOTES CLIENT NOTES CONSUMPTION Booked by Family Therapist …" at bounding box center [370, 124] width 348 height 187
click at [322, 232] on button "Mark Done And Checkout" at bounding box center [312, 234] width 69 height 13
select select "702"
select select "service"
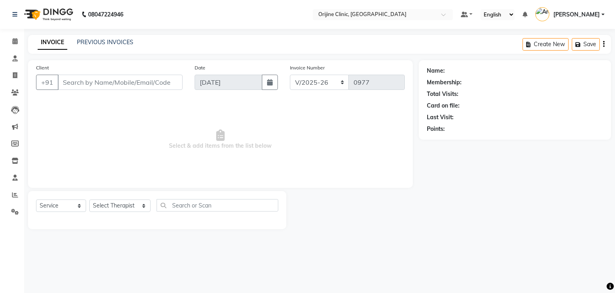
type input "98******03"
select select "10775"
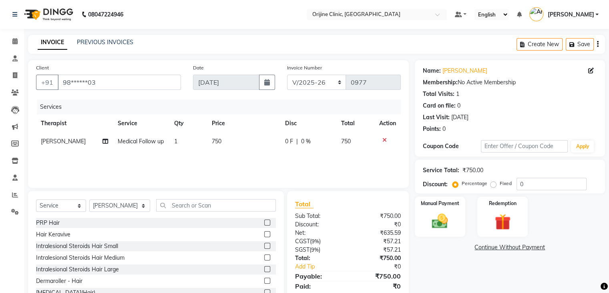
click at [597, 44] on icon "button" at bounding box center [598, 44] width 2 height 0
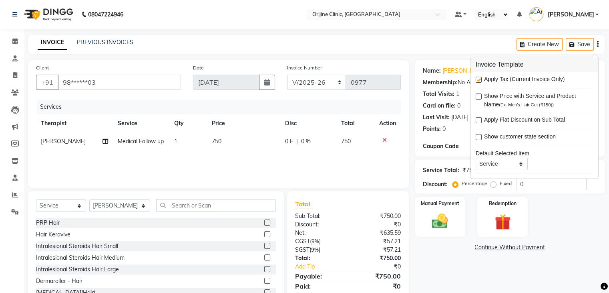
click at [479, 78] on label at bounding box center [479, 80] width 6 height 6
click at [479, 78] on input "checkbox" at bounding box center [478, 79] width 5 height 5
checkbox input "false"
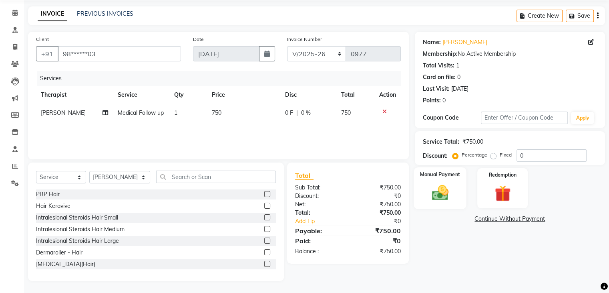
click at [437, 185] on img at bounding box center [440, 192] width 27 height 19
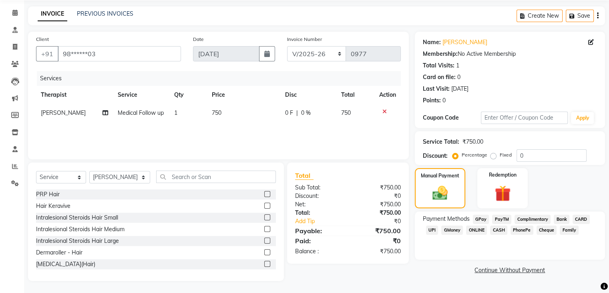
click at [502, 230] on span "CASH" at bounding box center [498, 229] width 17 height 9
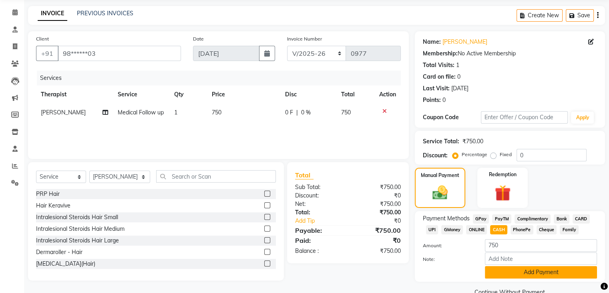
click at [516, 270] on button "Add Payment" at bounding box center [541, 272] width 112 height 12
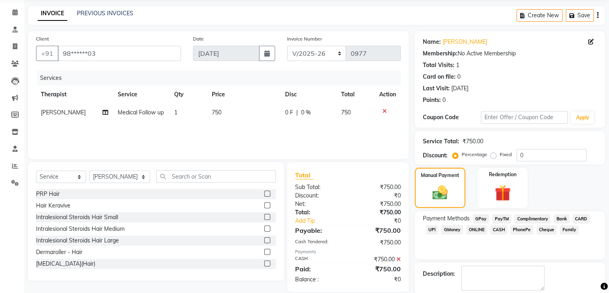
scroll to position [69, 0]
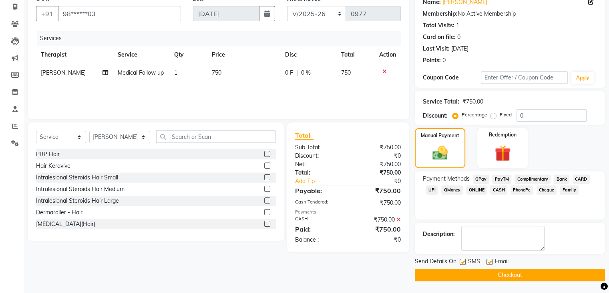
click at [487, 258] on label at bounding box center [490, 261] width 6 height 6
click at [487, 259] on input "checkbox" at bounding box center [489, 261] width 5 height 5
checkbox input "false"
click at [463, 258] on label at bounding box center [463, 261] width 6 height 6
click at [463, 259] on input "checkbox" at bounding box center [462, 261] width 5 height 5
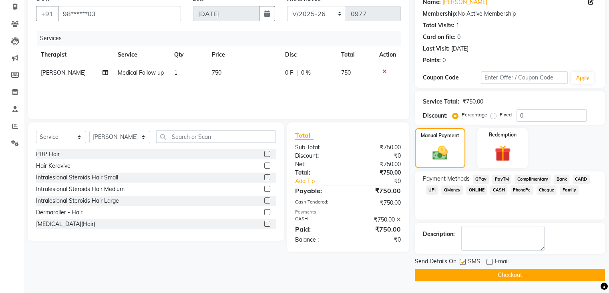
checkbox input "false"
click at [466, 274] on button "Checkout" at bounding box center [510, 274] width 190 height 12
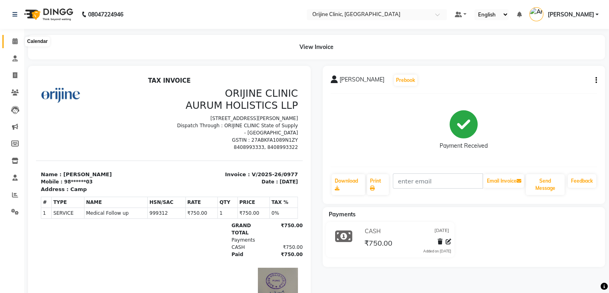
click at [15, 44] on icon at bounding box center [14, 41] width 5 height 6
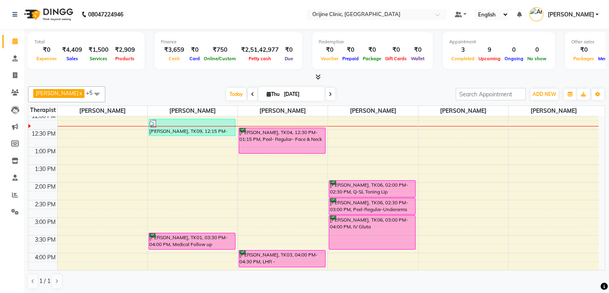
scroll to position [192, 0]
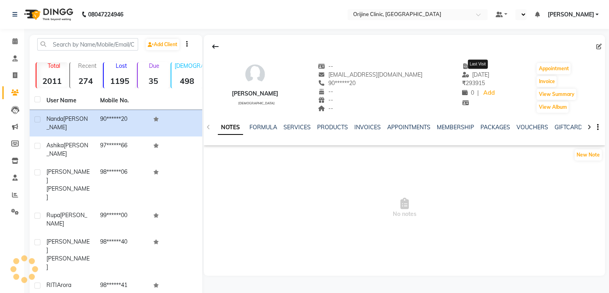
select select "en"
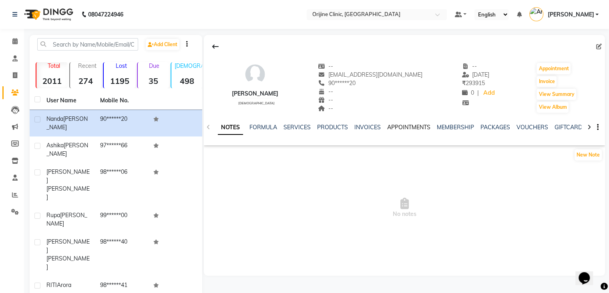
click at [396, 125] on link "APPOINTMENTS" at bounding box center [408, 126] width 43 height 7
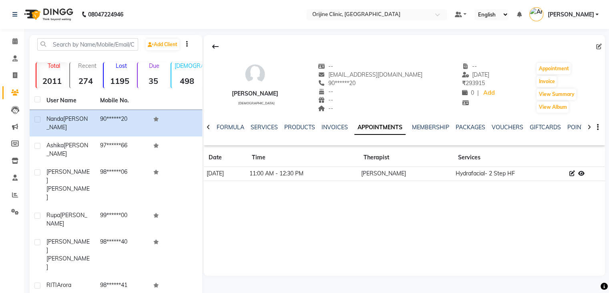
click at [290, 176] on td "11:00 AM - 12:30 PM" at bounding box center [303, 174] width 112 height 14
click at [570, 172] on icon at bounding box center [572, 173] width 6 height 6
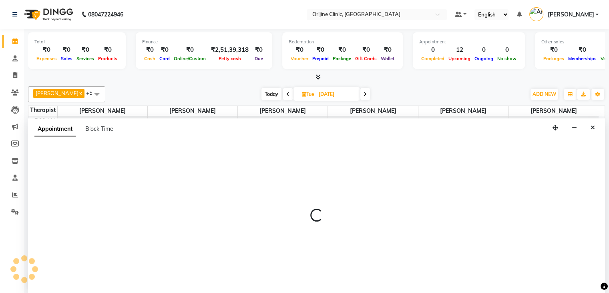
scroll to position [0, 0]
select select "660"
select select "confirm booking"
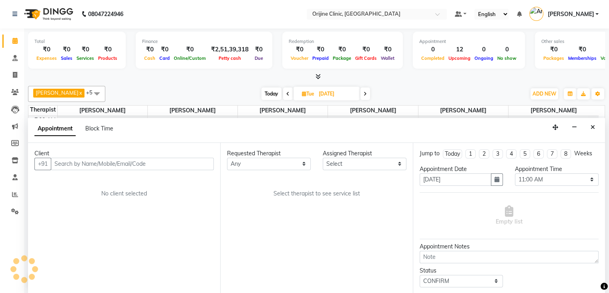
select select "10776"
select select "1133"
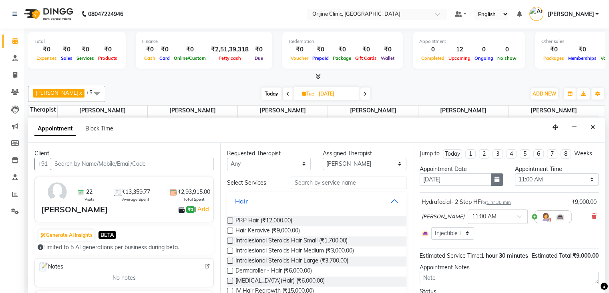
click at [495, 179] on icon "button" at bounding box center [497, 179] width 5 height 6
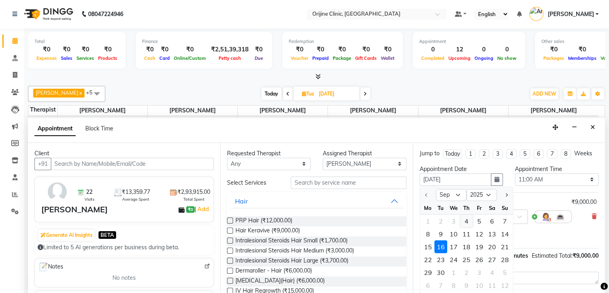
click at [466, 218] on div "4" at bounding box center [466, 220] width 13 height 13
type input "04-09-2025"
select select "660"
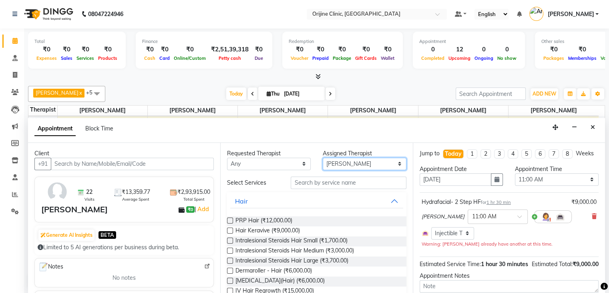
click at [393, 164] on select "Select Archana Gaikwad Battul Centre Head Dr. Kritu Bhandari Dr. Yojana Pokarna…" at bounding box center [365, 163] width 84 height 12
select select "10775"
click at [323, 157] on select "Select Archana Gaikwad Battul Centre Head Dr. Kritu Bhandari Dr. Yojana Pokarna…" at bounding box center [365, 163] width 84 height 12
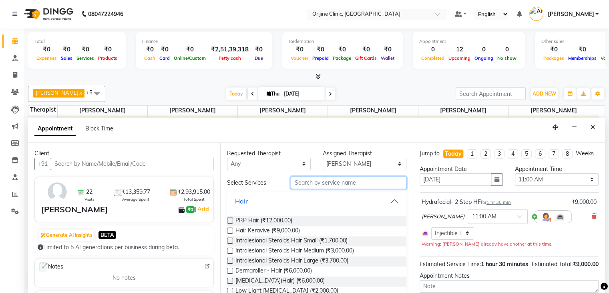
click at [327, 183] on input "text" at bounding box center [348, 182] width 115 height 12
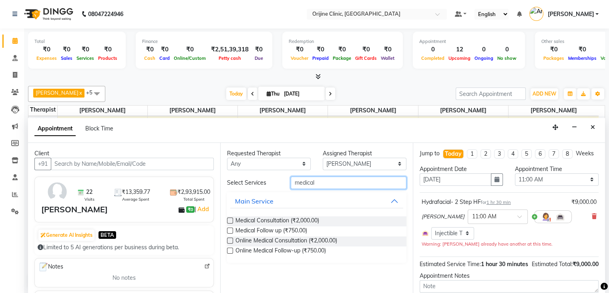
type input "medical"
click at [229, 247] on label at bounding box center [230, 250] width 6 height 6
click at [229, 248] on input "checkbox" at bounding box center [229, 250] width 5 height 5
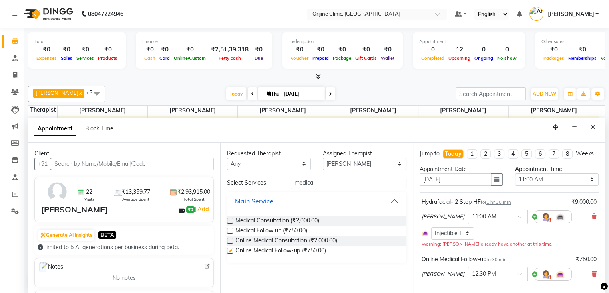
checkbox input "false"
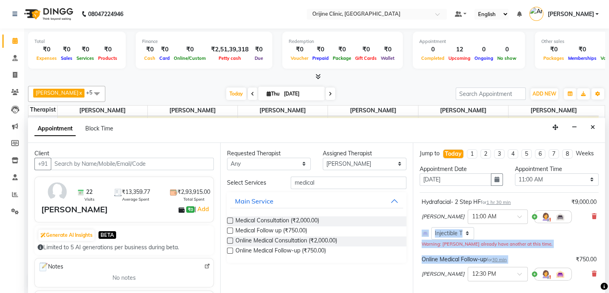
drag, startPoint x: 547, startPoint y: 258, endPoint x: 607, endPoint y: 221, distance: 71.4
click at [607, 221] on div "Total ₹0 Expenses ₹0 Sales ₹0 Services ₹0 Products Finance ₹0 Cash ₹0 Card ₹0 O…" at bounding box center [316, 160] width 585 height 265
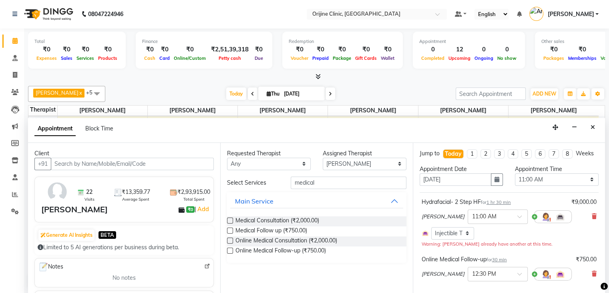
click at [537, 80] on div at bounding box center [316, 77] width 577 height 8
click at [595, 124] on icon "Close" at bounding box center [593, 127] width 4 height 6
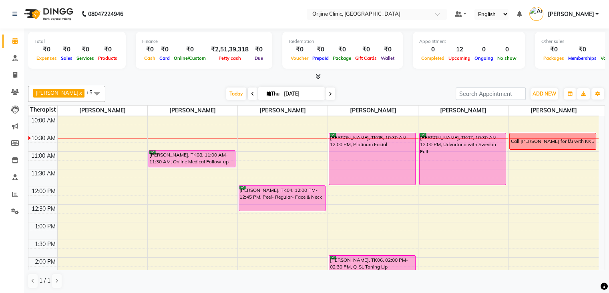
click at [265, 93] on span "Thu" at bounding box center [273, 94] width 17 height 6
select select "9"
select select "2025"
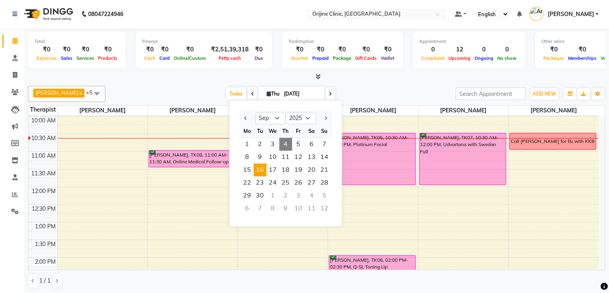
click at [260, 167] on span "16" at bounding box center [260, 169] width 13 height 13
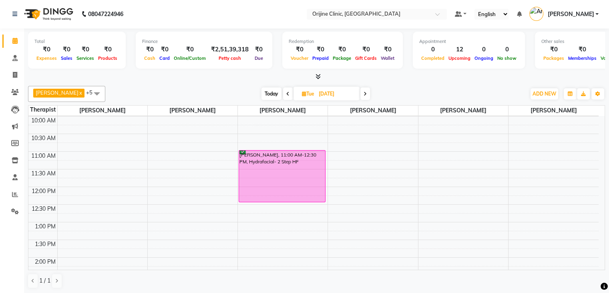
click at [274, 93] on span "Today" at bounding box center [272, 93] width 20 height 12
type input "04-09-2025"
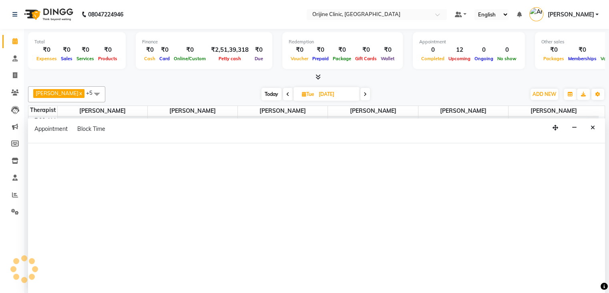
select select "660"
select select "confirm booking"
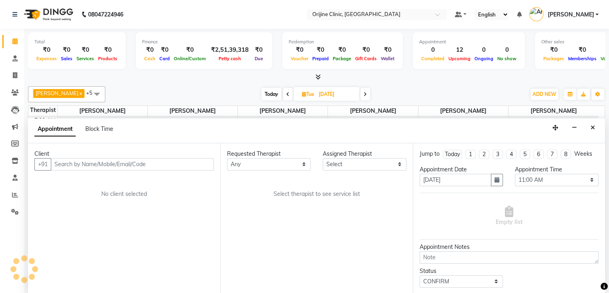
scroll to position [0, 0]
select select "10776"
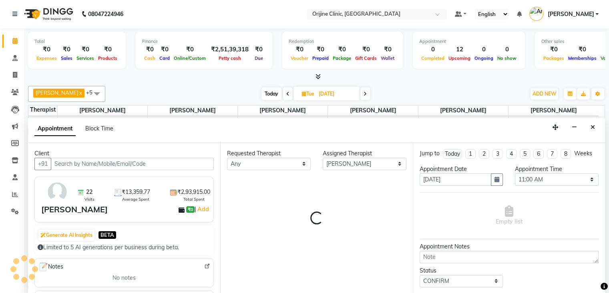
select select "1133"
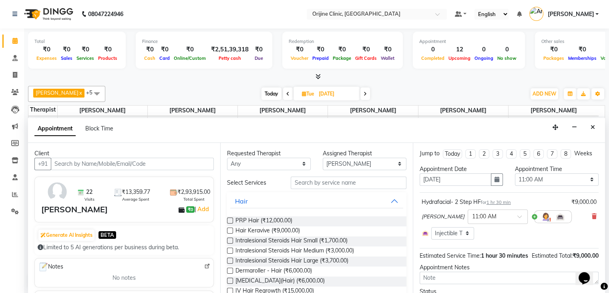
scroll to position [0, 0]
click at [591, 127] on icon "Close" at bounding box center [593, 127] width 4 height 6
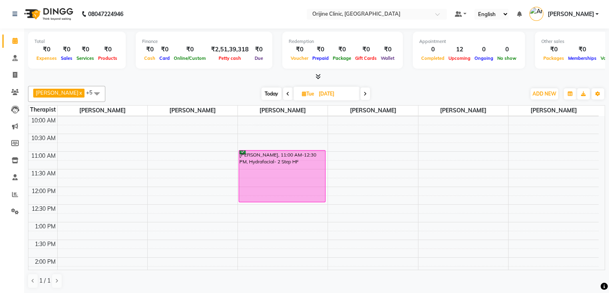
click at [273, 93] on span "Today" at bounding box center [272, 93] width 20 height 12
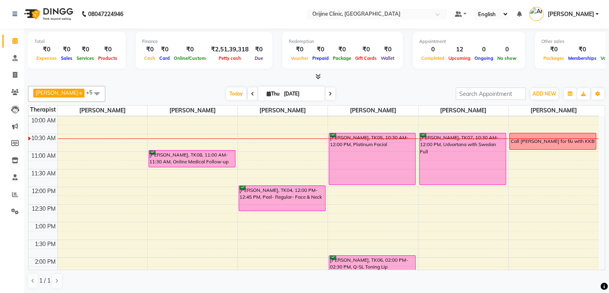
click at [331, 91] on icon at bounding box center [330, 93] width 3 height 5
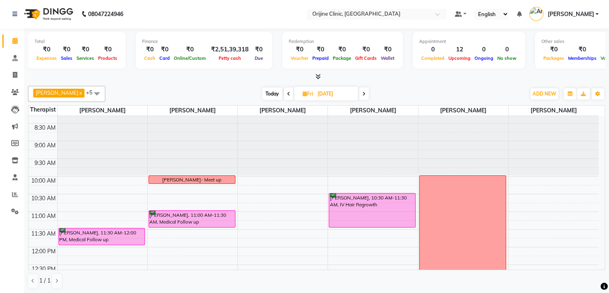
scroll to position [60, 0]
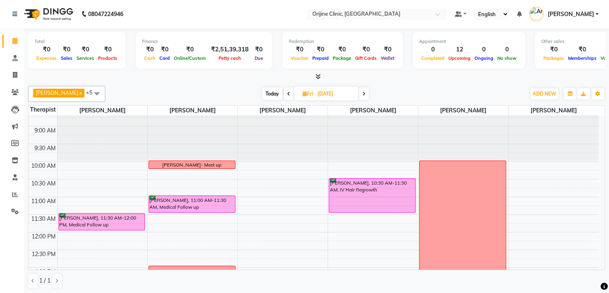
click at [368, 90] on span at bounding box center [364, 93] width 10 height 12
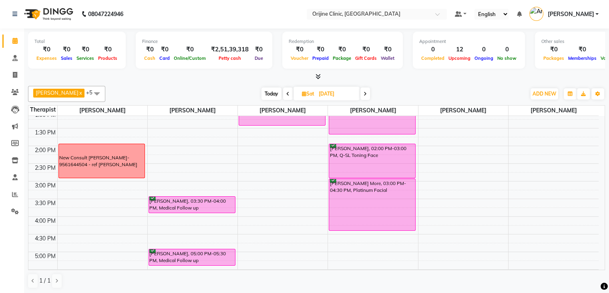
scroll to position [146, 0]
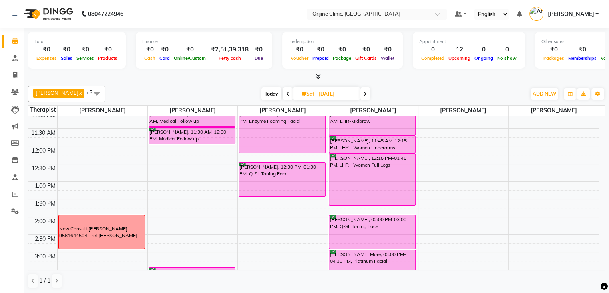
click at [368, 93] on span at bounding box center [366, 93] width 10 height 12
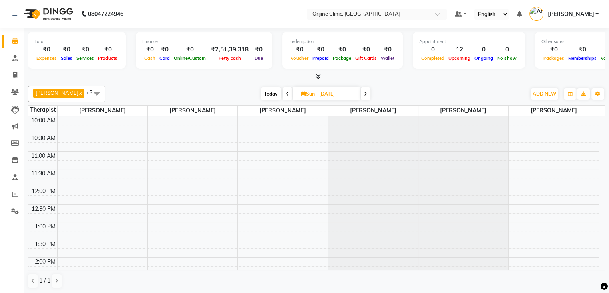
click at [367, 92] on icon at bounding box center [365, 93] width 3 height 5
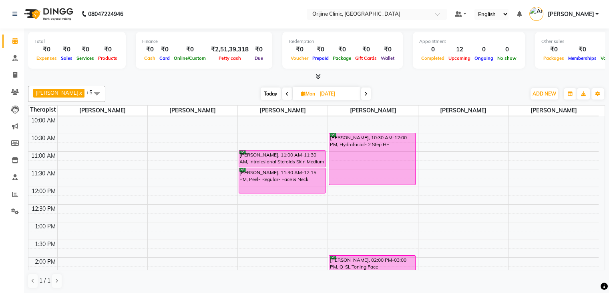
click at [264, 91] on span "Today" at bounding box center [271, 93] width 20 height 12
type input "[DATE]"
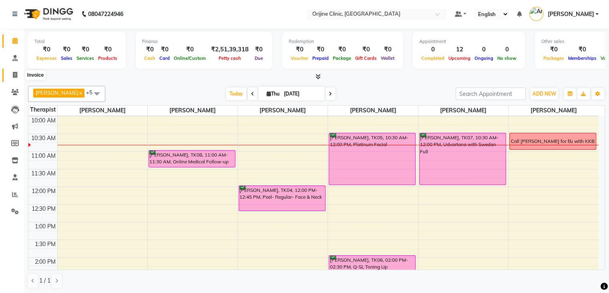
click at [16, 74] on icon at bounding box center [15, 75] width 4 height 6
select select "service"
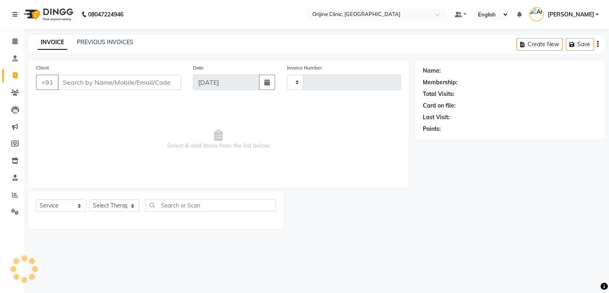
type input "0974"
select select "702"
select select "service"
click at [109, 39] on link "PREVIOUS INVOICES" at bounding box center [105, 41] width 56 height 7
